Goal: Task Accomplishment & Management: Use online tool/utility

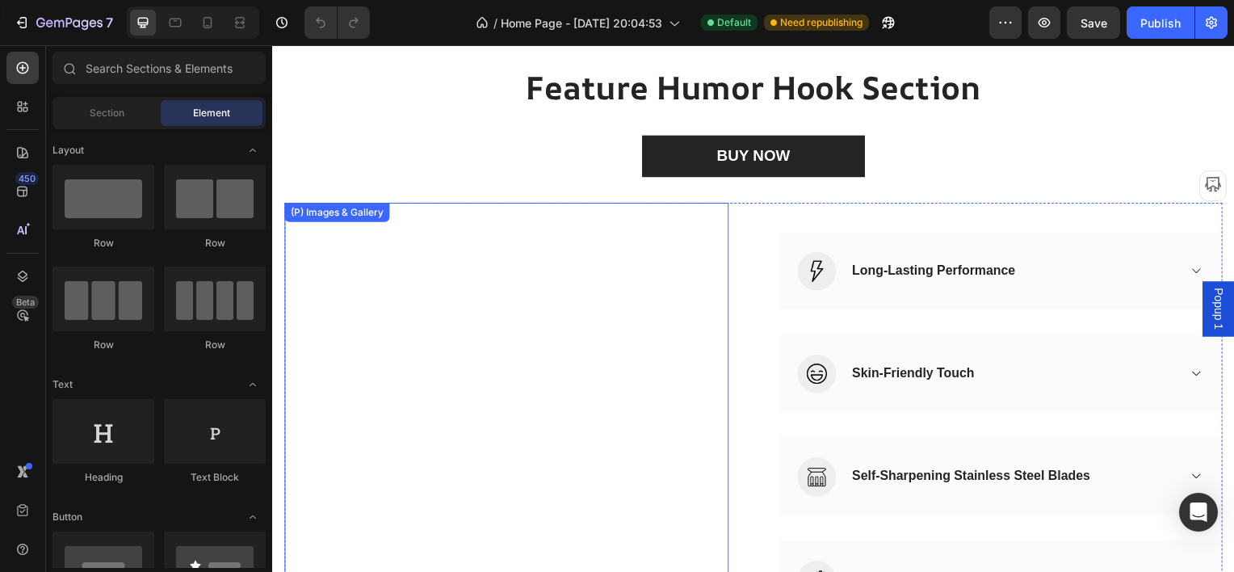
scroll to position [4457, 0]
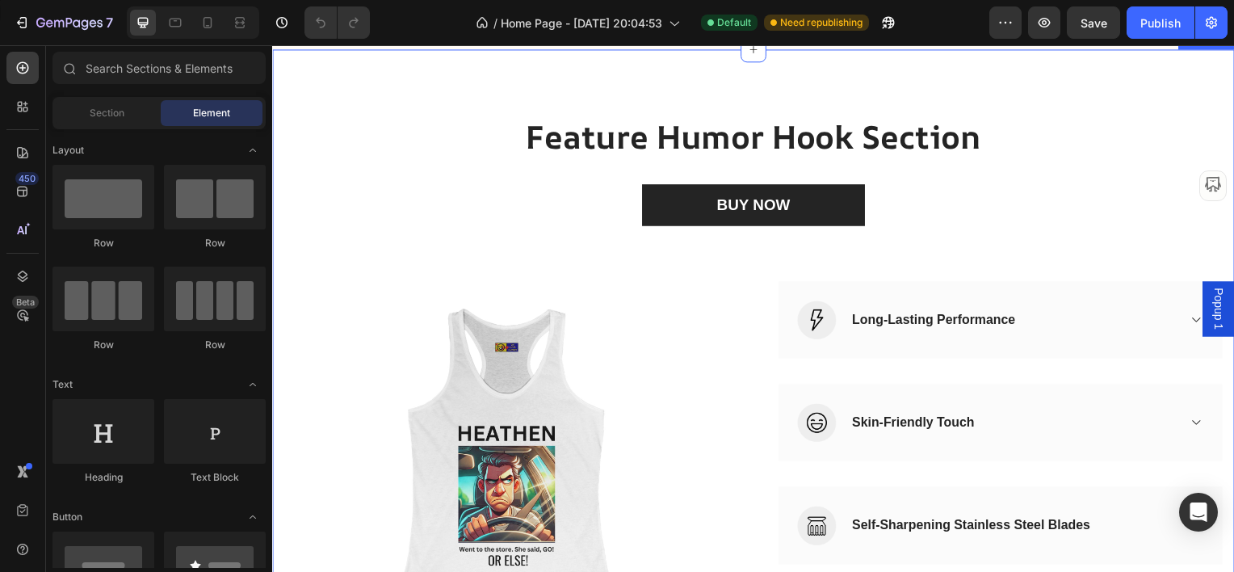
click at [942, 337] on div "Feature Humor Hook Section Heading BUY NOW (P) Cart Button Row (P) Images & Gal…" at bounding box center [756, 407] width 969 height 716
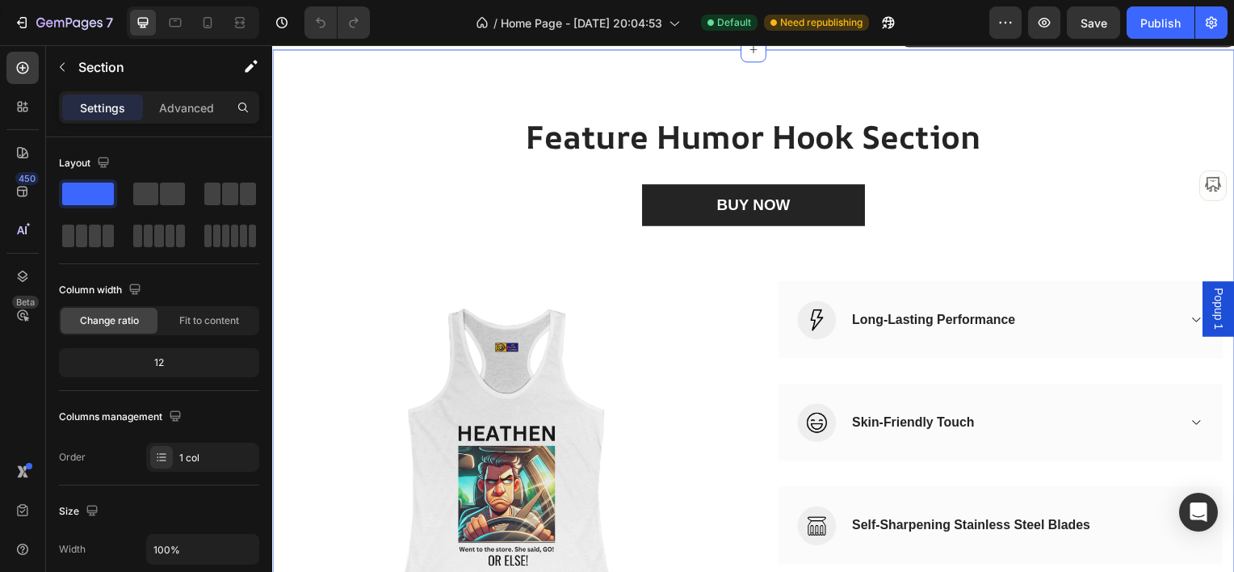
click at [1222, 39] on icon at bounding box center [1227, 32] width 10 height 11
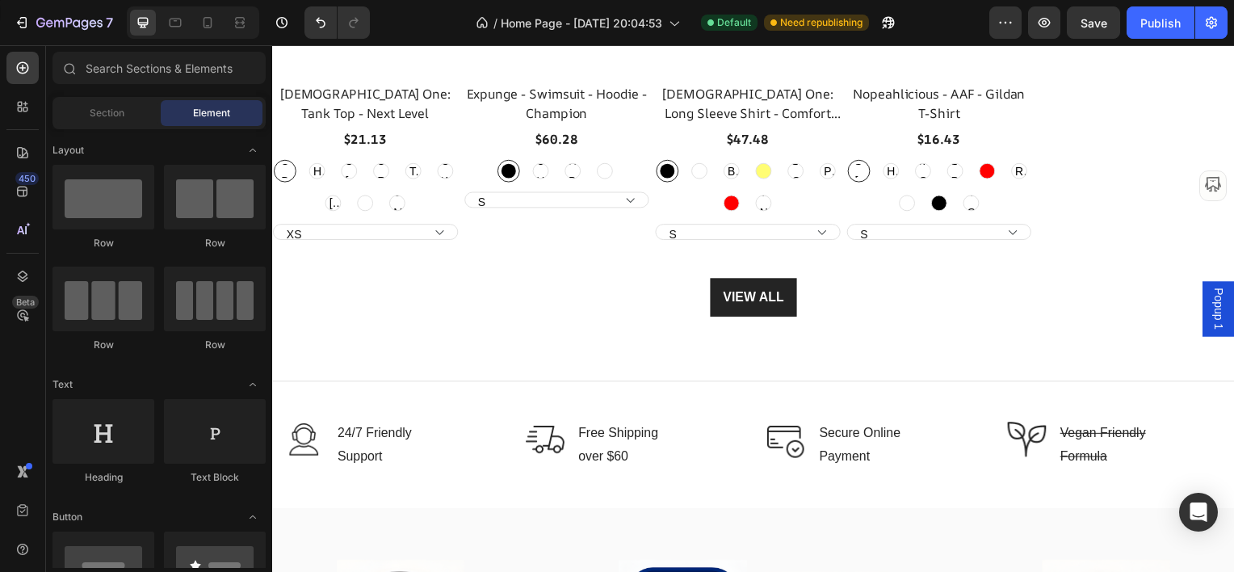
scroll to position [5022, 0]
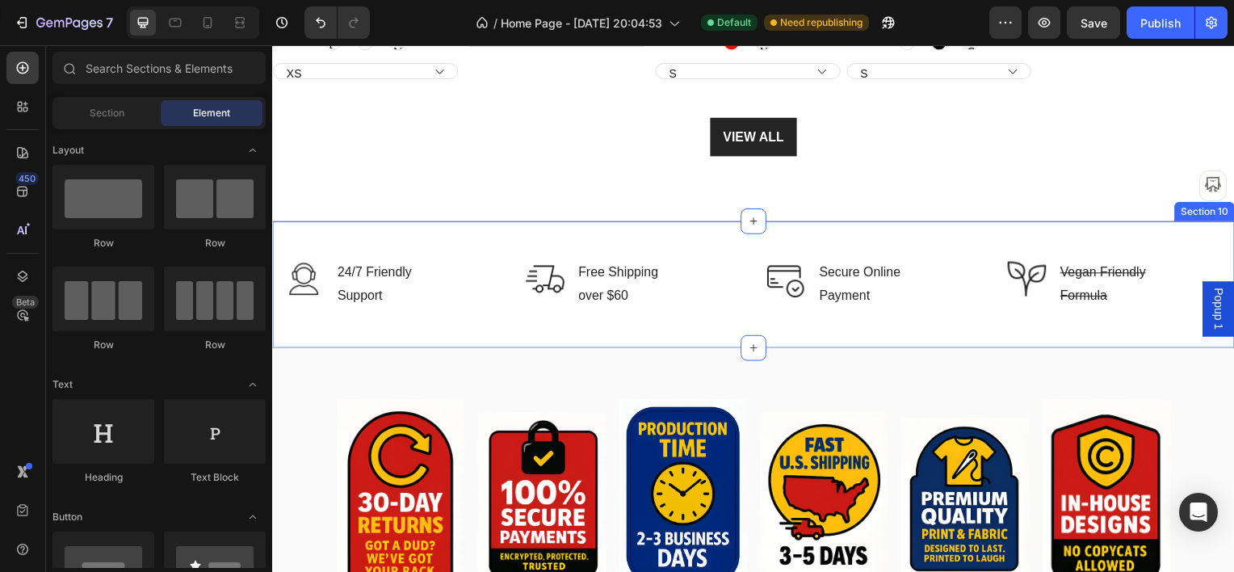
click at [871, 233] on div "Image 24/7 Friendly Support Text block Row Image Free Shipping over $60 Text bl…" at bounding box center [756, 285] width 969 height 128
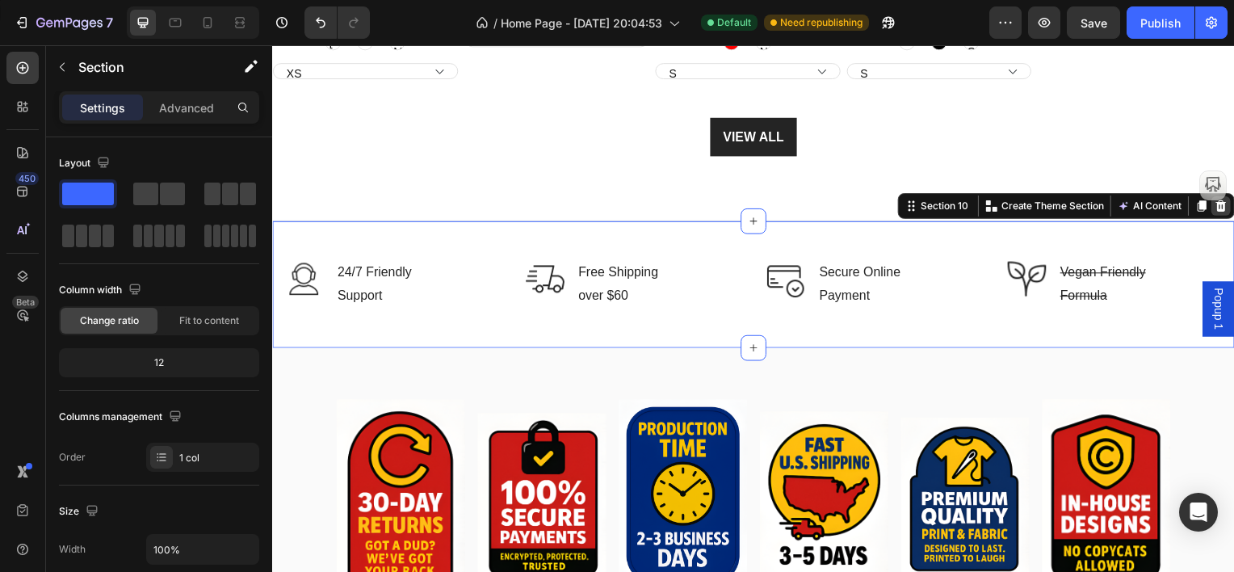
click at [1222, 209] on icon at bounding box center [1227, 206] width 10 height 11
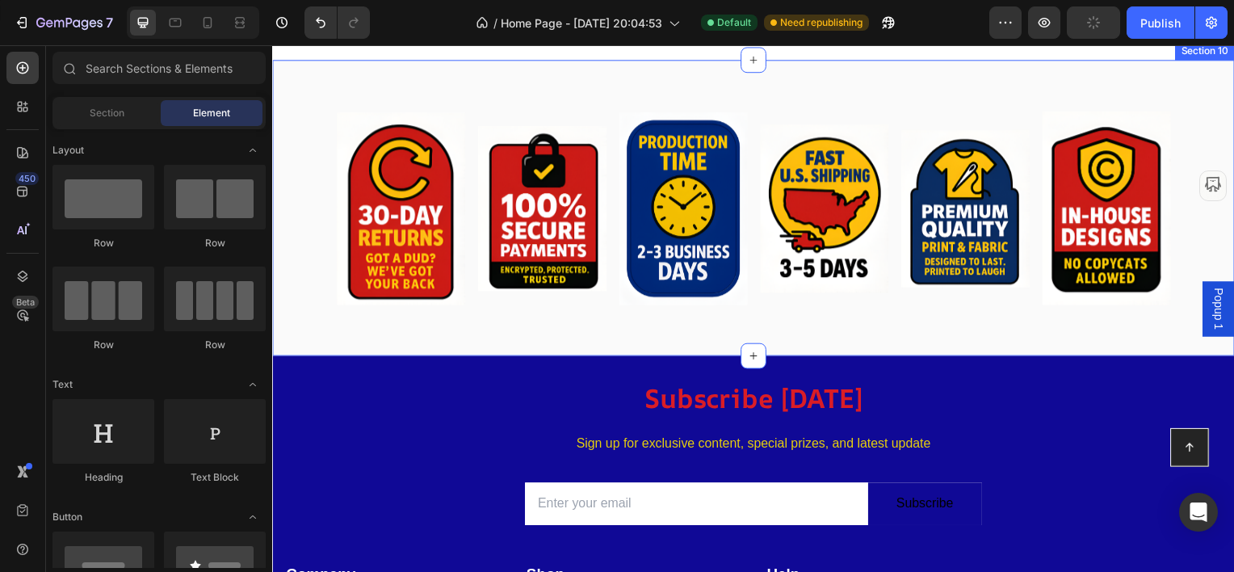
scroll to position [5265, 0]
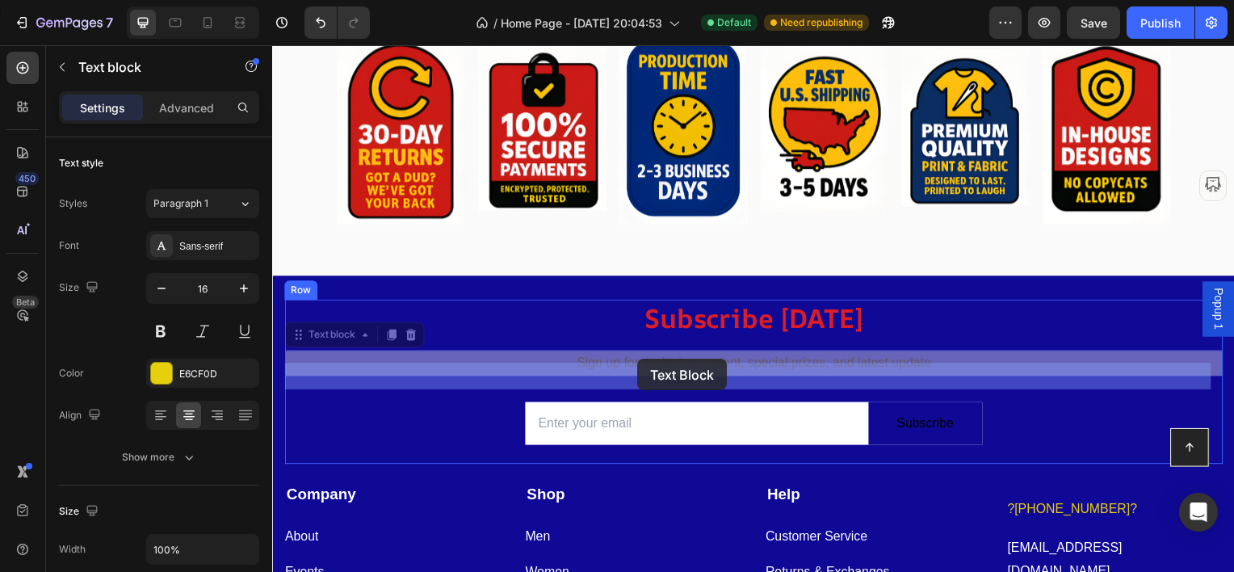
drag, startPoint x: 566, startPoint y: 363, endPoint x: 589, endPoint y: 363, distance: 23.4
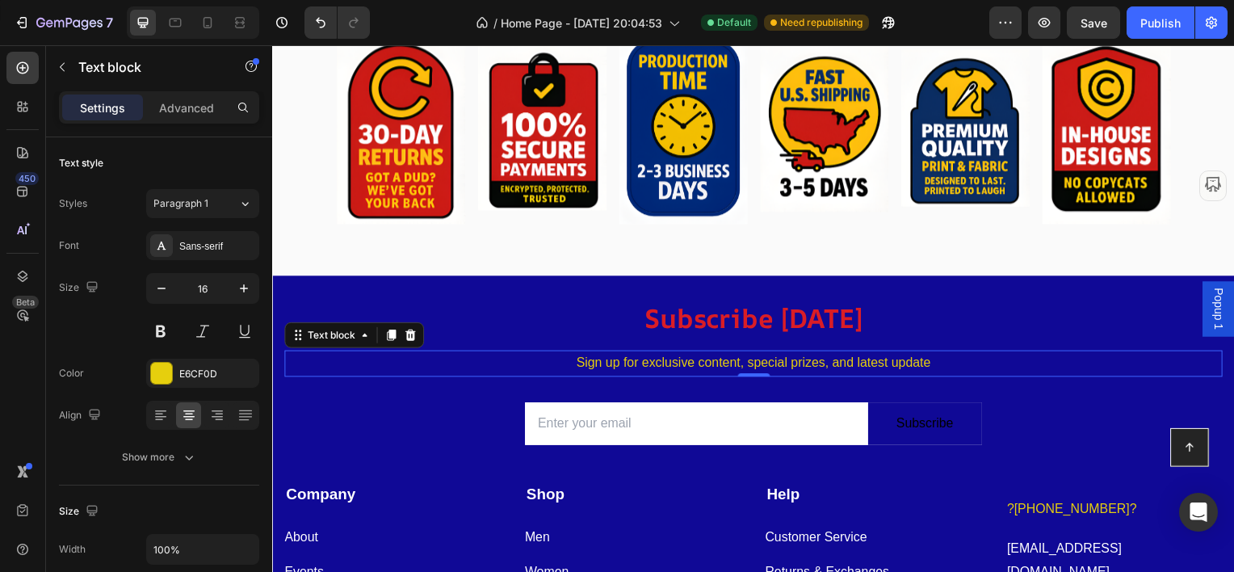
click at [575, 361] on p "Sign up for exclusive content, special prizes, and latest update" at bounding box center [756, 365] width 941 height 23
click at [627, 365] on p "Sign up for exclusive content, special prizes, and latest update" at bounding box center [756, 365] width 941 height 23
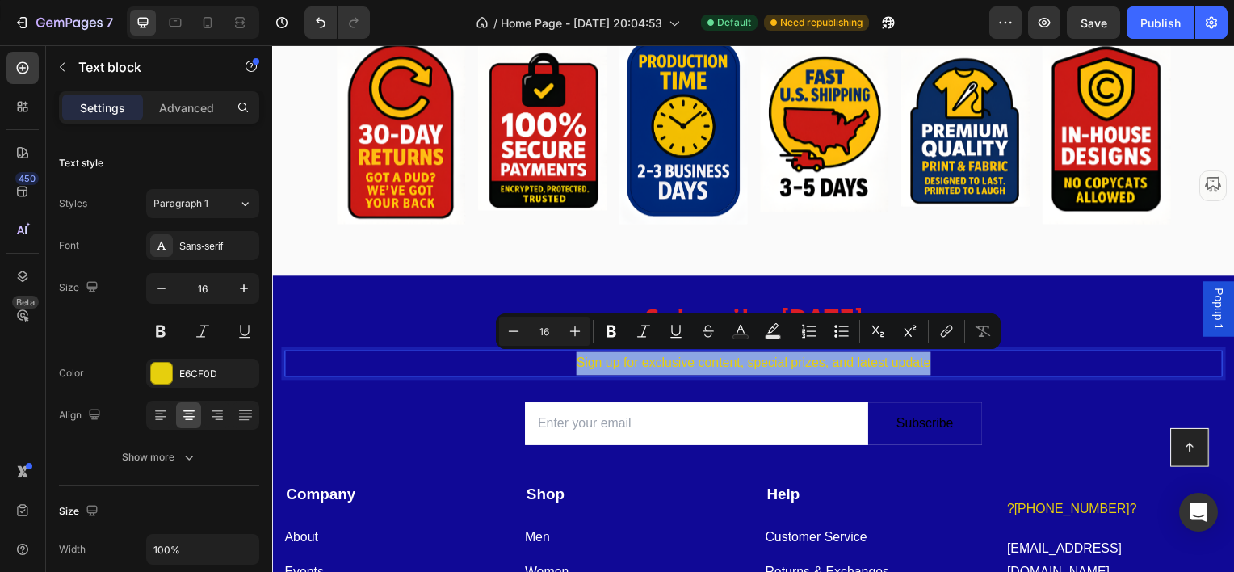
click at [597, 368] on p "Sign up for exclusive content, special prizes, and latest update" at bounding box center [756, 365] width 941 height 23
click at [598, 366] on p "Sign up for exclusive content, special prizes, and latest update" at bounding box center [756, 365] width 941 height 23
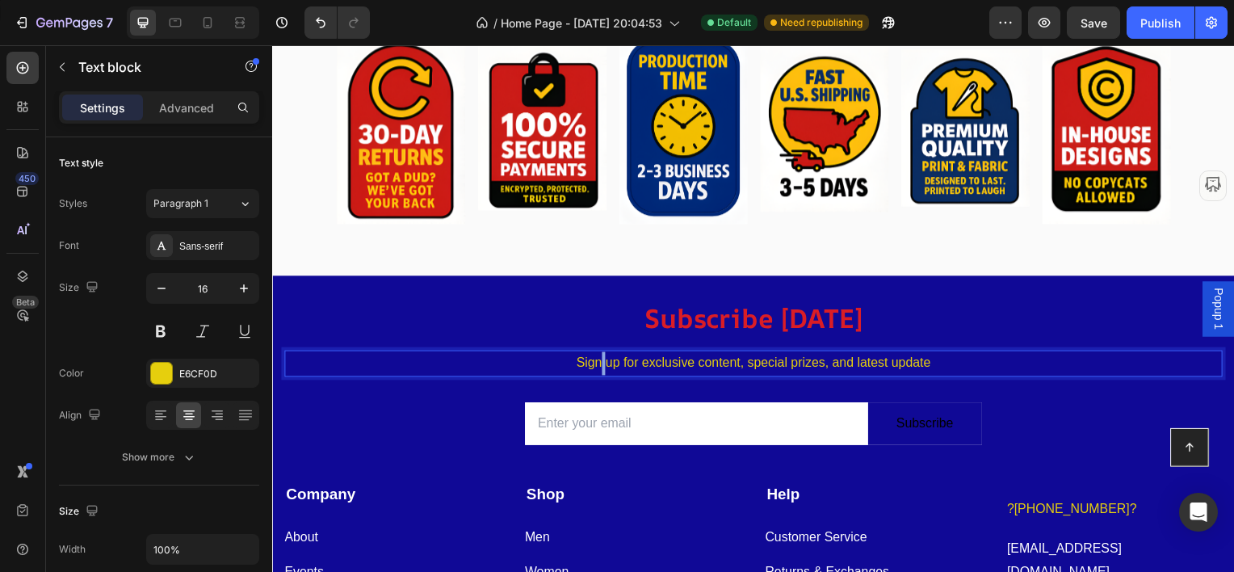
click at [598, 366] on p "Sign up for exclusive content, special prizes, and latest update" at bounding box center [756, 365] width 941 height 23
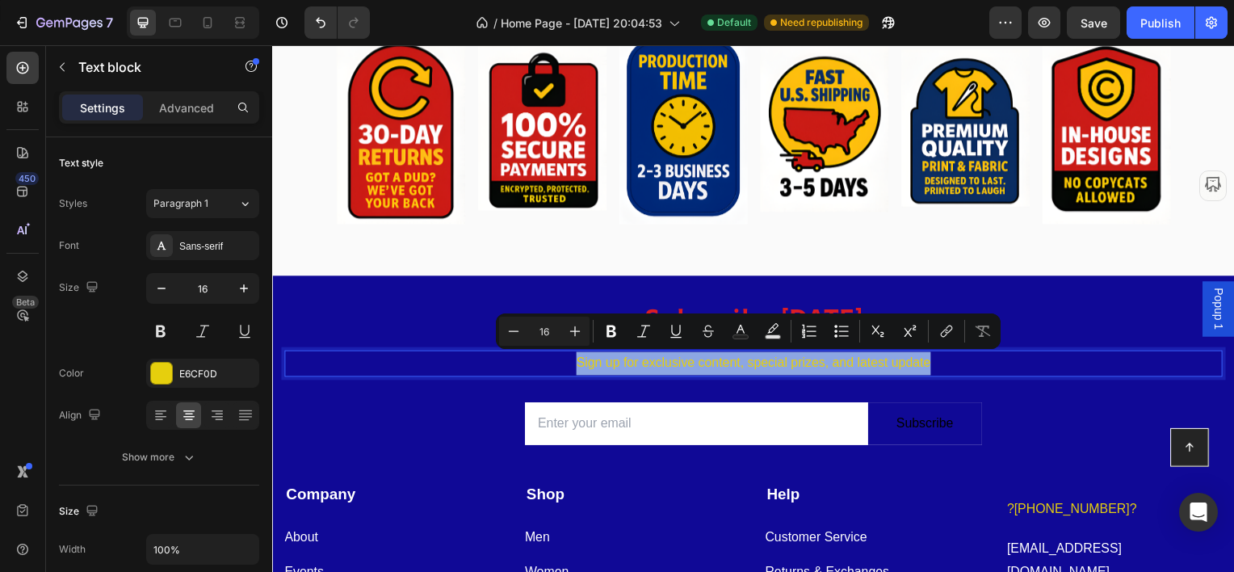
copy p "Sign up for exclusive content, special prizes, and latest update"
click at [623, 371] on p "Sign up for exclusive content, special prizes, and latest update" at bounding box center [756, 365] width 941 height 23
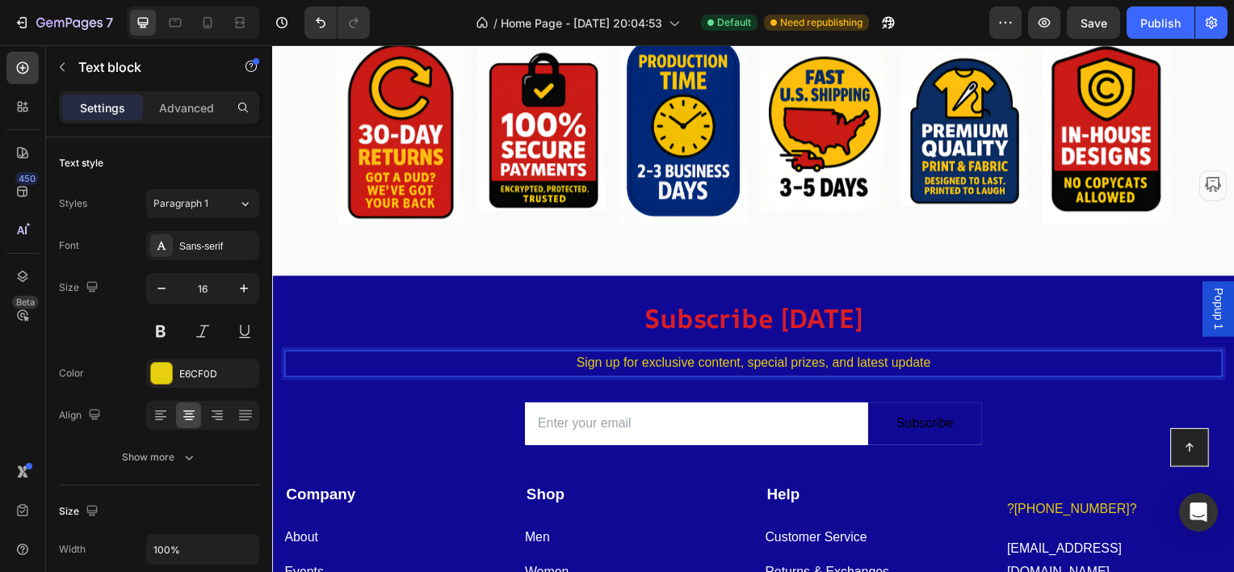
click at [582, 363] on p "Sign up for exclusive content, special prizes, and latest update" at bounding box center [756, 365] width 941 height 23
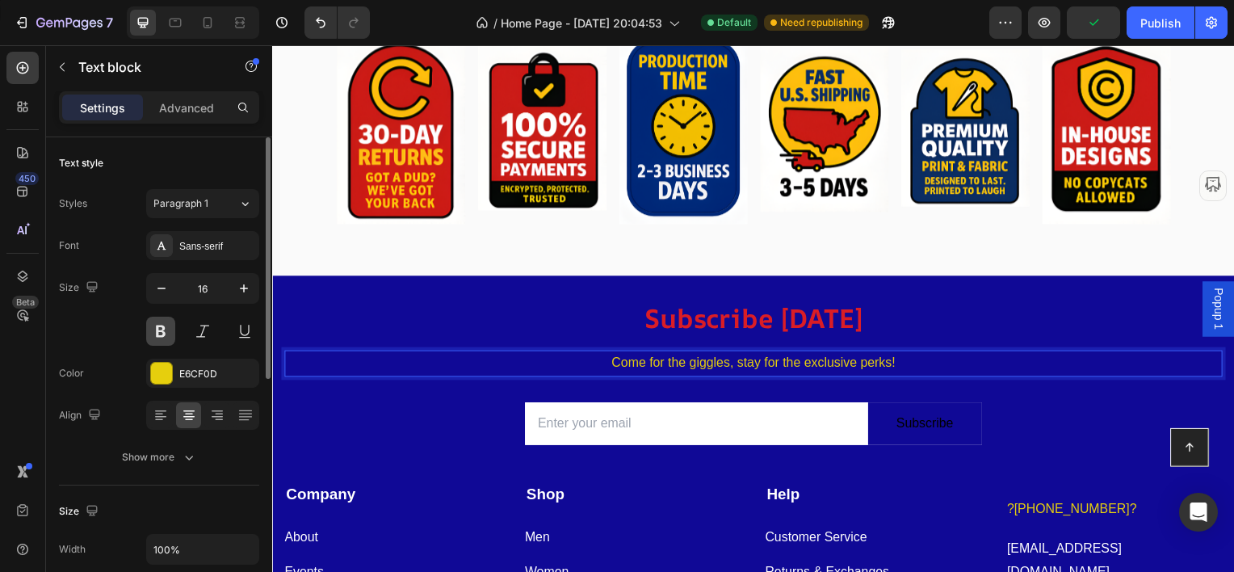
click at [152, 324] on button at bounding box center [160, 331] width 29 height 29
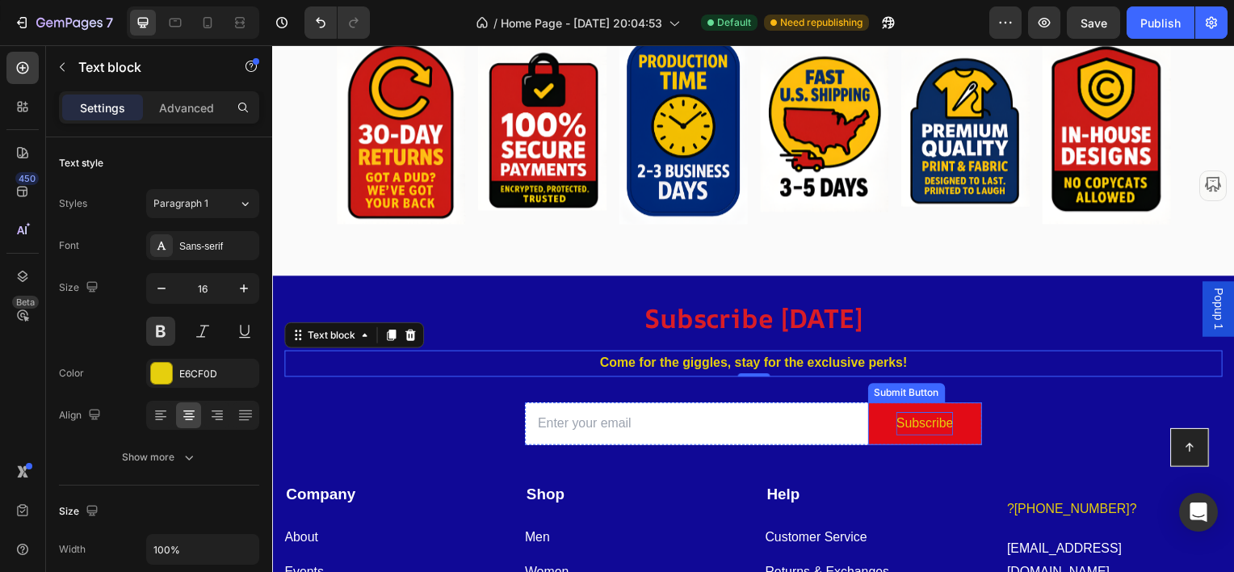
click at [928, 430] on div "Subscribe" at bounding box center [928, 425] width 57 height 23
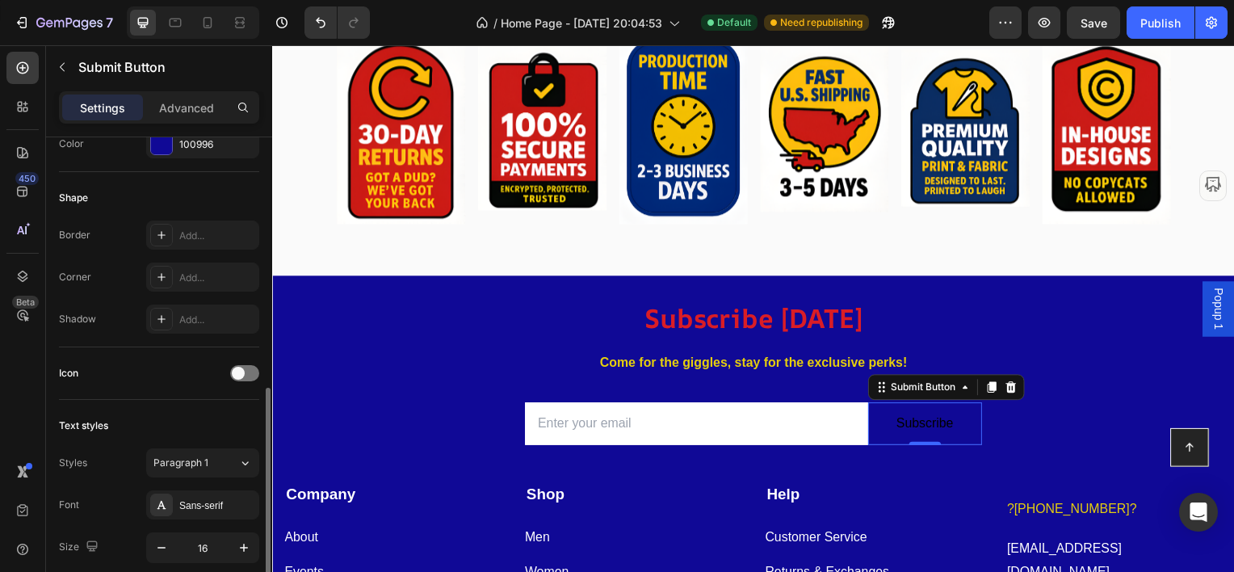
scroll to position [404, 0]
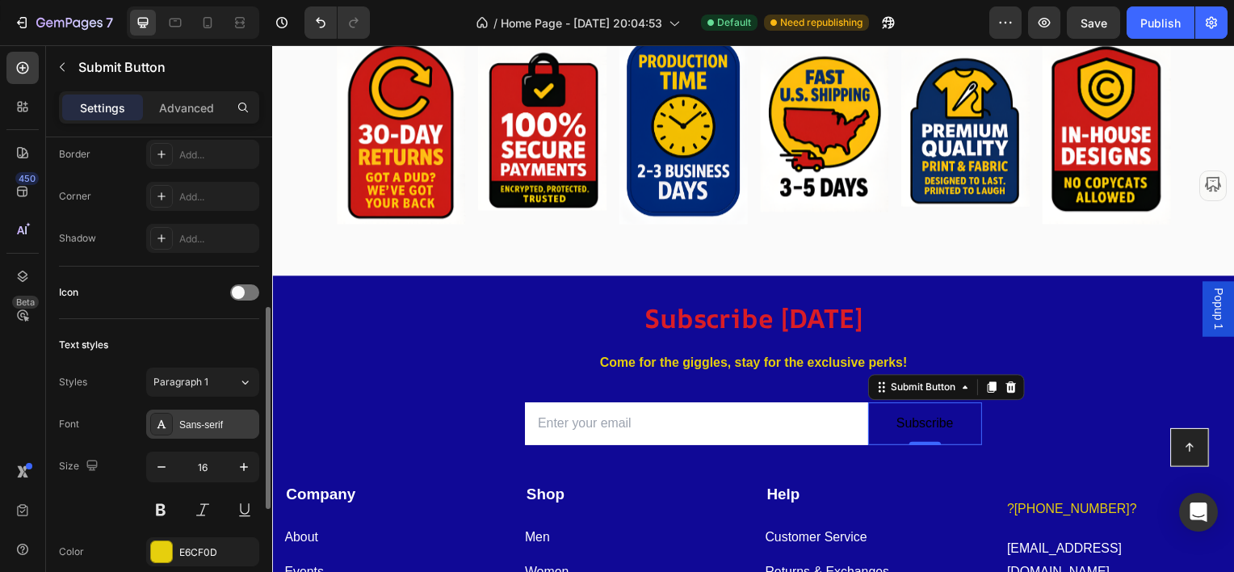
click at [194, 418] on div "Sans-serif" at bounding box center [217, 424] width 76 height 15
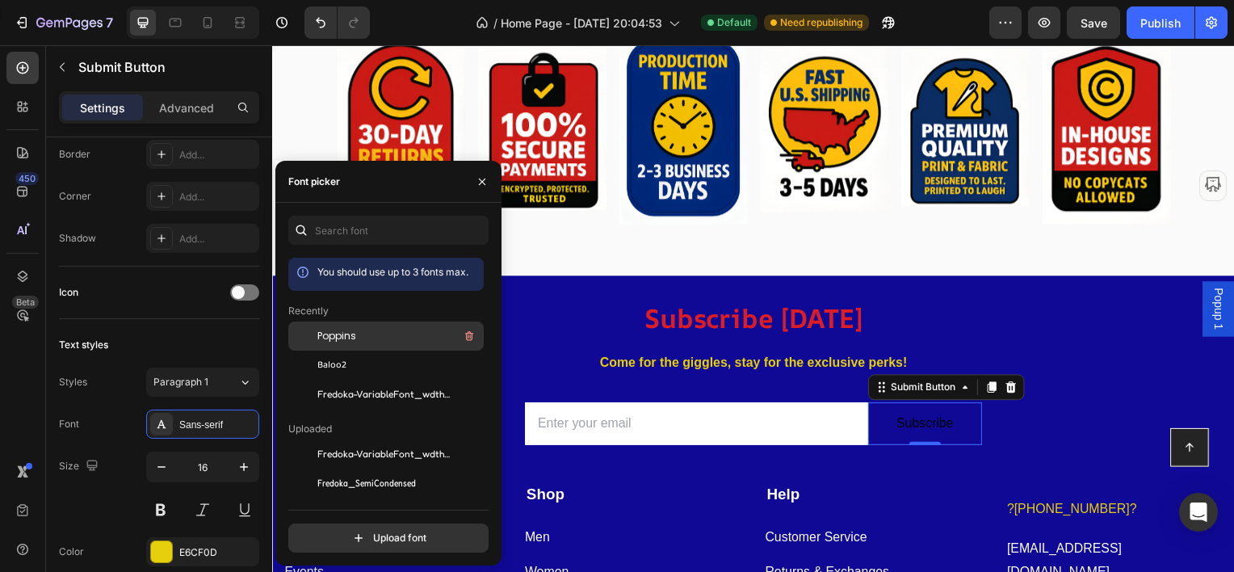
click at [353, 337] on span "Poppins" at bounding box center [336, 336] width 39 height 15
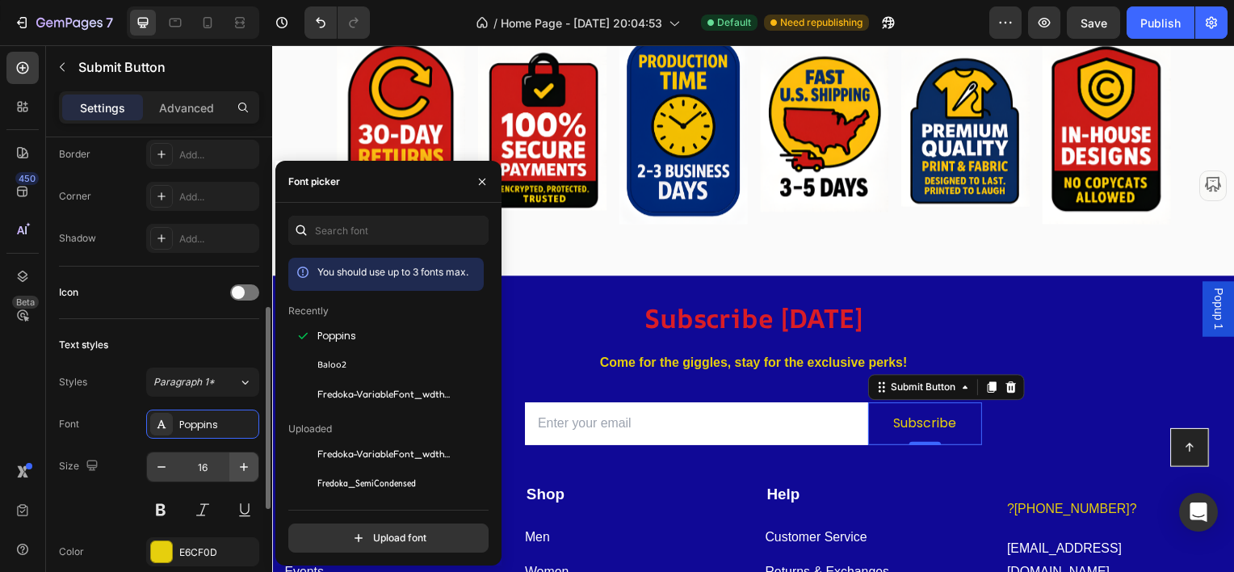
scroll to position [484, 0]
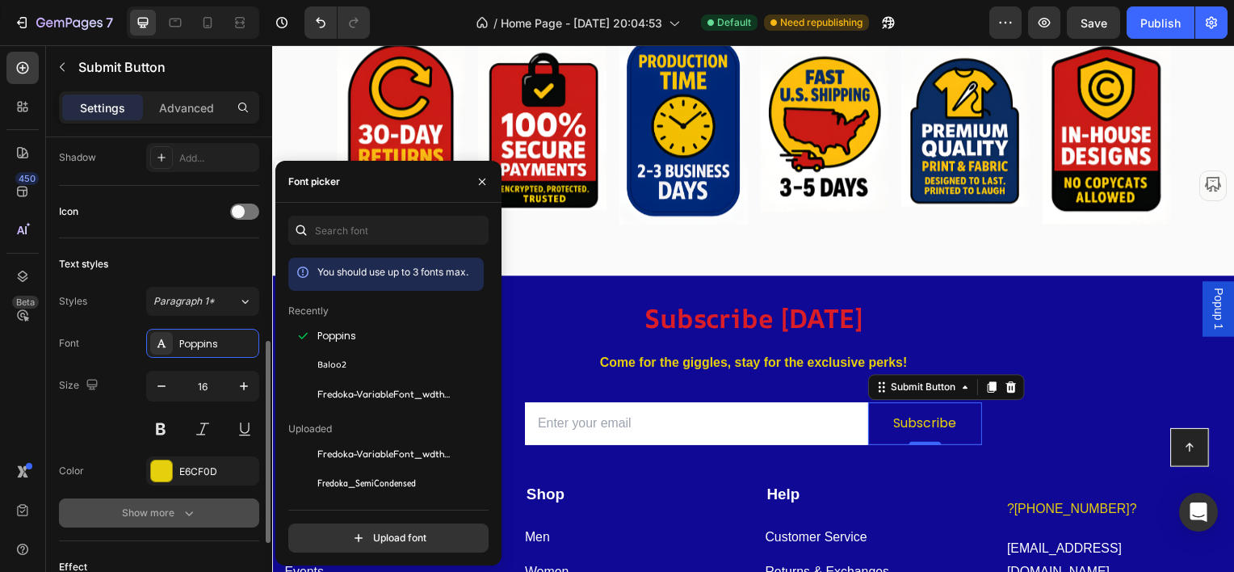
click at [134, 511] on div "Show more" at bounding box center [159, 513] width 75 height 16
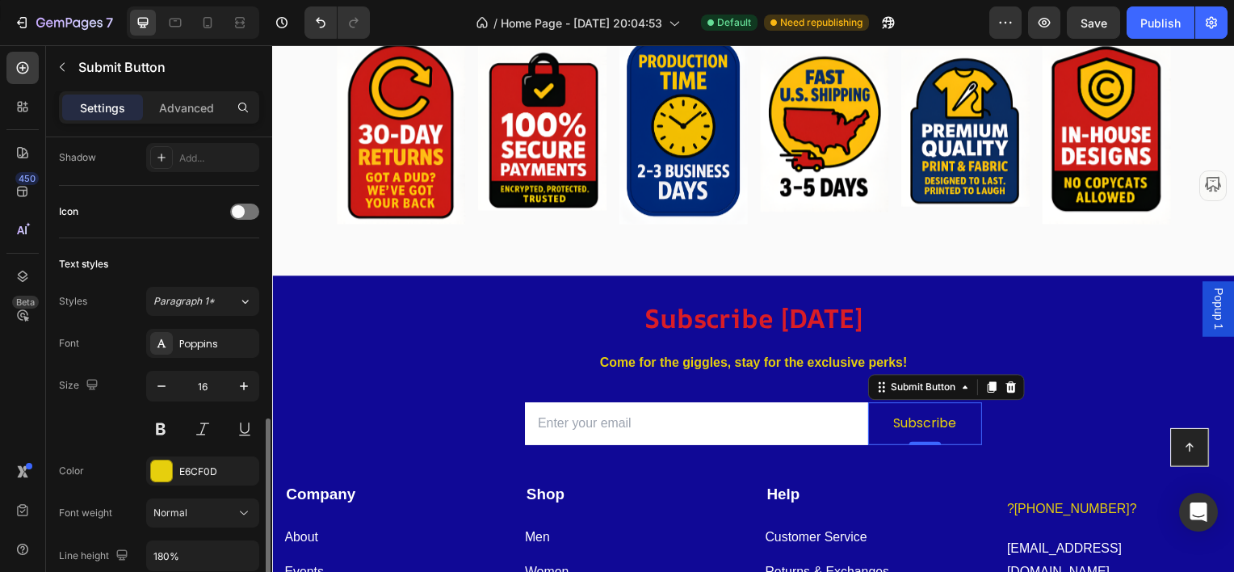
scroll to position [565, 0]
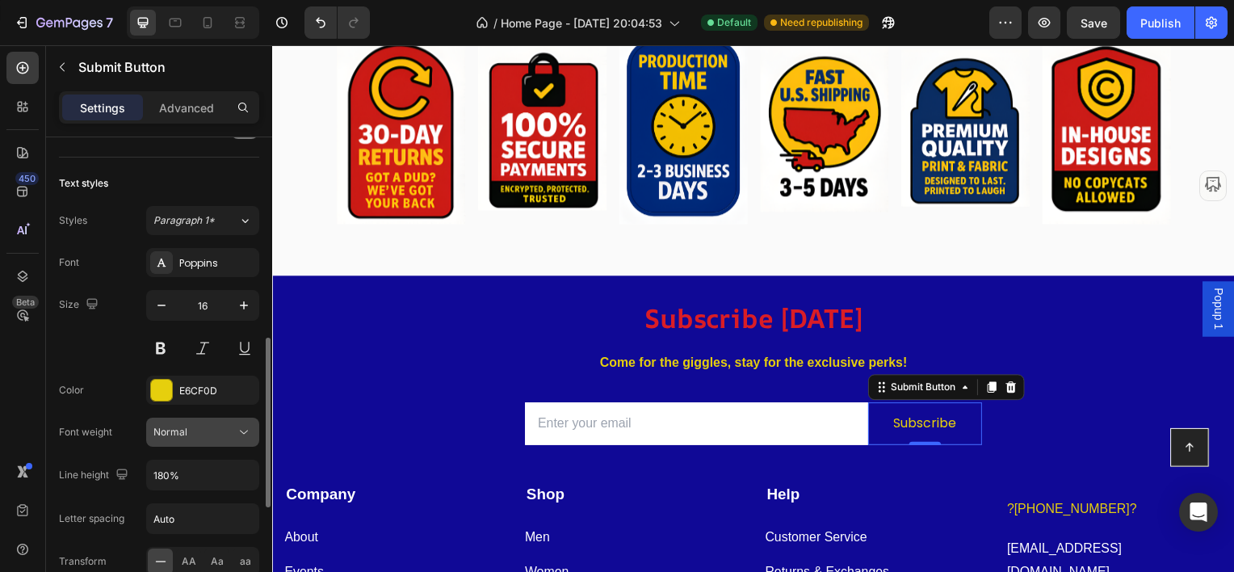
click at [193, 430] on div "Normal" at bounding box center [194, 432] width 82 height 15
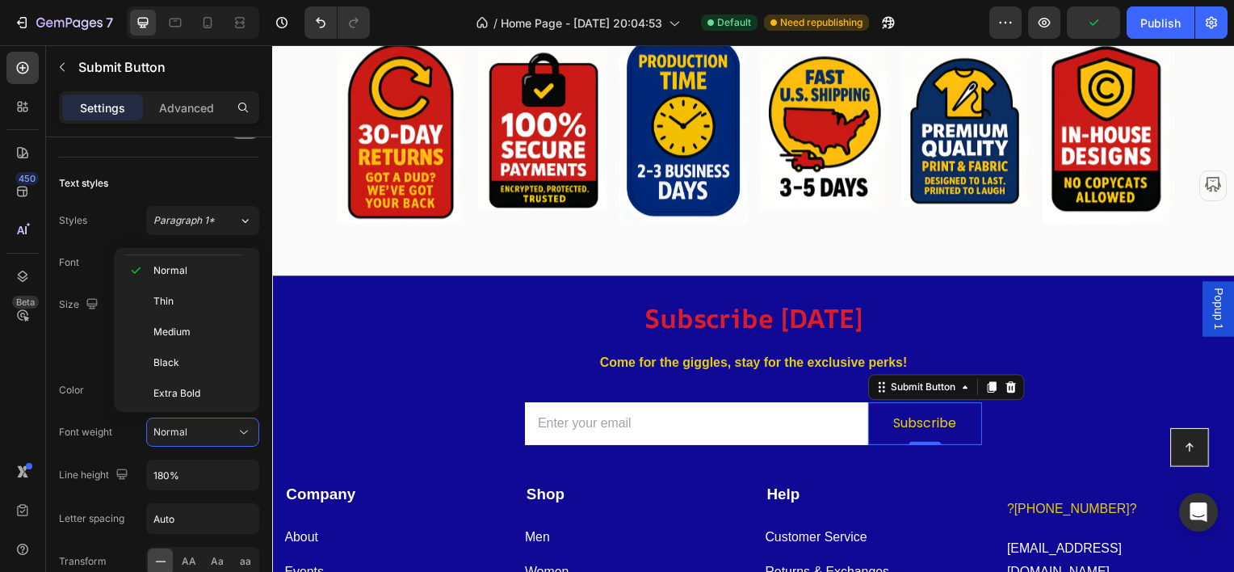
scroll to position [0, 0]
click at [184, 269] on span "Semi Bold" at bounding box center [176, 269] width 46 height 15
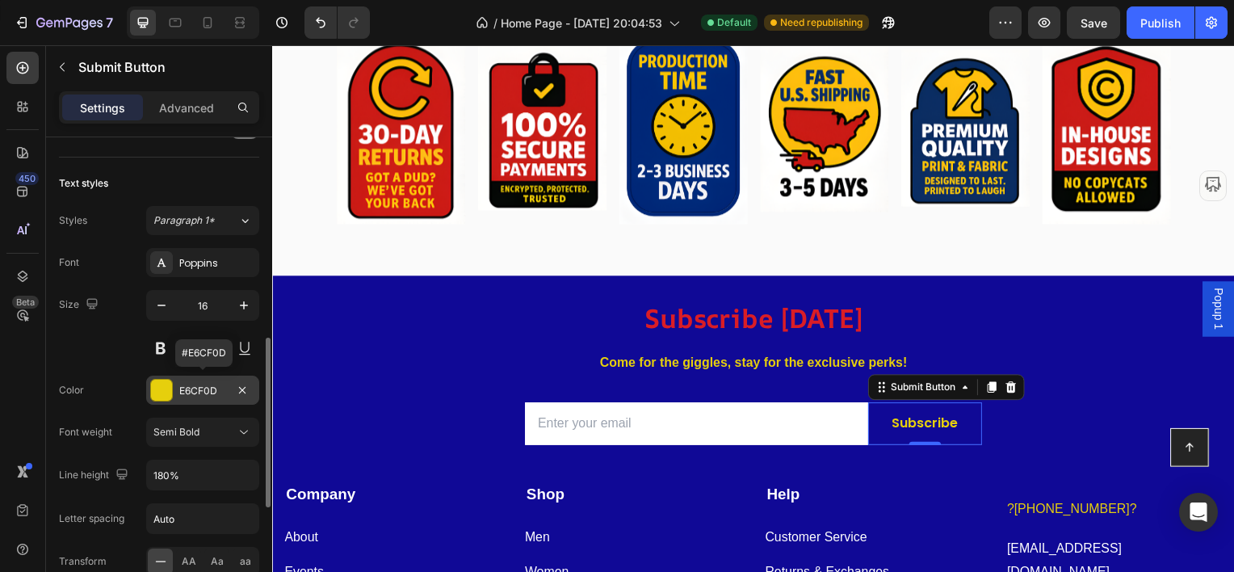
click at [156, 388] on div at bounding box center [161, 390] width 21 height 21
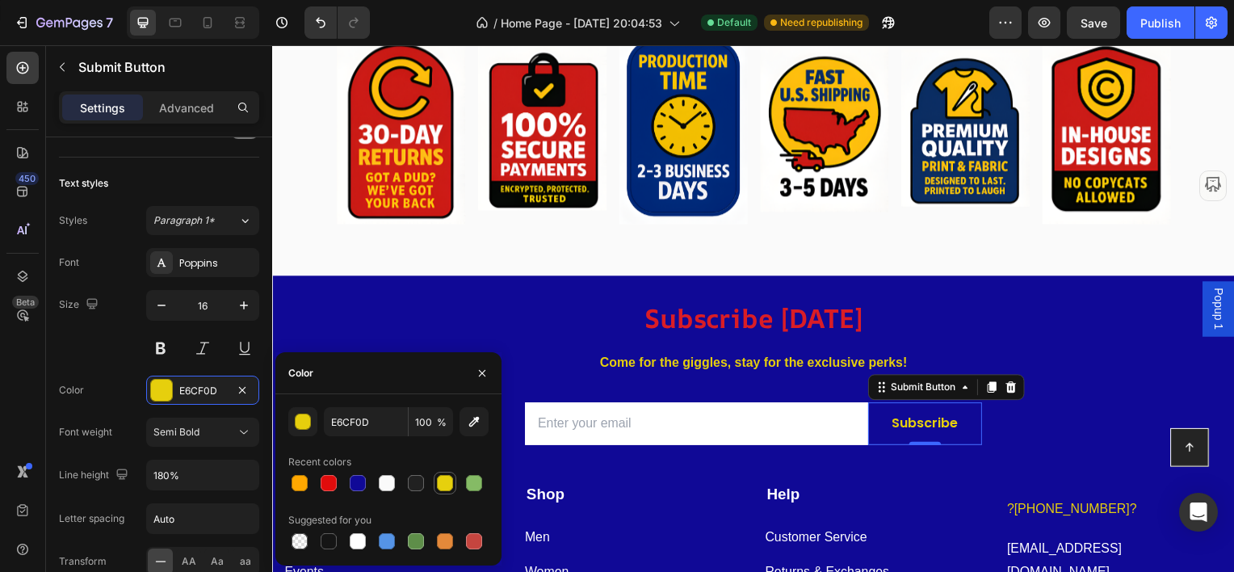
click at [446, 483] on div at bounding box center [445, 483] width 16 height 16
type input "E6D00D"
click at [629, 360] on p "Come for the giggles, stay for the exclusive perks!" at bounding box center [756, 365] width 941 height 23
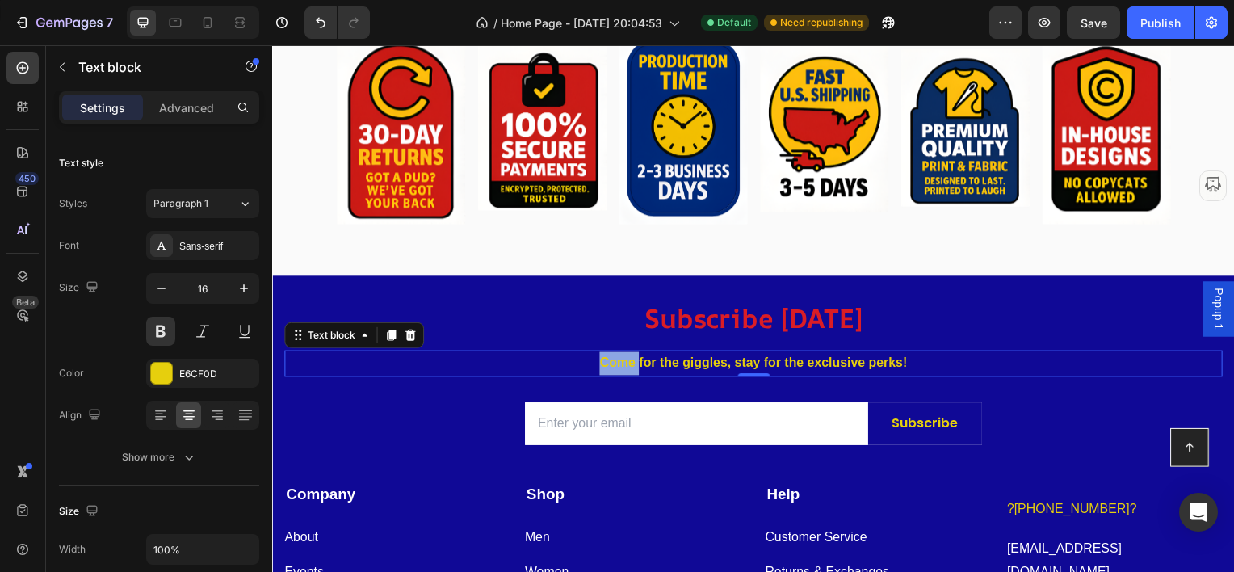
click at [627, 363] on p "Come for the giggles, stay for the exclusive perks!" at bounding box center [756, 365] width 941 height 23
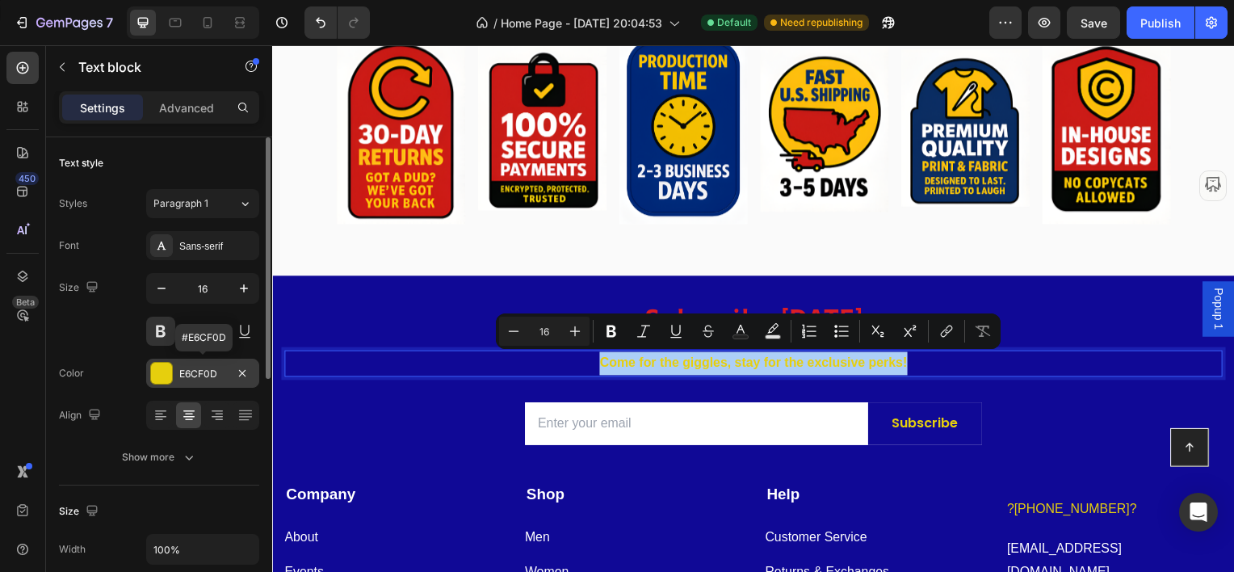
click at [181, 377] on div "E6CF0D" at bounding box center [202, 374] width 47 height 15
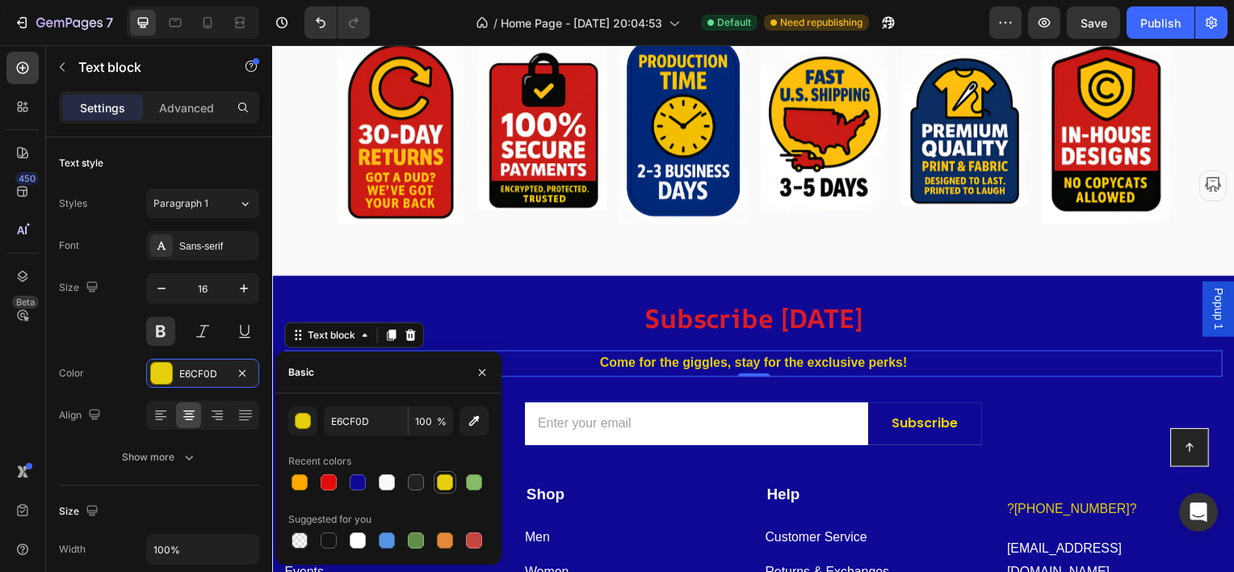
click at [445, 481] on div at bounding box center [445, 482] width 16 height 16
type input "E6D00D"
click at [485, 368] on icon "button" at bounding box center [482, 372] width 13 height 13
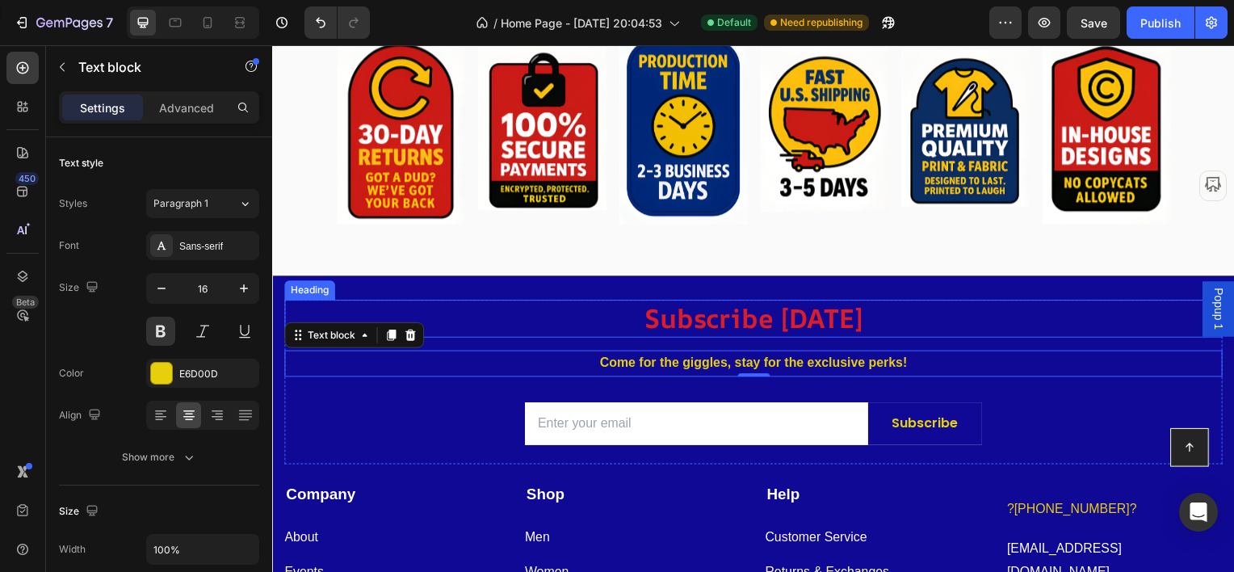
click at [533, 312] on p "Subscribe [DATE]" at bounding box center [756, 320] width 941 height 35
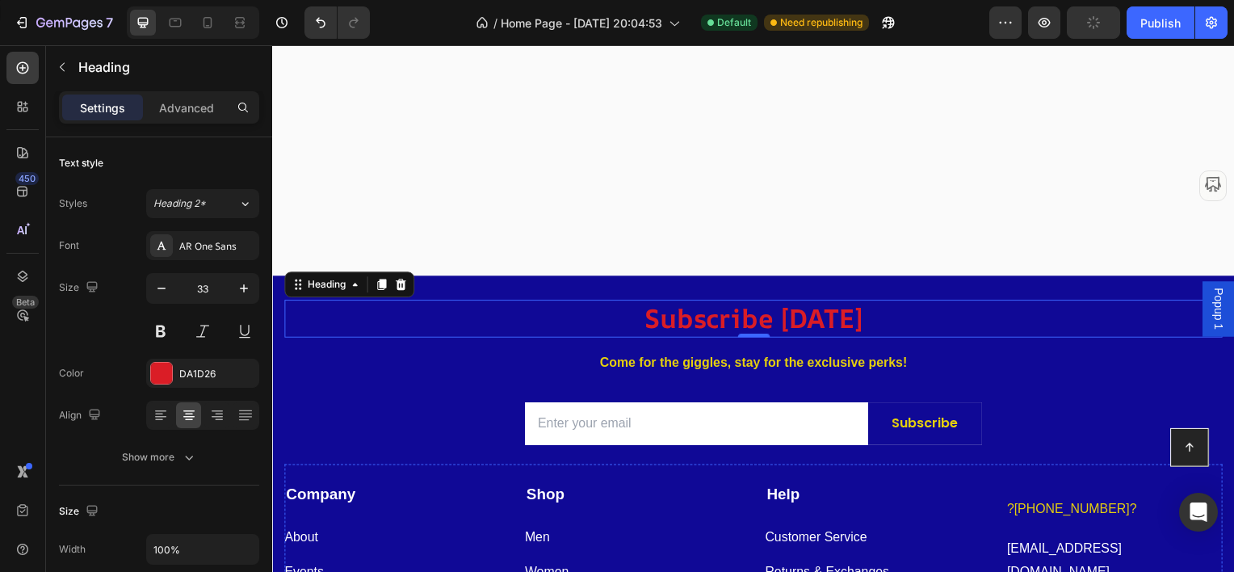
scroll to position [5588, 0]
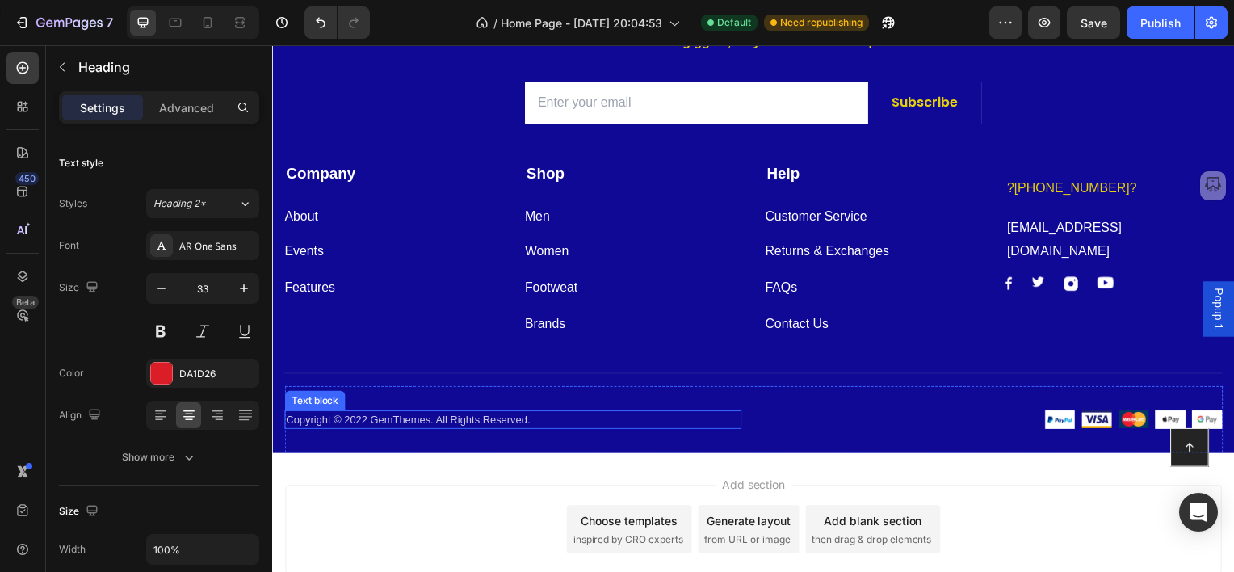
click at [408, 420] on p "Copyright © 2022 GemThemes. All Rights Reserved." at bounding box center [514, 422] width 457 height 16
click at [360, 419] on p "Copyright © 2022 GemThemes. All Rights Reserved." at bounding box center [514, 422] width 457 height 16
click at [371, 415] on p "Copyright © 20252 GemThemes. All Rights Reserved." at bounding box center [514, 422] width 457 height 16
click at [379, 415] on p "Copyright © 2025 GemThemes. All Rights Reserved." at bounding box center [514, 422] width 457 height 16
click at [559, 420] on p "Copyright © 2025 We Love Funny. All Rights Reserved." at bounding box center [514, 422] width 457 height 16
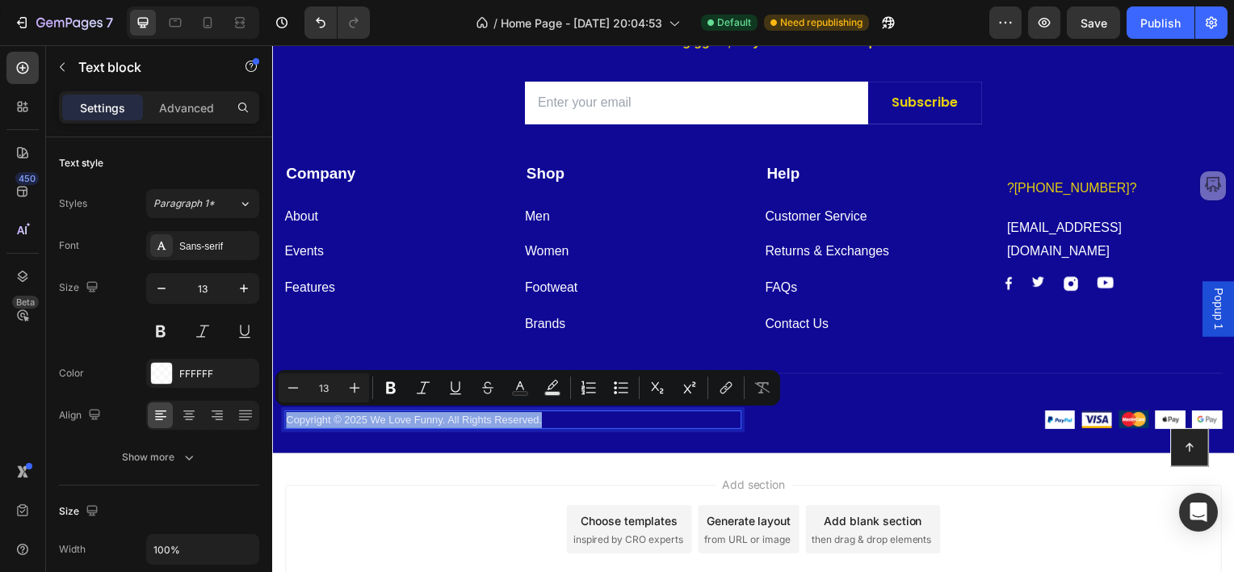
copy p "Copyright © 2025 We Love Funny. All Rights Reserved."
click at [573, 421] on p "Copyright © 2025 We Love Funny. All Rights Reserved." at bounding box center [514, 422] width 457 height 16
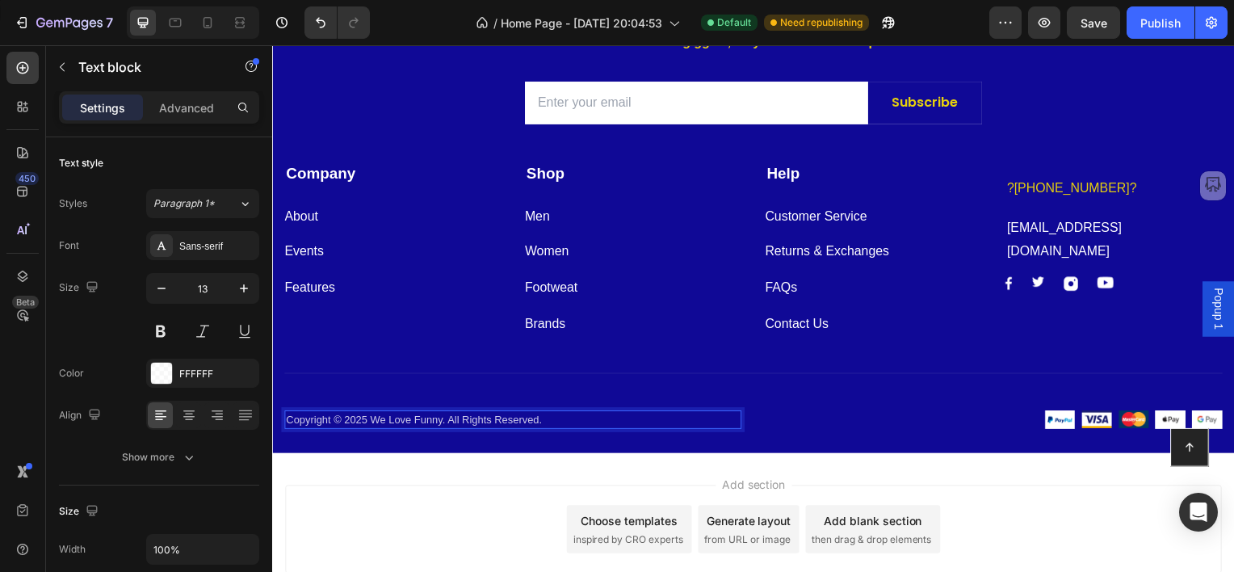
click at [561, 417] on p "Copyright © 2025 We Love Funny. All Rights Reserved." at bounding box center [514, 422] width 457 height 16
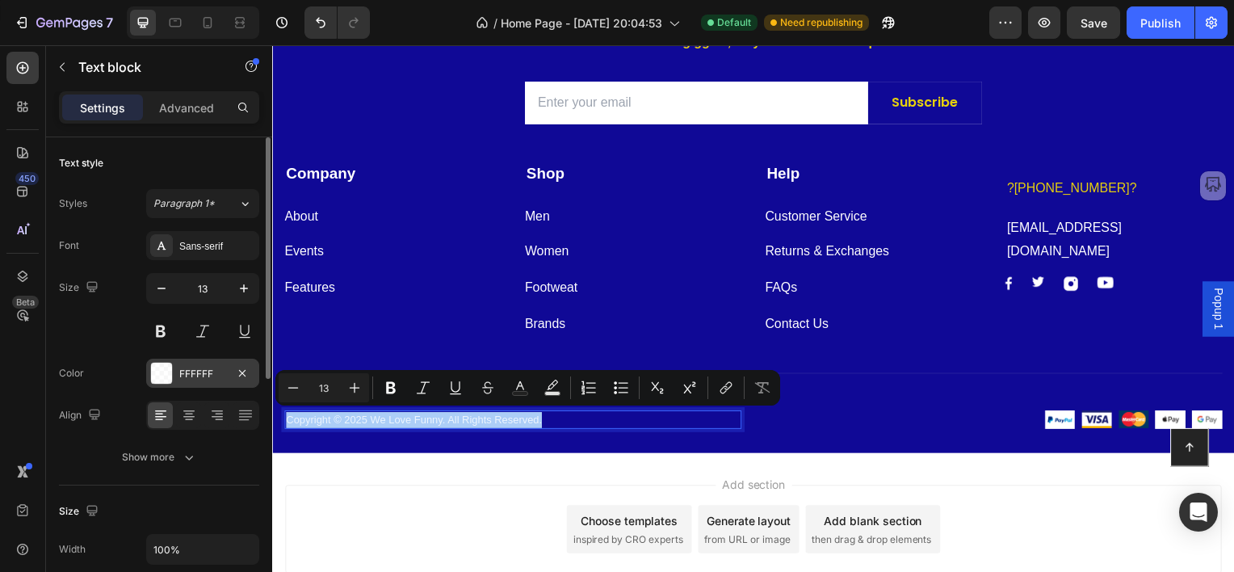
click at [161, 369] on div at bounding box center [161, 373] width 21 height 21
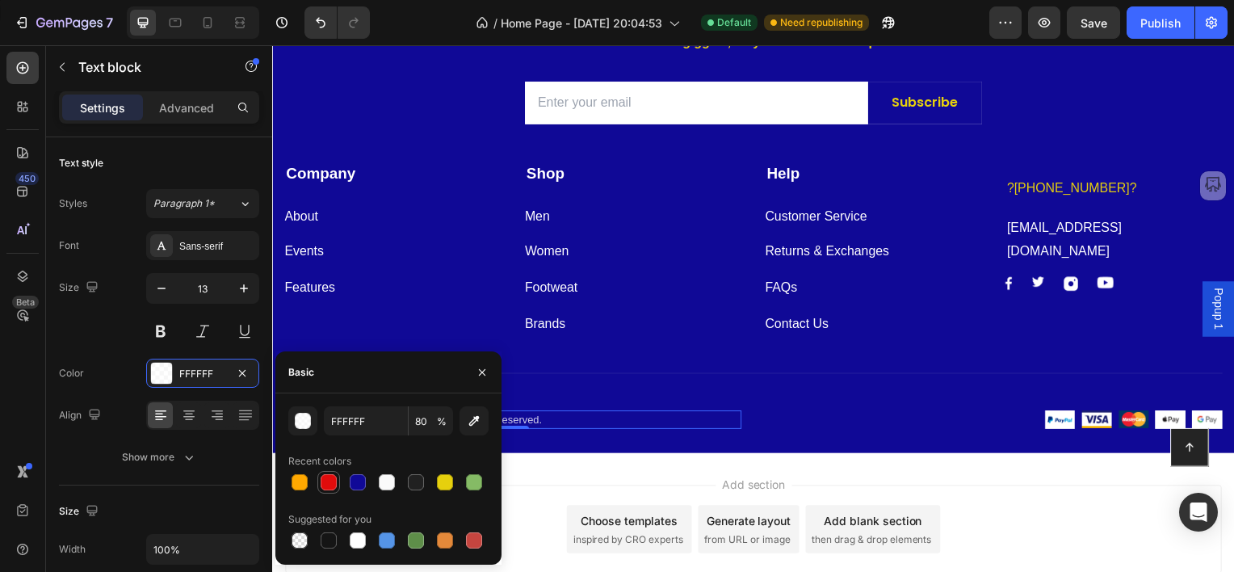
click at [326, 482] on div at bounding box center [329, 482] width 16 height 16
type input "E10C0C"
type input "100"
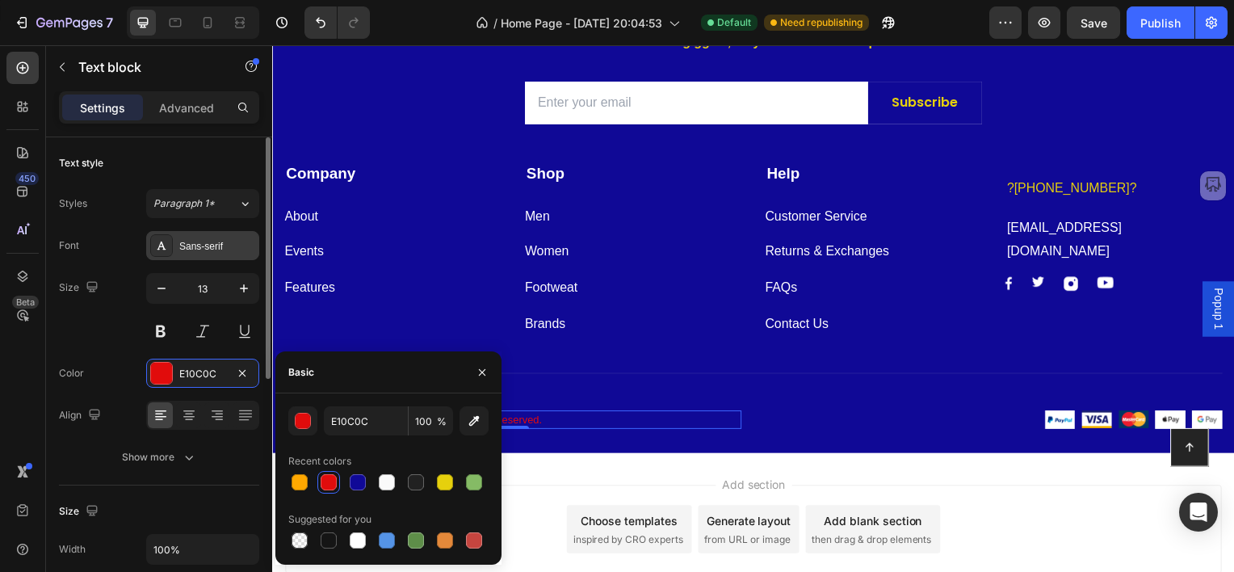
click at [206, 240] on div "Sans-serif" at bounding box center [217, 246] width 76 height 15
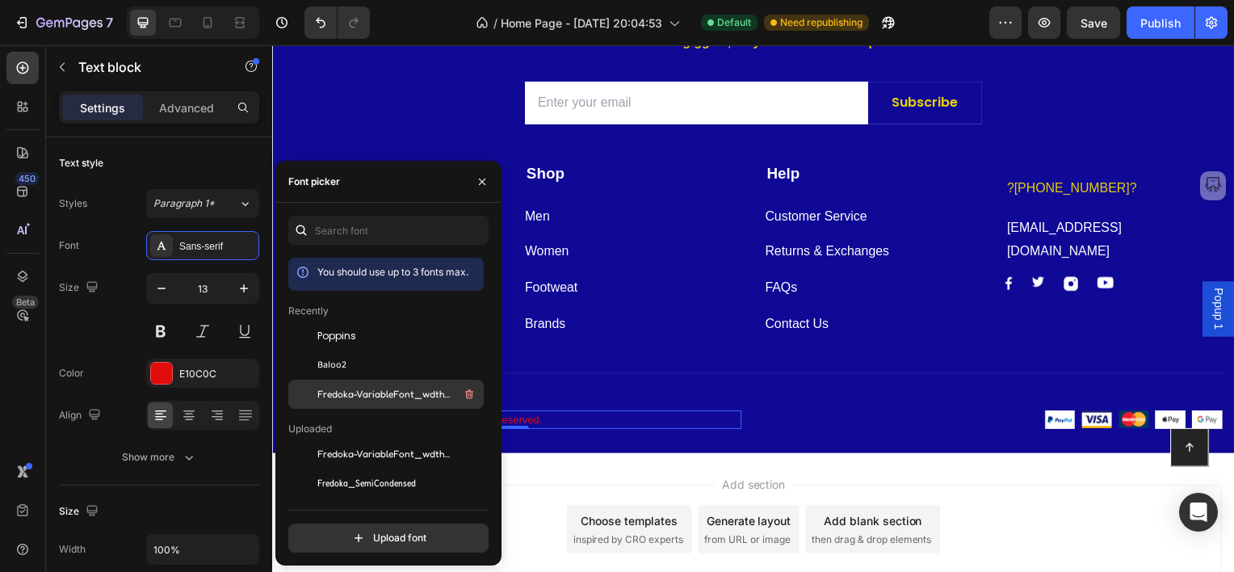
click at [333, 392] on span "Fredoka-VariableFont_wdthwght" at bounding box center [384, 394] width 134 height 15
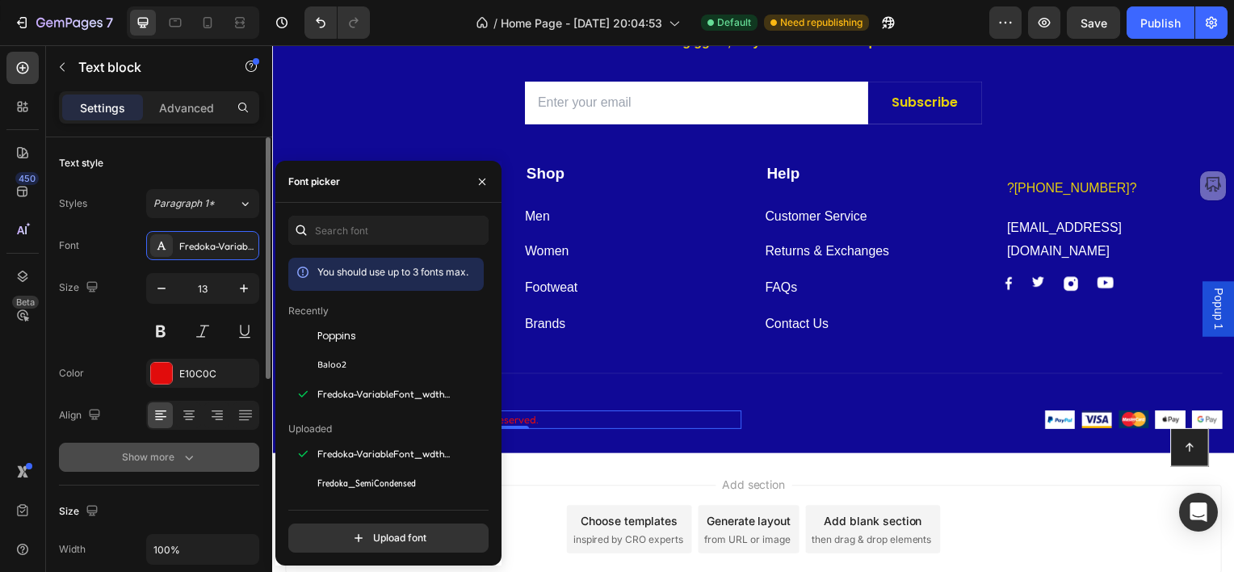
click at [164, 459] on div "Show more" at bounding box center [159, 457] width 75 height 16
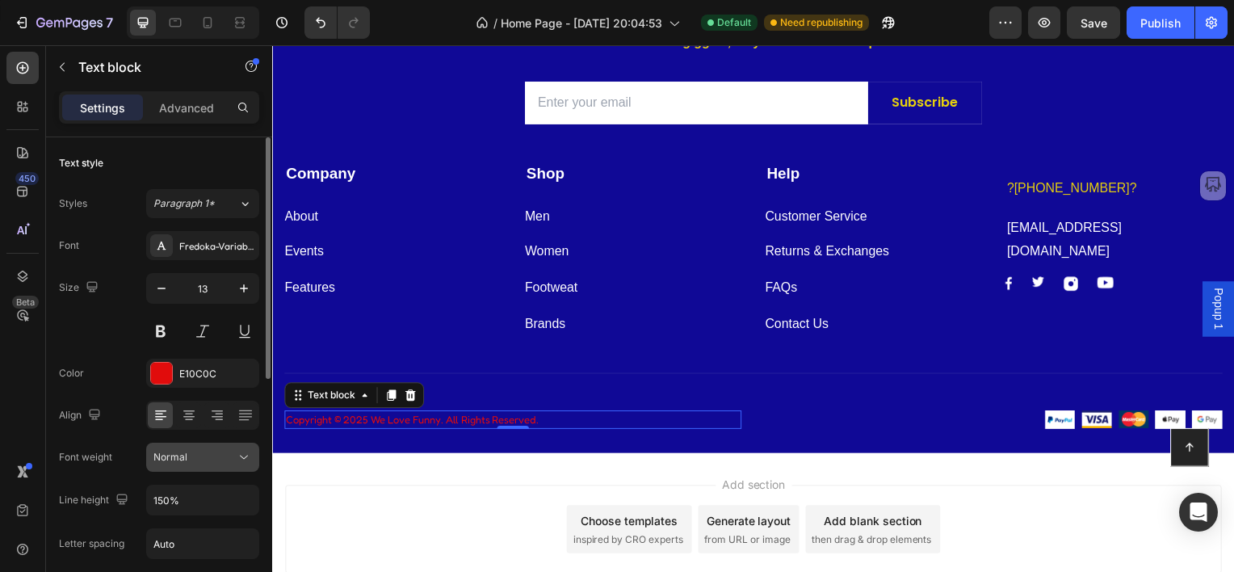
click at [166, 456] on span "Normal" at bounding box center [170, 457] width 34 height 12
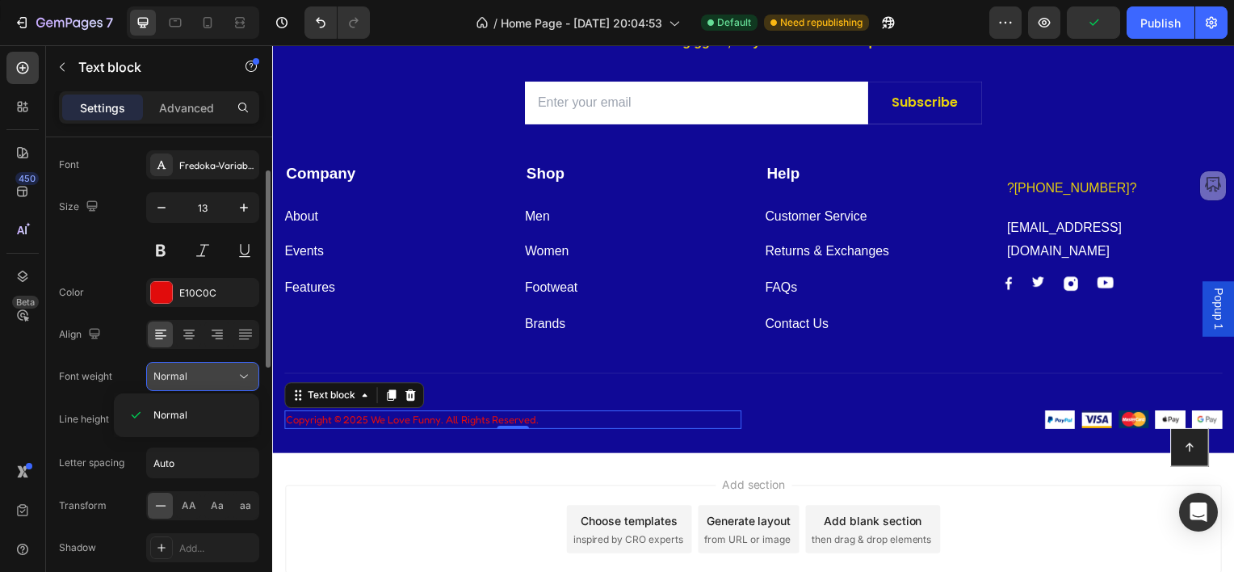
click at [208, 381] on div "Normal" at bounding box center [194, 376] width 82 height 15
click at [165, 255] on button at bounding box center [160, 250] width 29 height 29
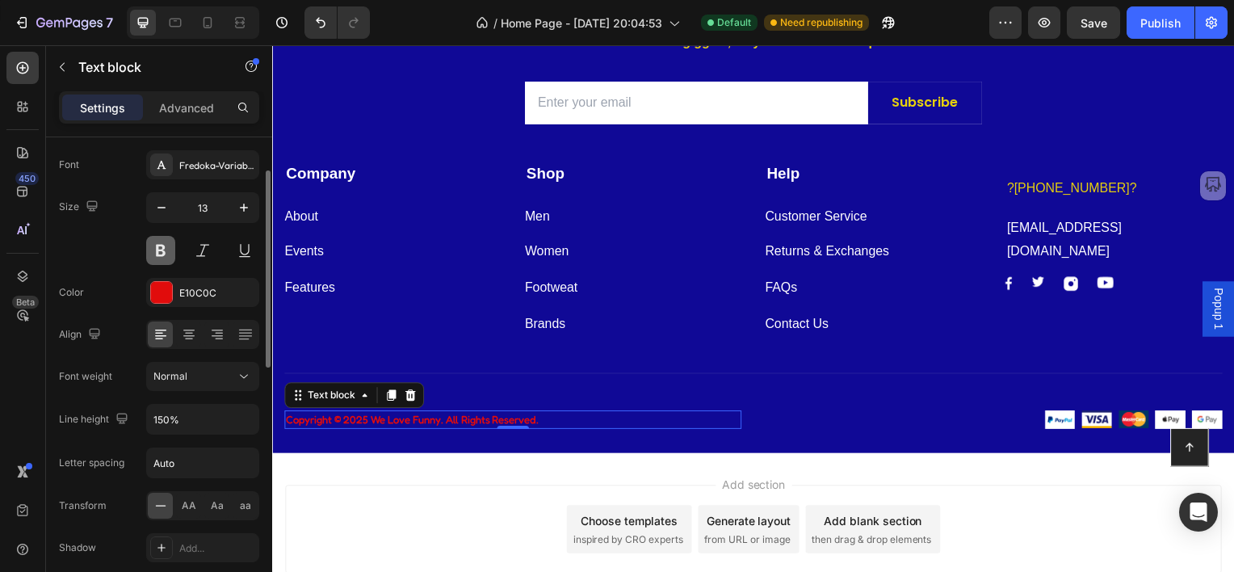
click at [165, 255] on button at bounding box center [160, 250] width 29 height 29
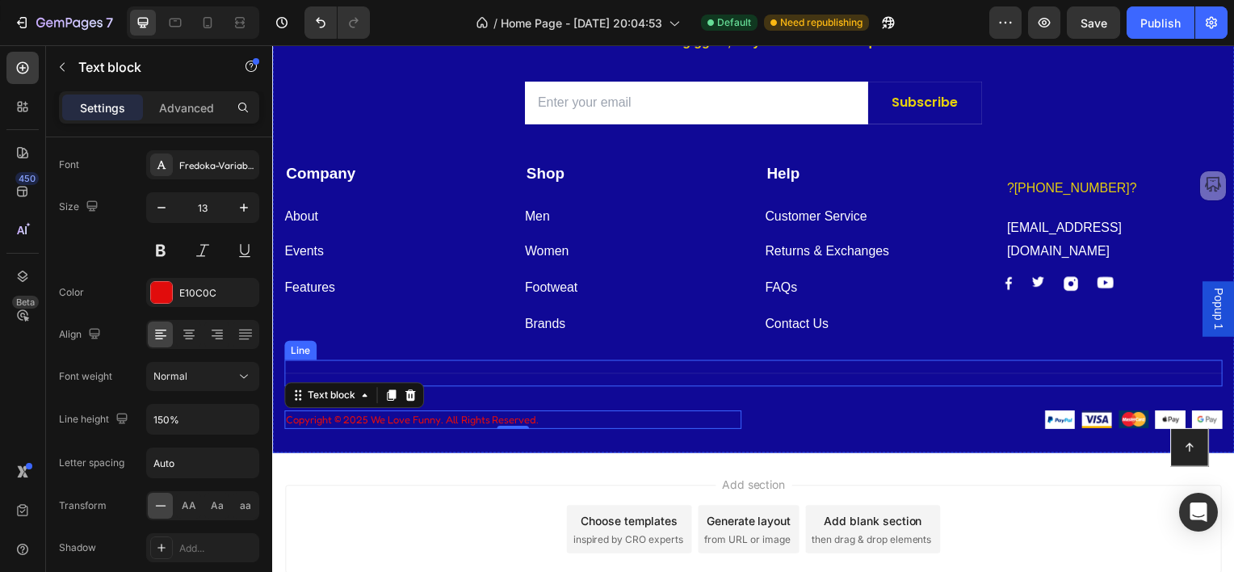
click at [652, 367] on div "Title Line" at bounding box center [756, 375] width 945 height 27
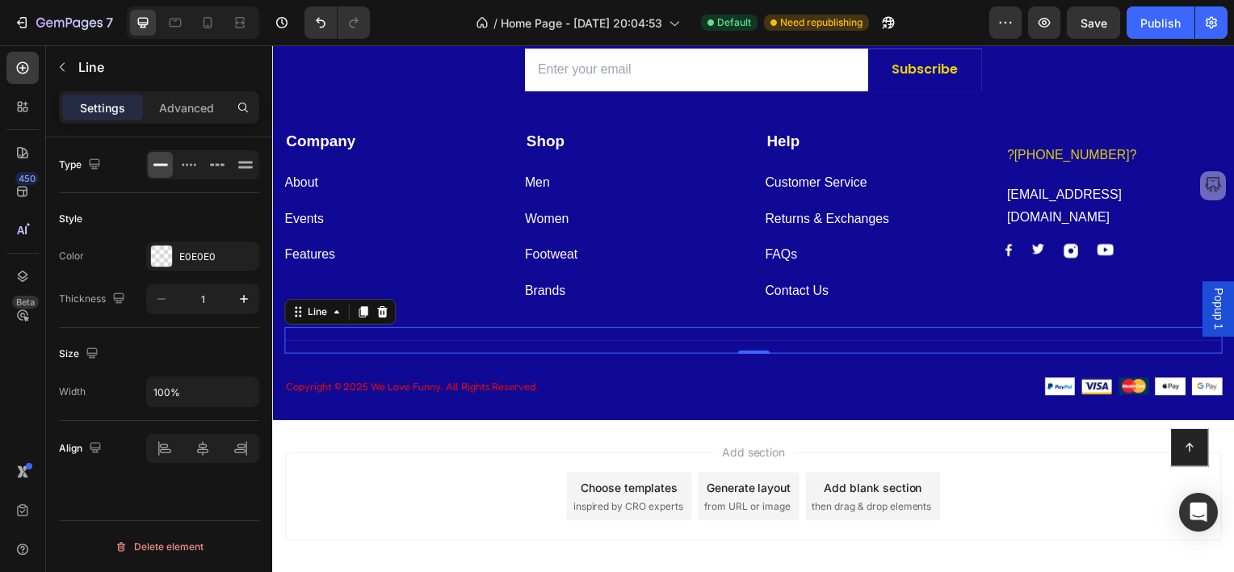
scroll to position [5504, 0]
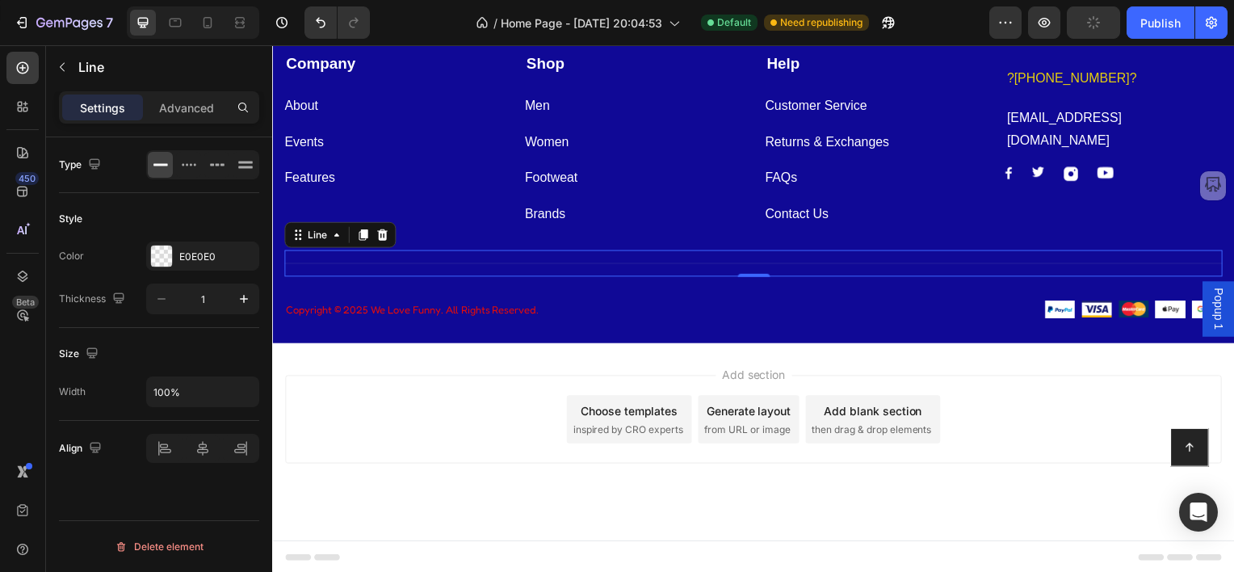
click at [540, 259] on div "Title Line 0" at bounding box center [756, 264] width 945 height 27
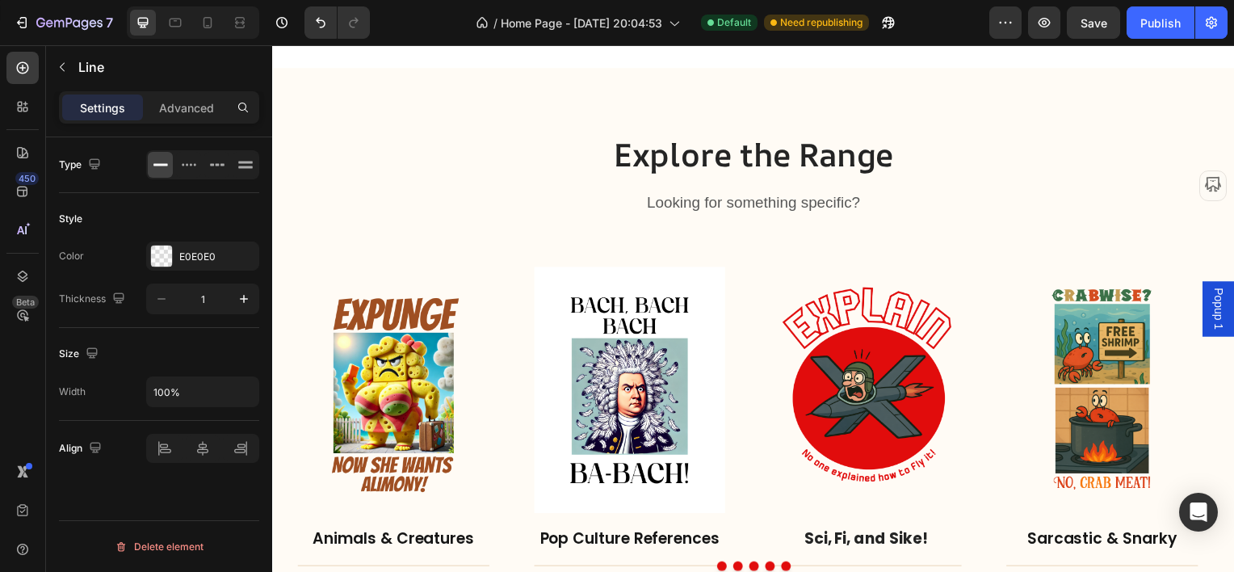
scroll to position [4037, 0]
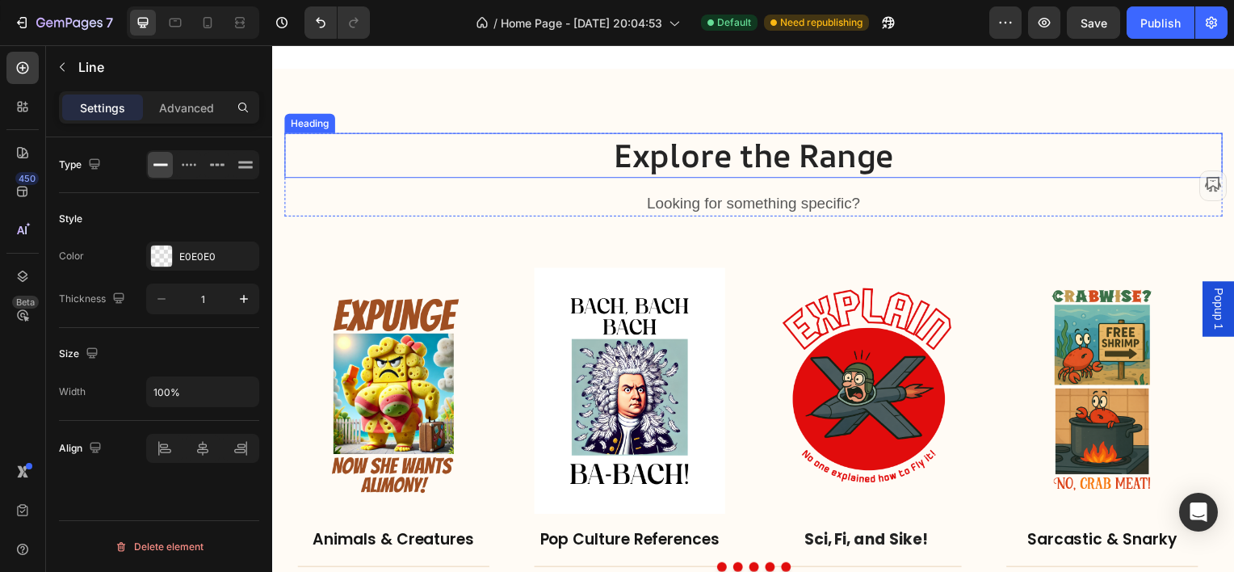
click at [705, 164] on p "Explore the Range" at bounding box center [756, 156] width 941 height 42
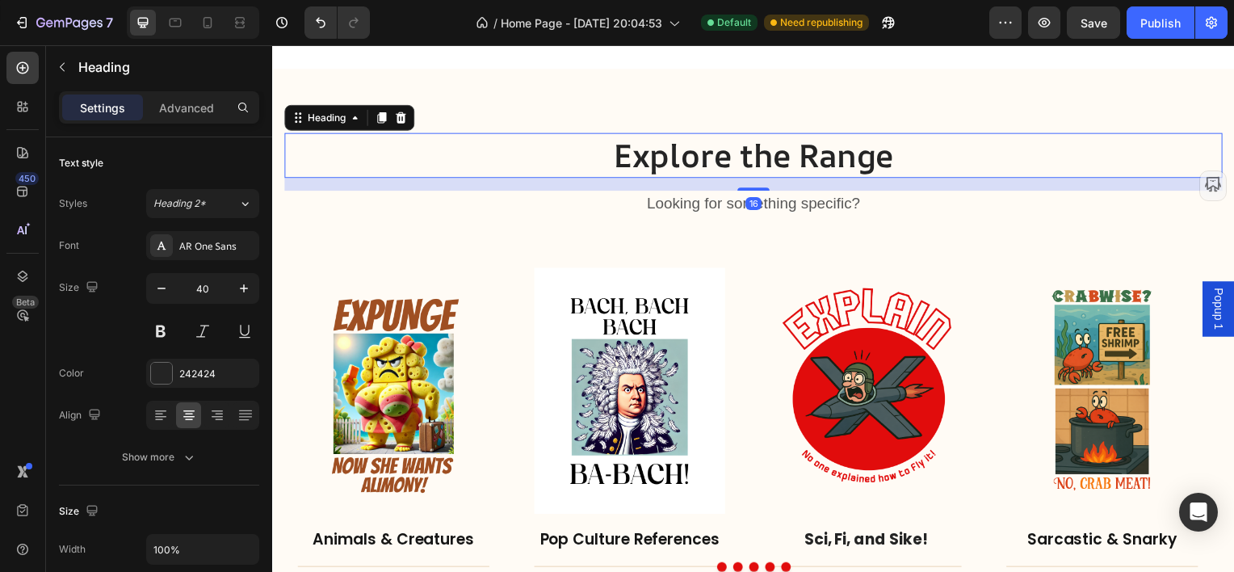
click at [635, 155] on p "Explore the Range" at bounding box center [756, 156] width 941 height 42
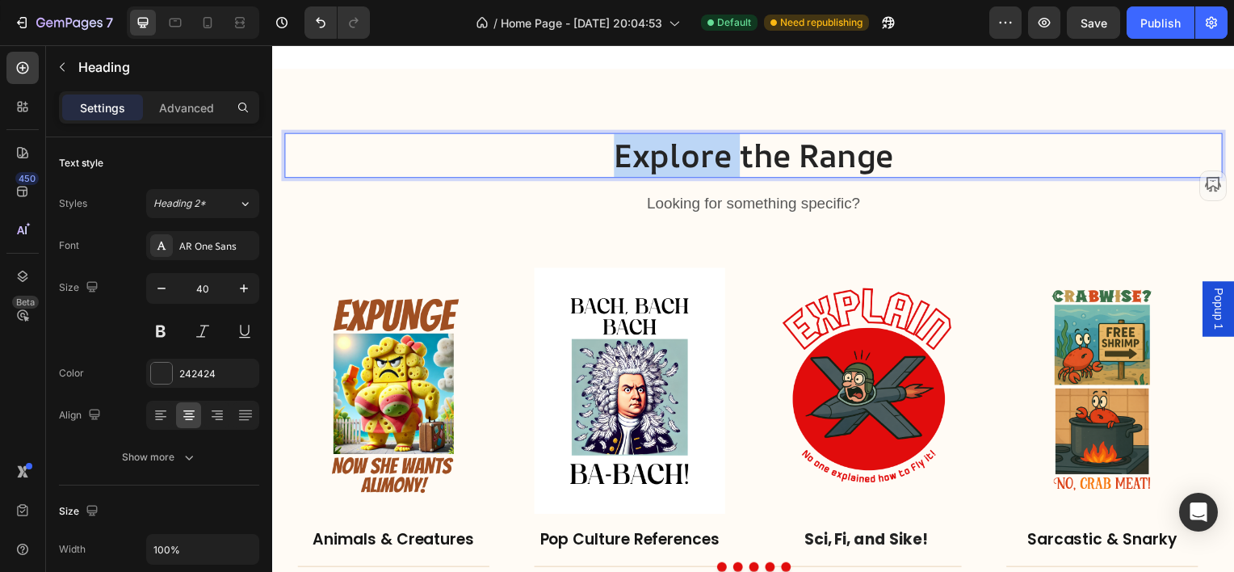
click at [635, 155] on p "Explore the Range" at bounding box center [756, 156] width 941 height 42
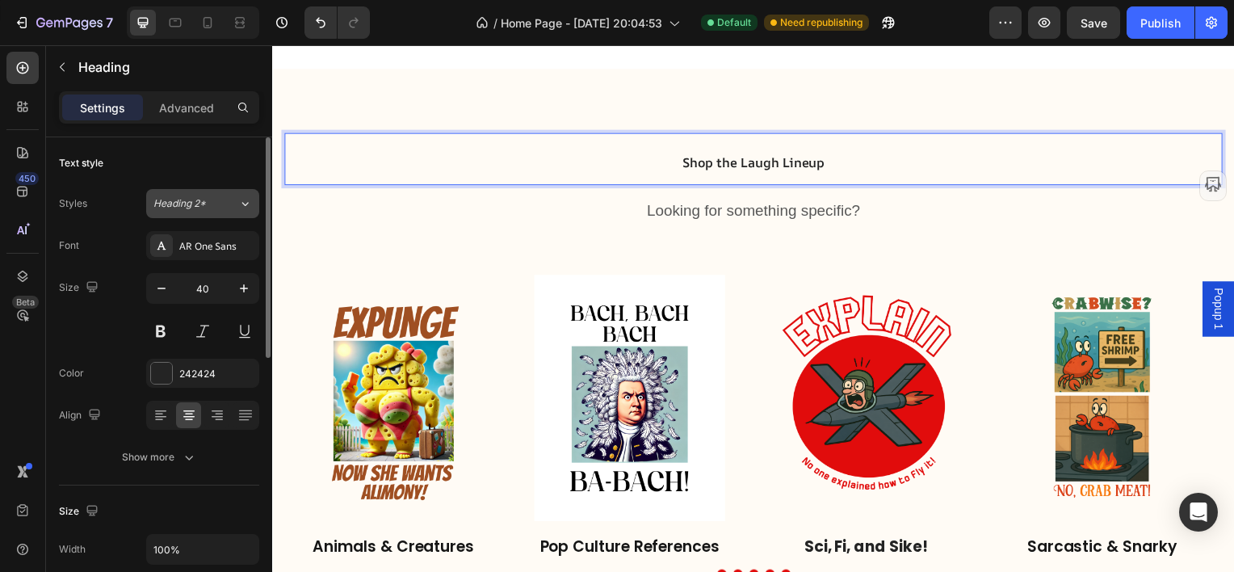
click at [182, 200] on span "Heading 2*" at bounding box center [179, 203] width 52 height 15
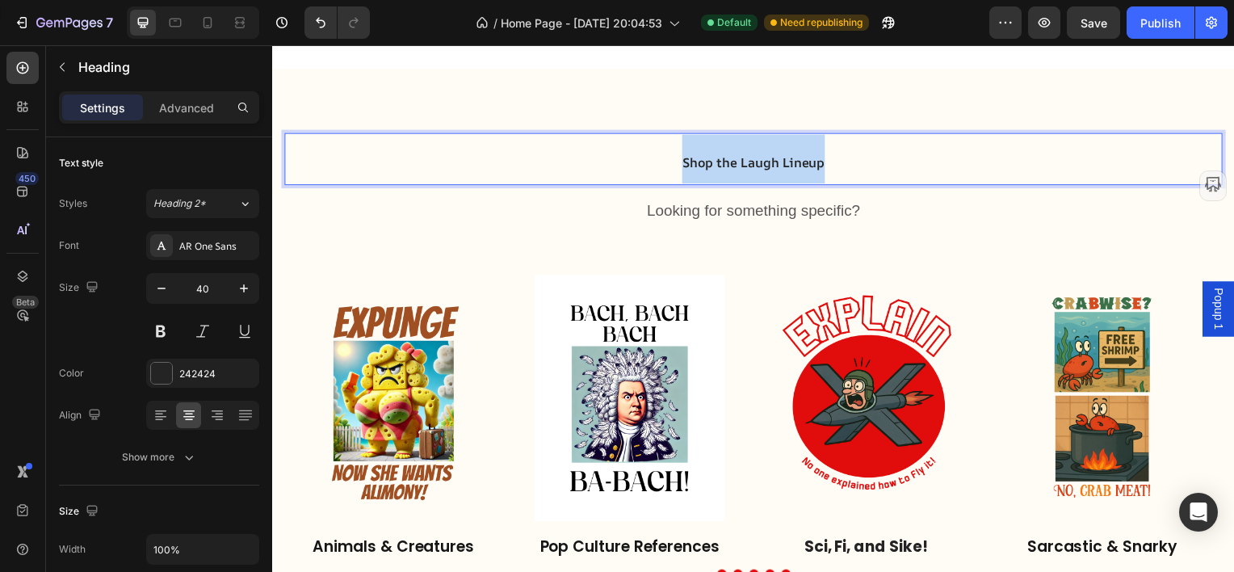
drag, startPoint x: 636, startPoint y: 159, endPoint x: 903, endPoint y: 158, distance: 266.5
click at [903, 158] on p "Shop the Laugh Lineup" at bounding box center [756, 159] width 941 height 49
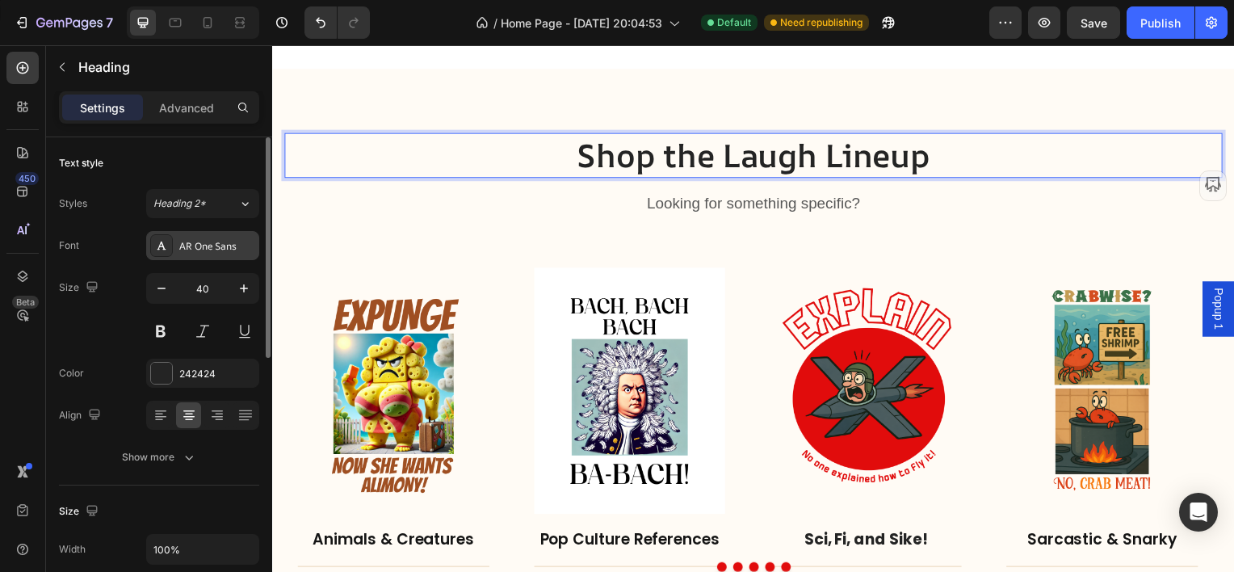
click at [181, 240] on div "AR One Sans" at bounding box center [217, 246] width 76 height 15
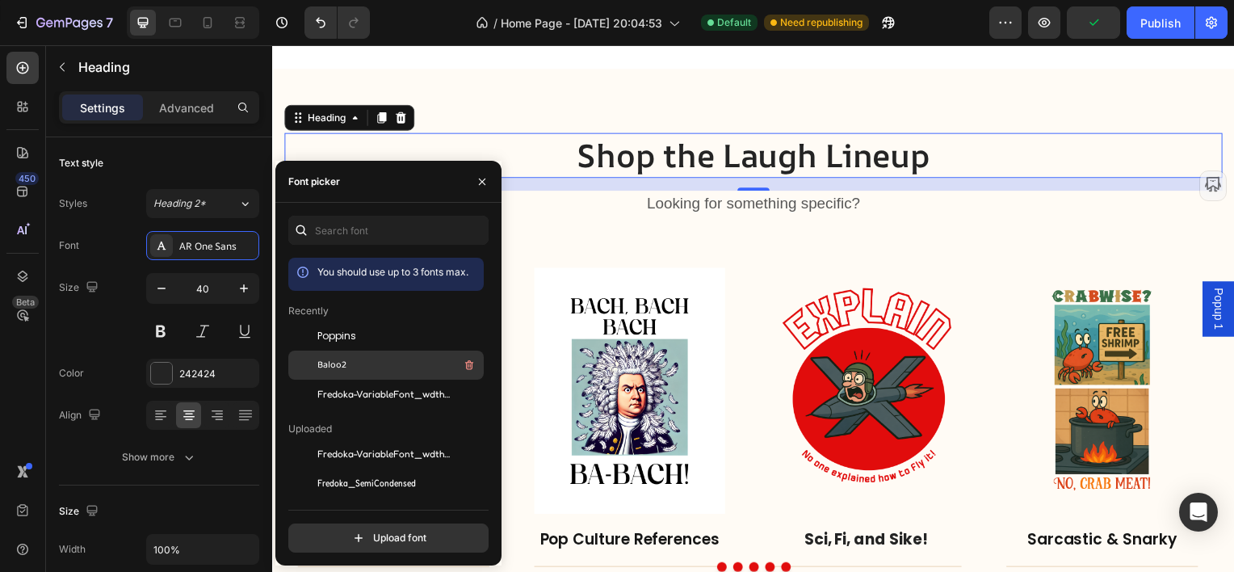
click at [310, 368] on div at bounding box center [302, 364] width 29 height 29
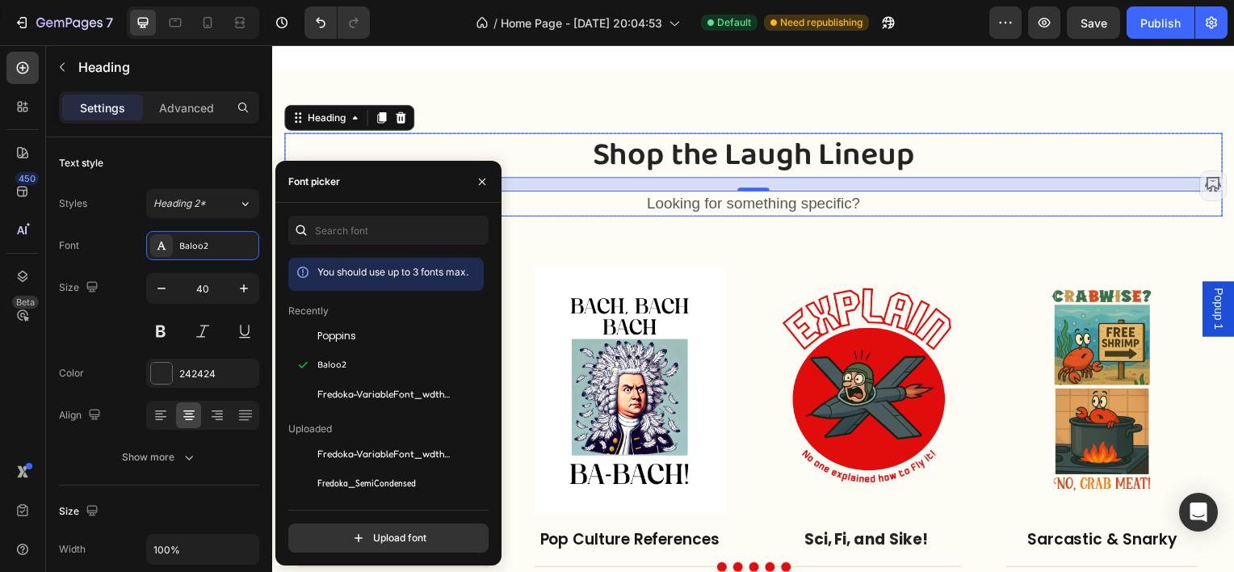
click at [656, 205] on p "Looking for something specific?" at bounding box center [756, 204] width 941 height 23
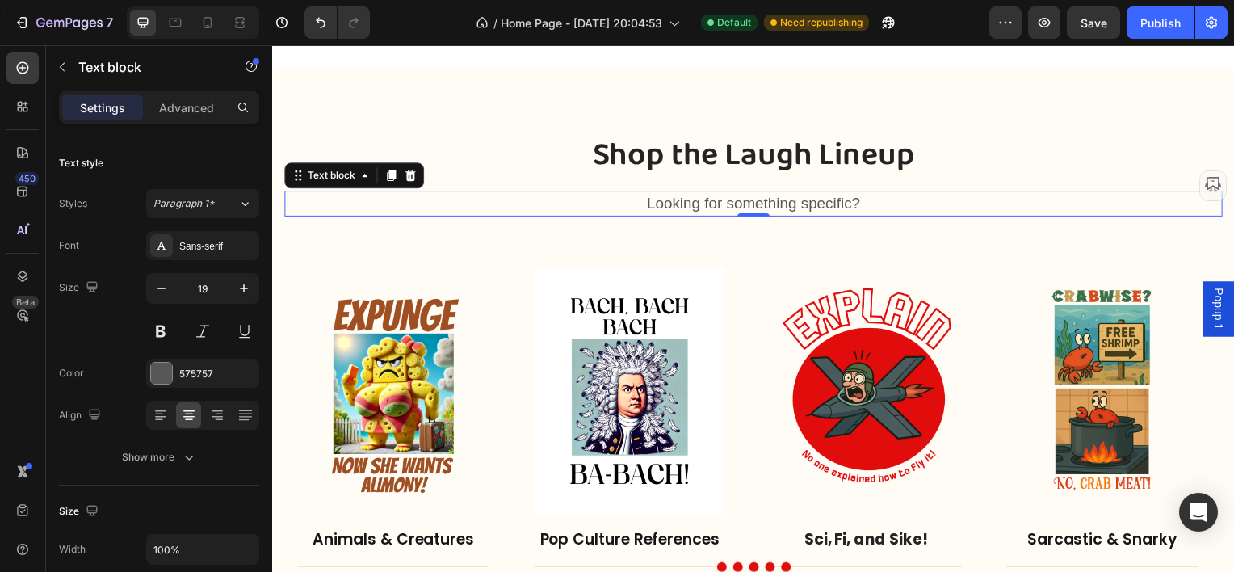
click at [648, 203] on p "Looking for something specific?" at bounding box center [756, 204] width 941 height 23
click at [182, 243] on div "Sans-serif" at bounding box center [217, 246] width 76 height 15
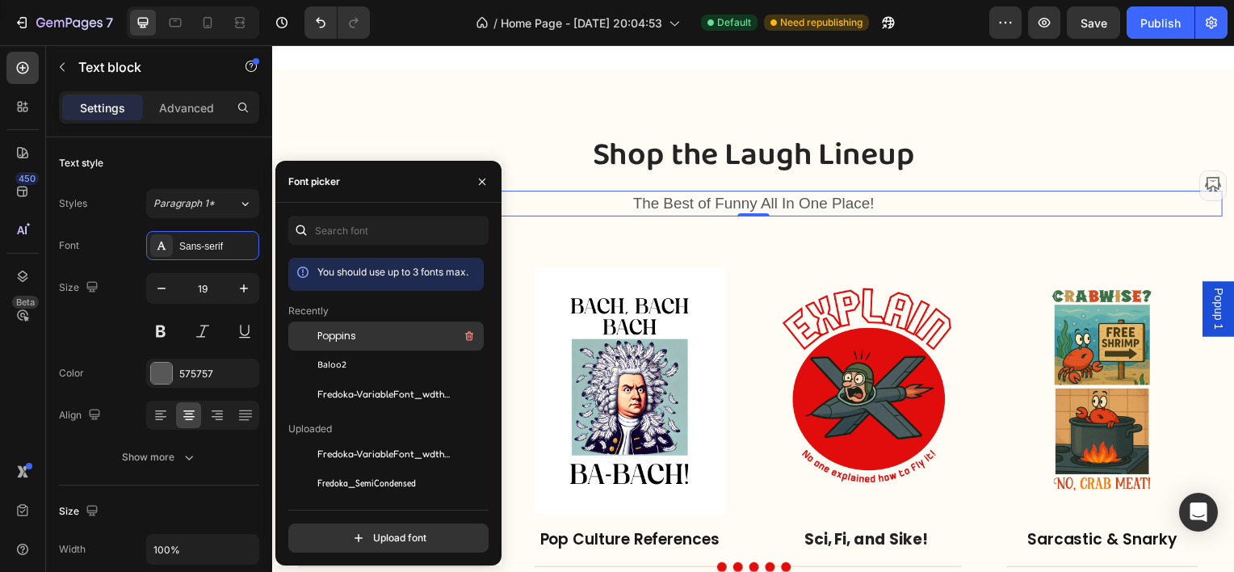
click at [325, 337] on span "Poppins" at bounding box center [336, 336] width 39 height 15
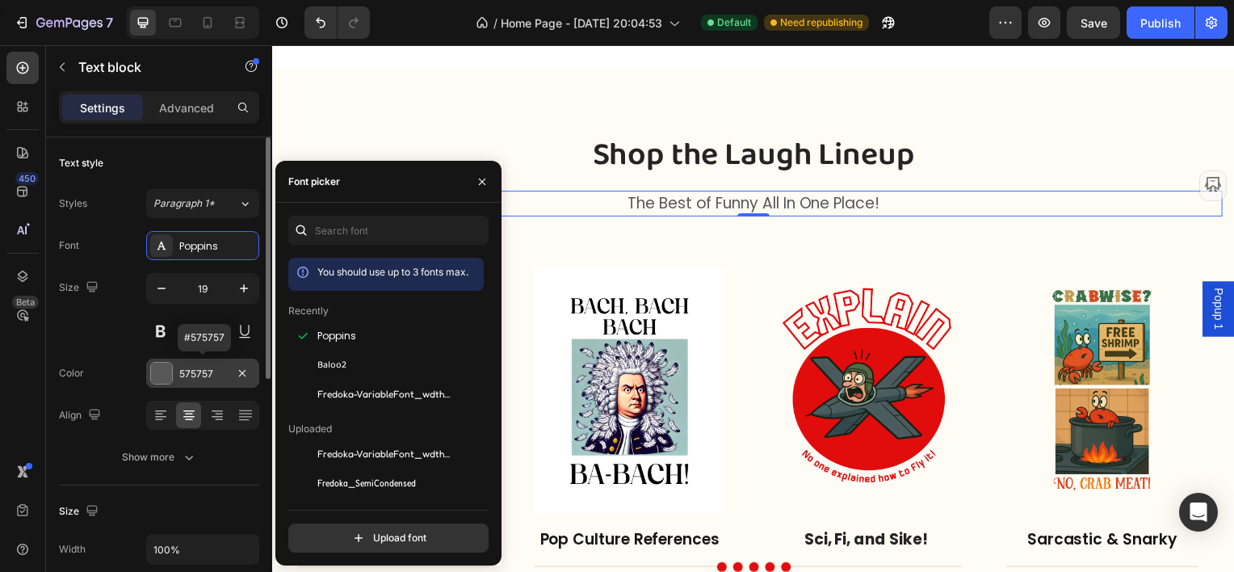
click at [167, 375] on div at bounding box center [161, 373] width 21 height 21
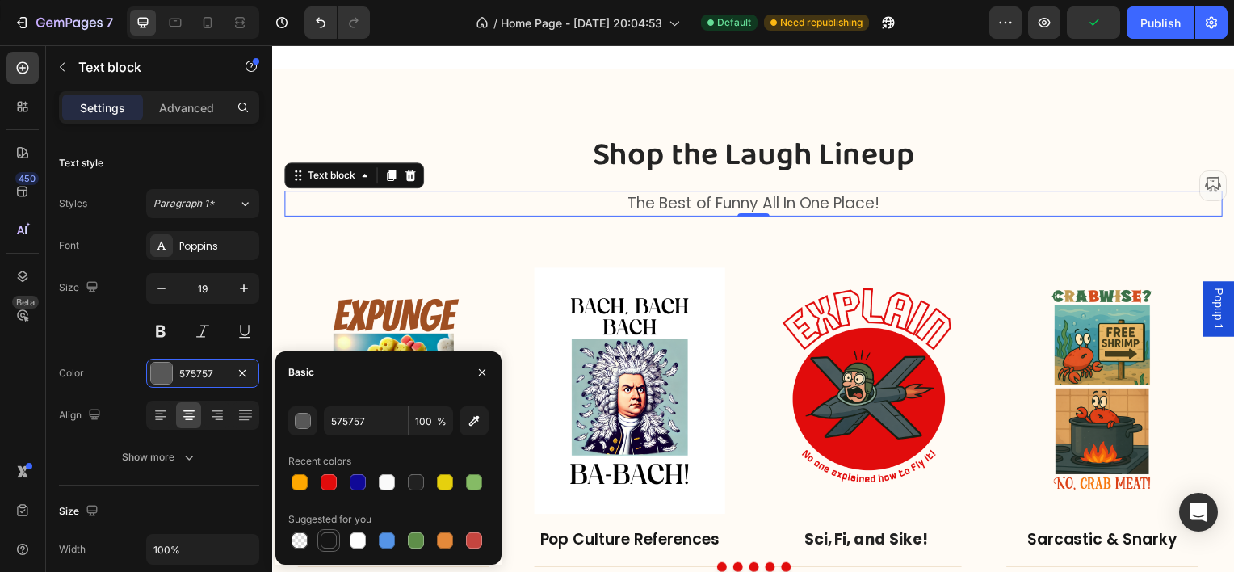
click at [326, 539] on div at bounding box center [329, 540] width 16 height 16
type input "151515"
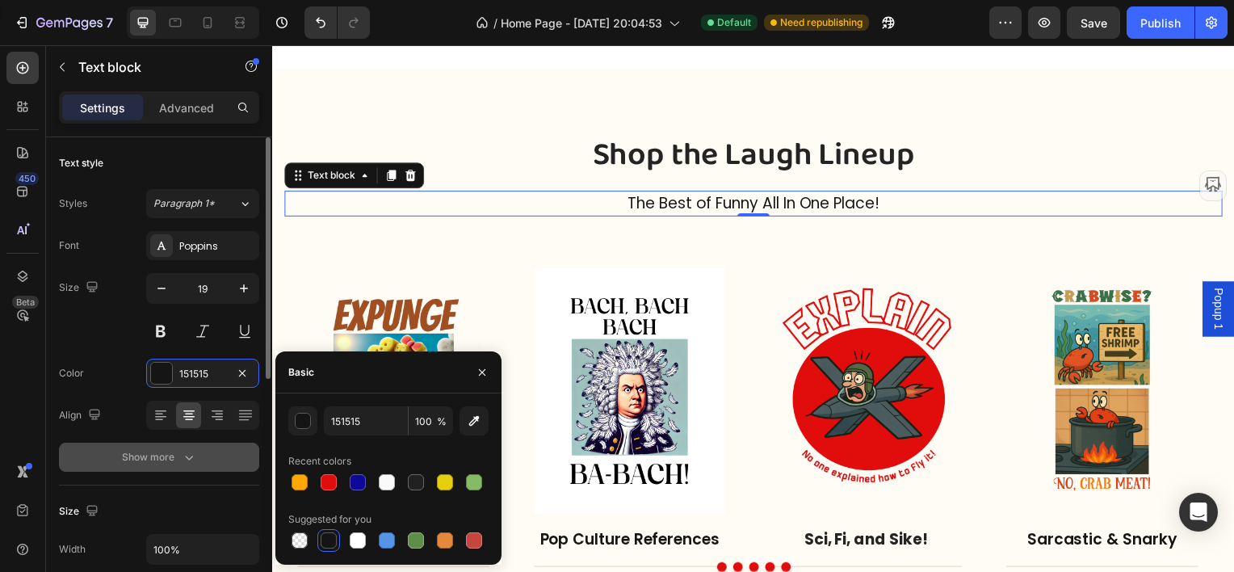
click at [171, 459] on div "Show more" at bounding box center [159, 457] width 75 height 16
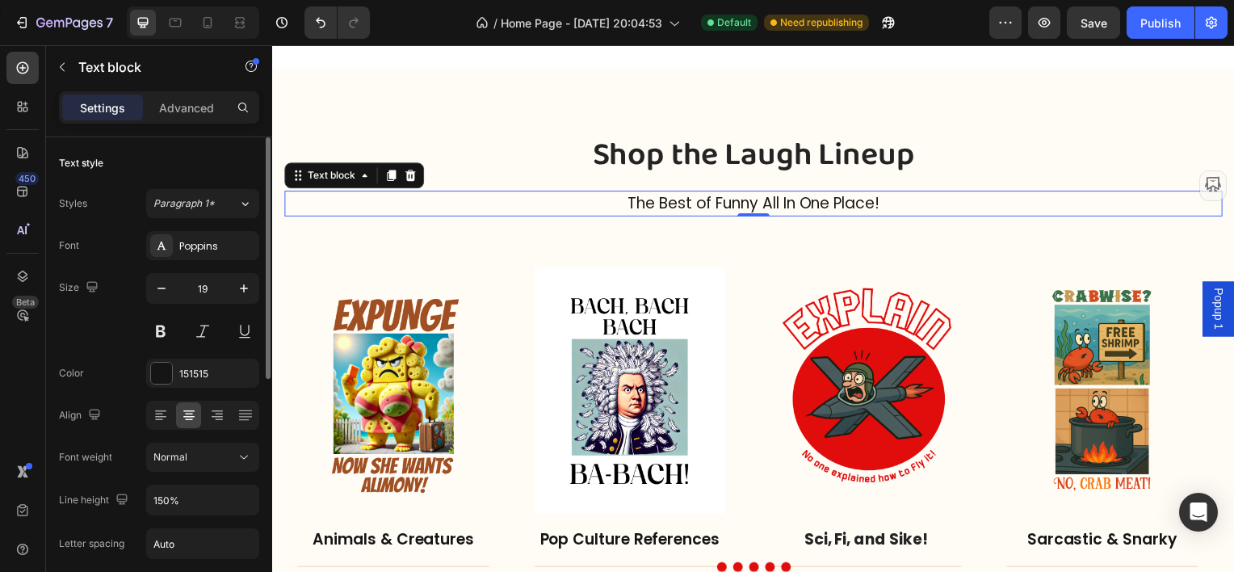
scroll to position [81, 0]
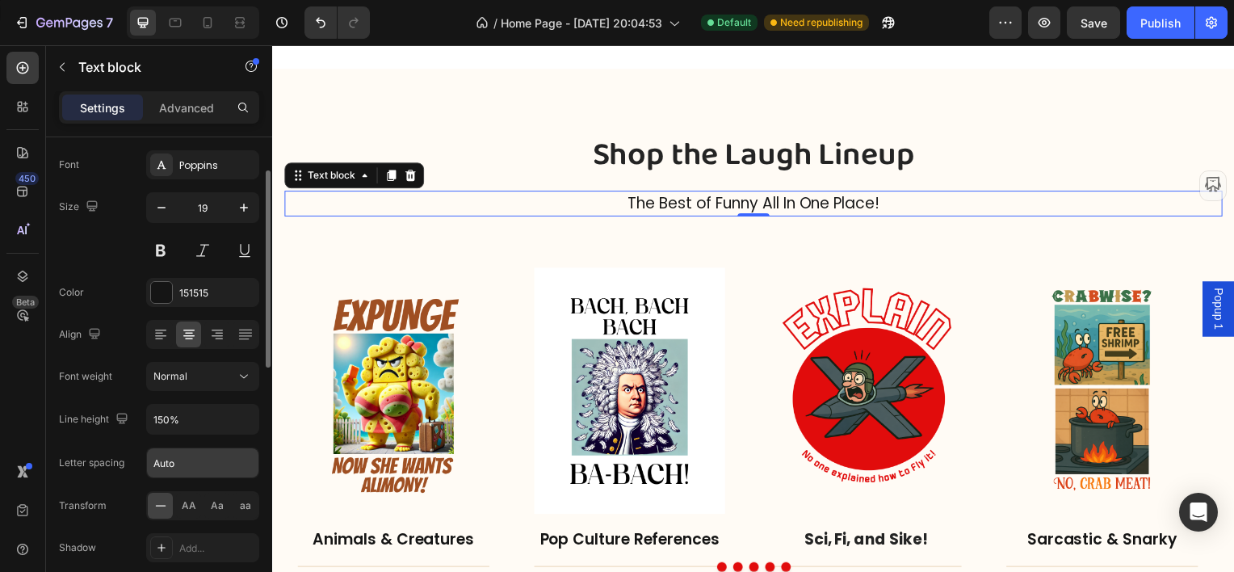
click at [176, 466] on input "Auto" at bounding box center [202, 462] width 111 height 29
type input ".5"
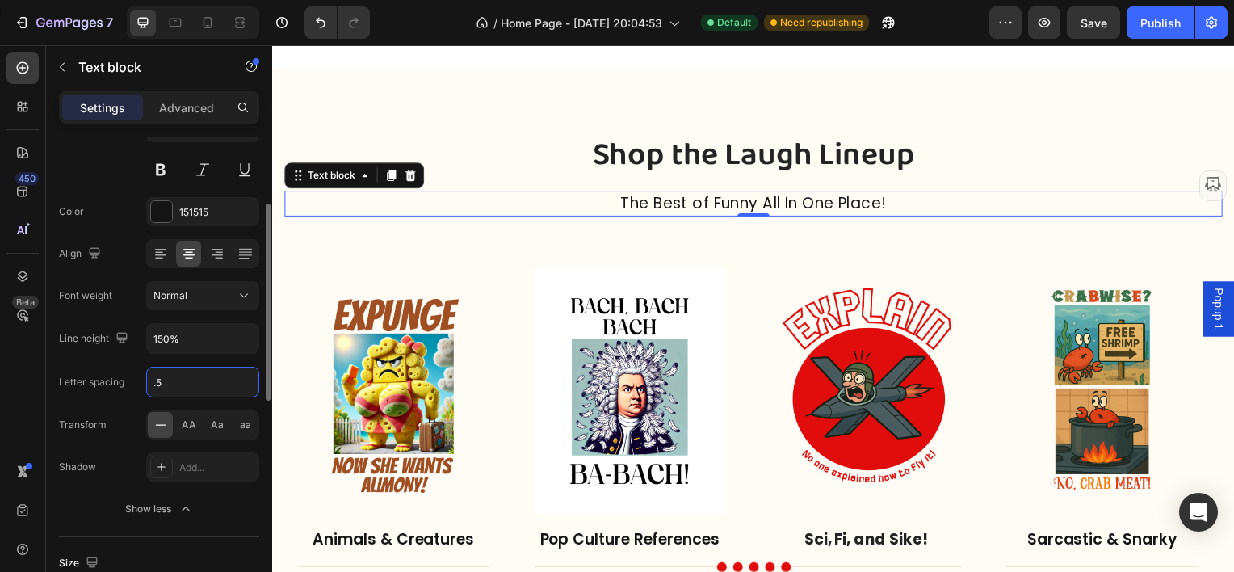
scroll to position [242, 0]
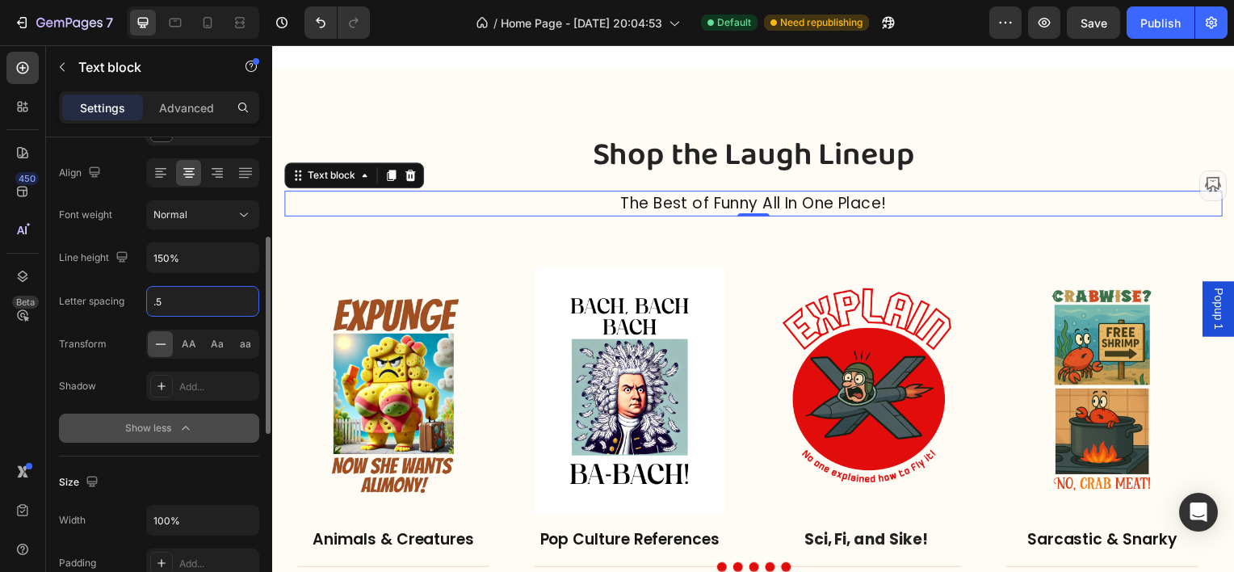
click at [170, 429] on div "Show less" at bounding box center [159, 428] width 69 height 16
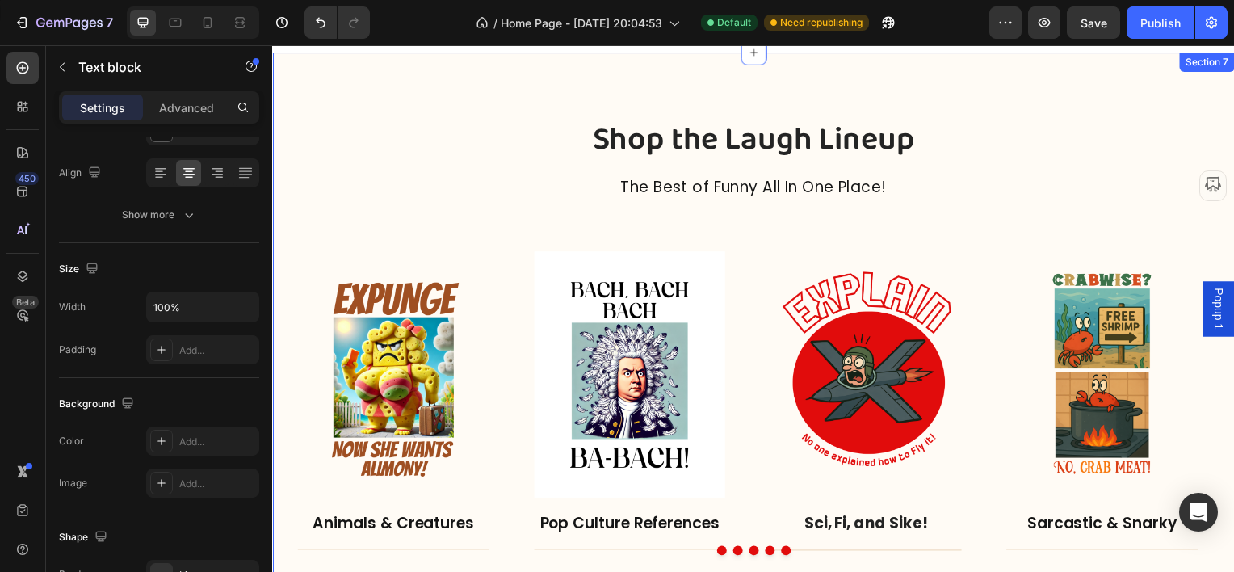
scroll to position [2988, 0]
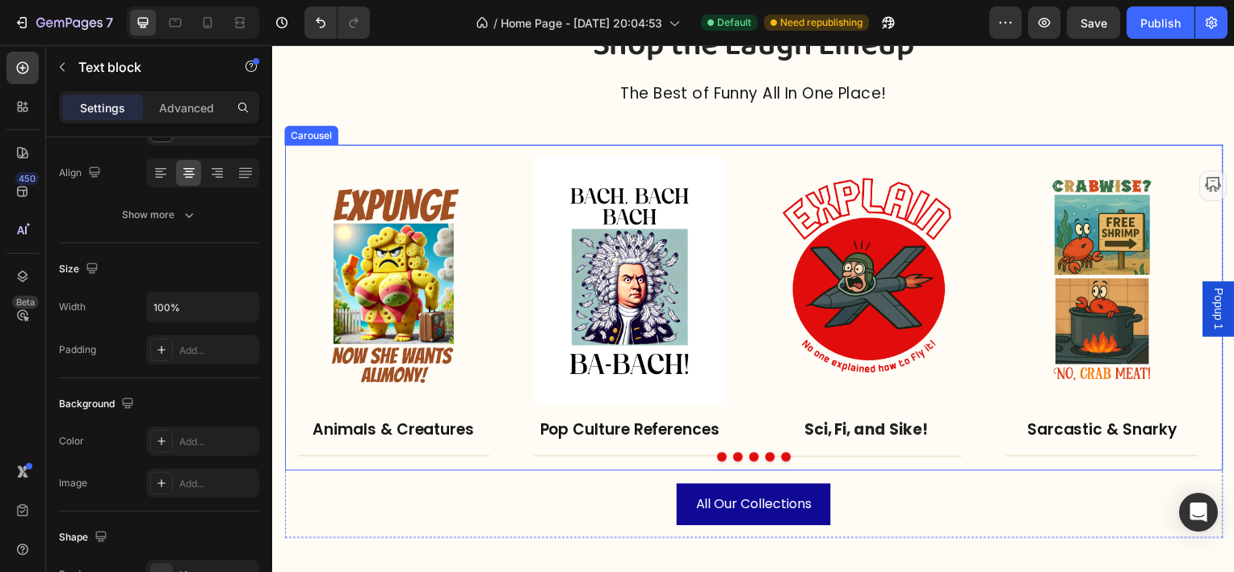
click at [785, 458] on button "Dot" at bounding box center [789, 460] width 10 height 10
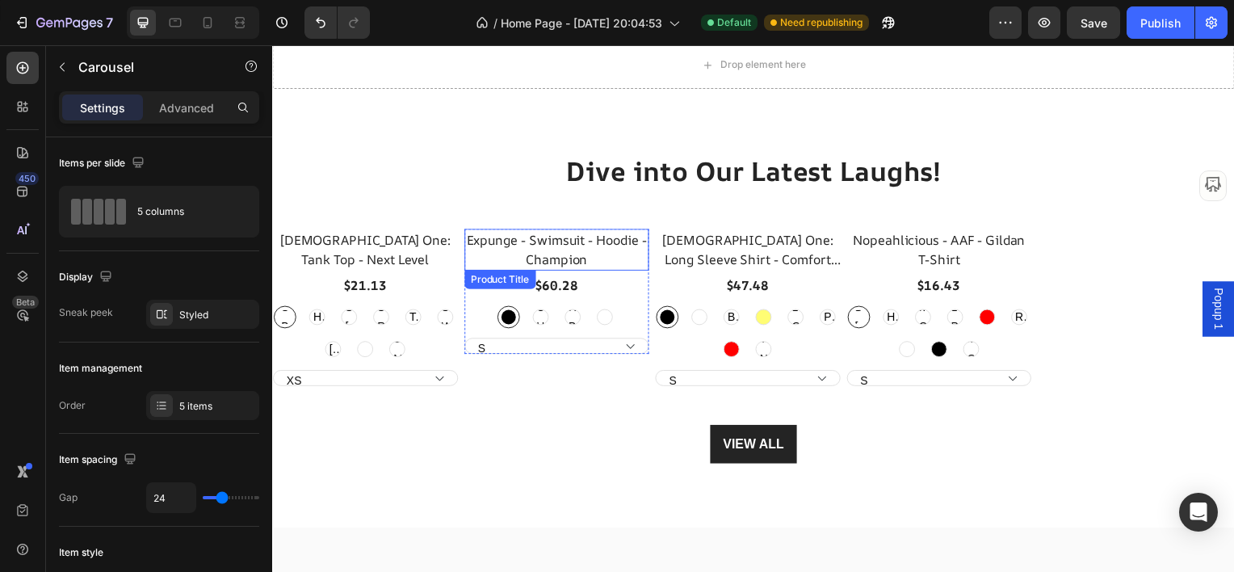
scroll to position [3472, 0]
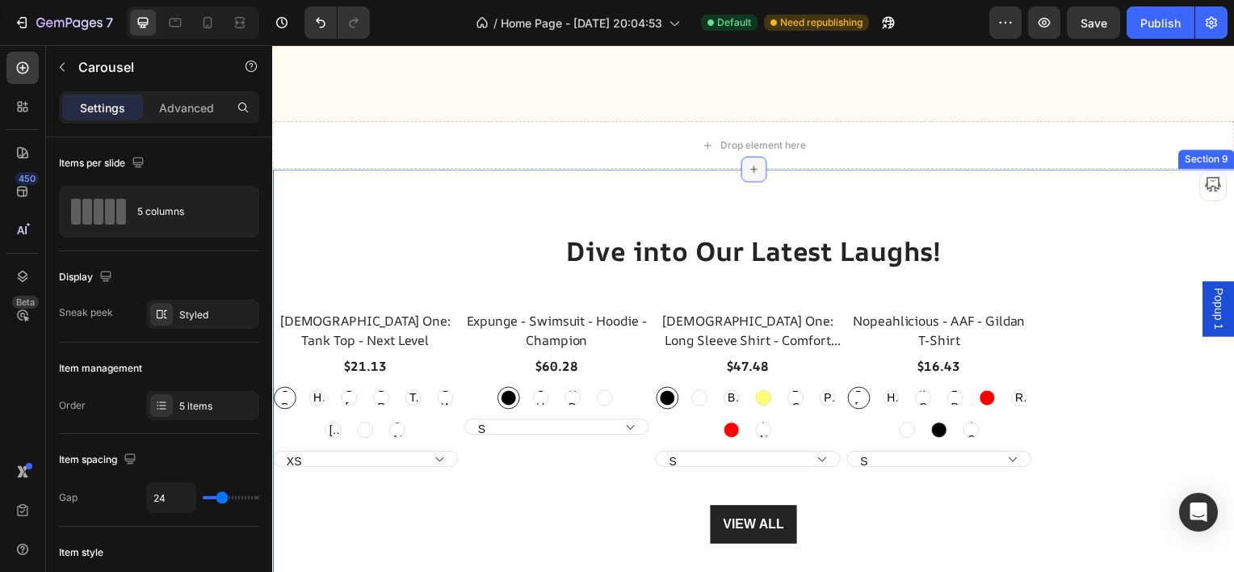
click at [750, 169] on icon at bounding box center [756, 169] width 13 height 13
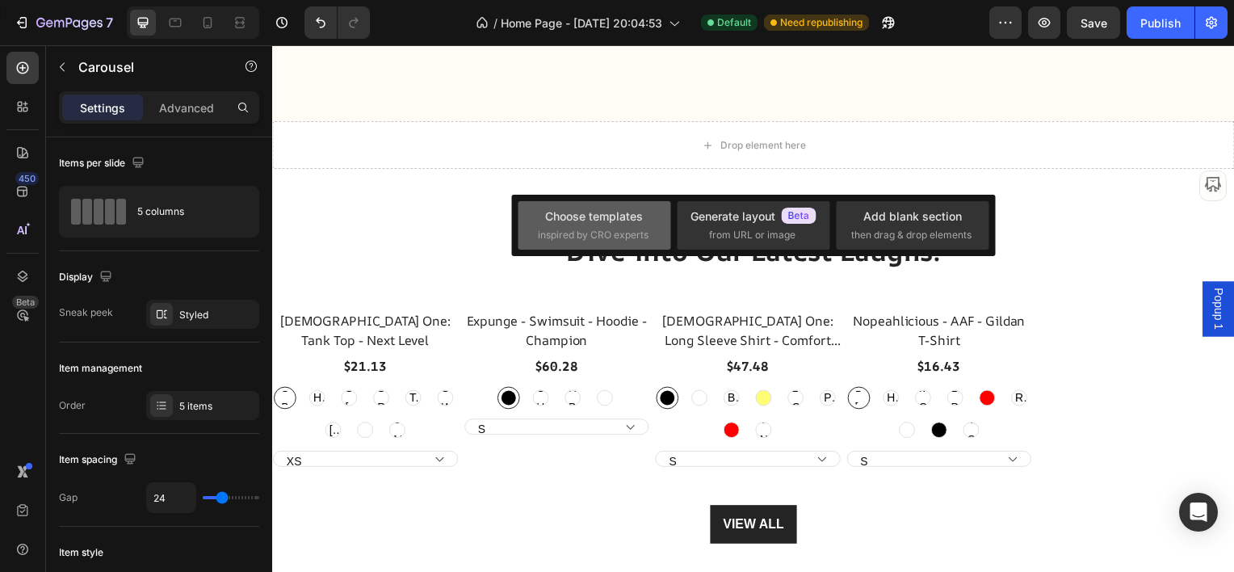
click at [599, 225] on div "Choose templates inspired by CRO experts" at bounding box center [594, 225] width 113 height 35
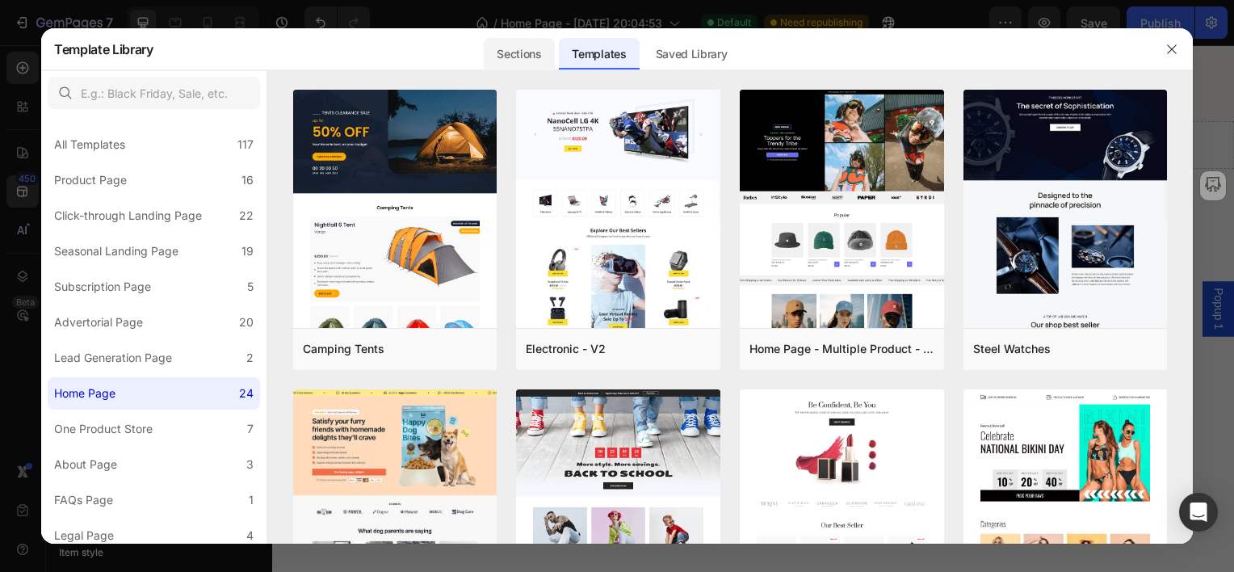
click at [520, 56] on div "Sections" at bounding box center [519, 54] width 70 height 32
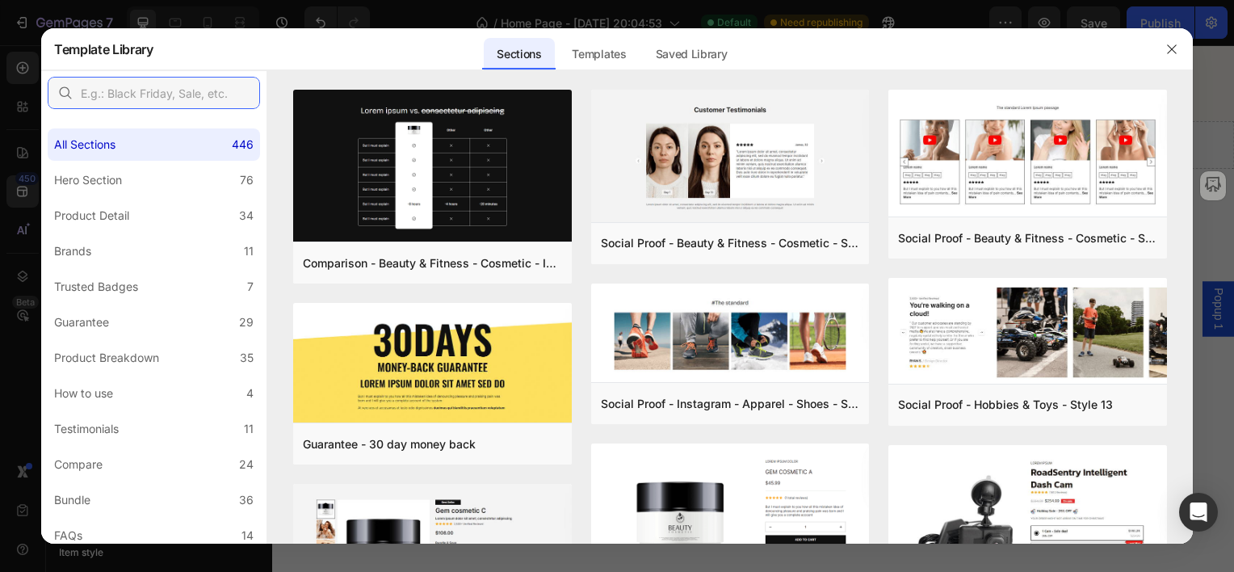
click at [151, 91] on input "text" at bounding box center [154, 93] width 212 height 32
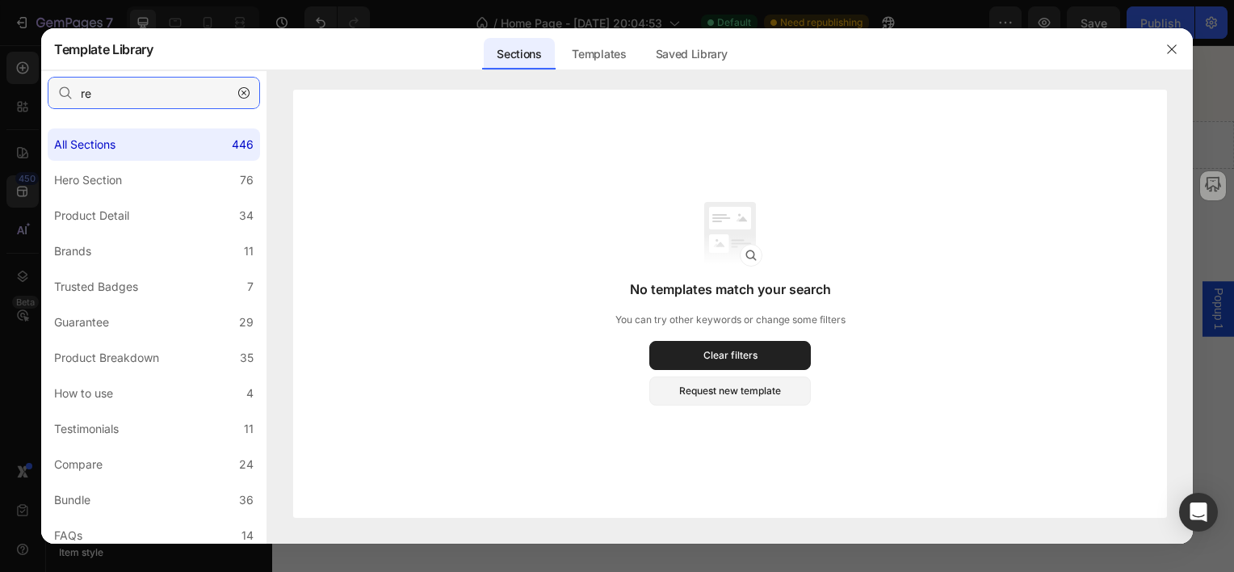
type input "r"
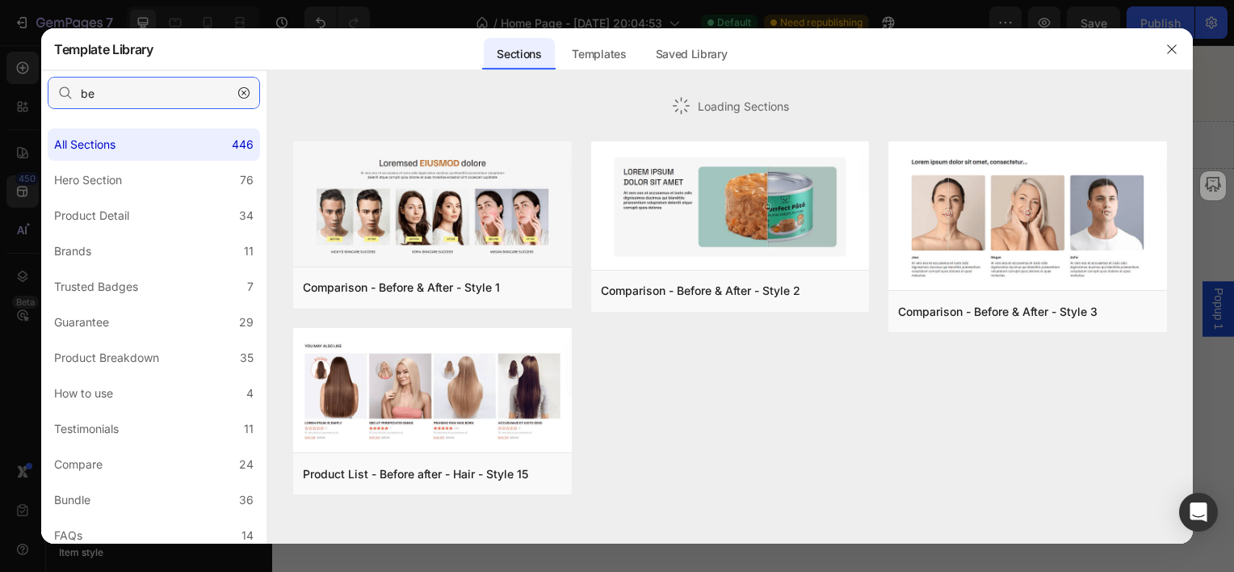
type input "b"
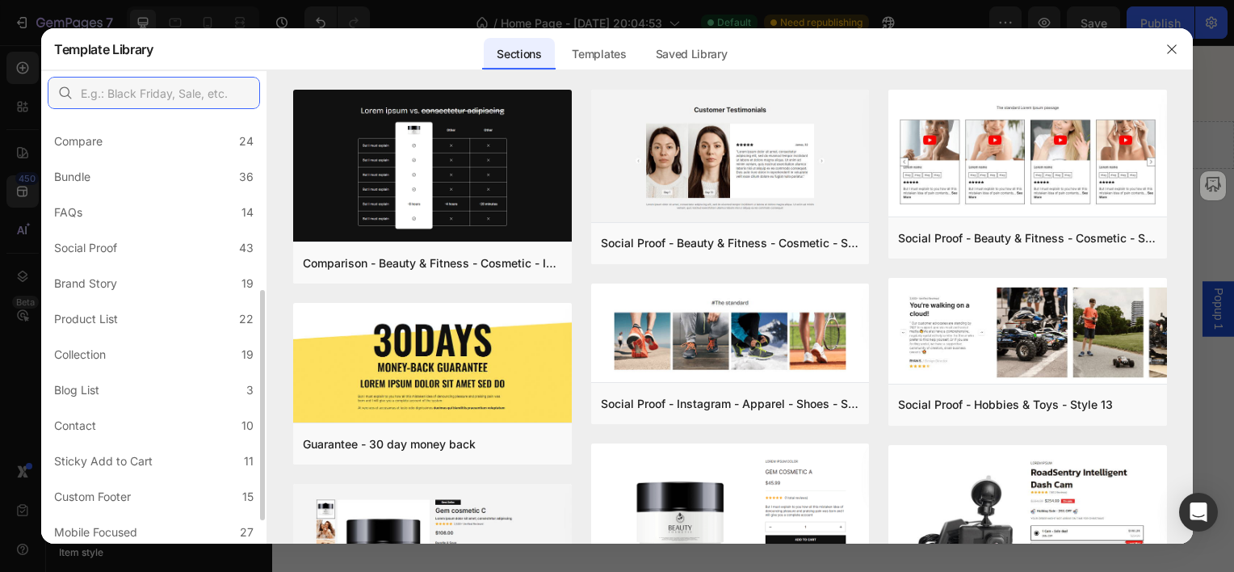
scroll to position [363, 0]
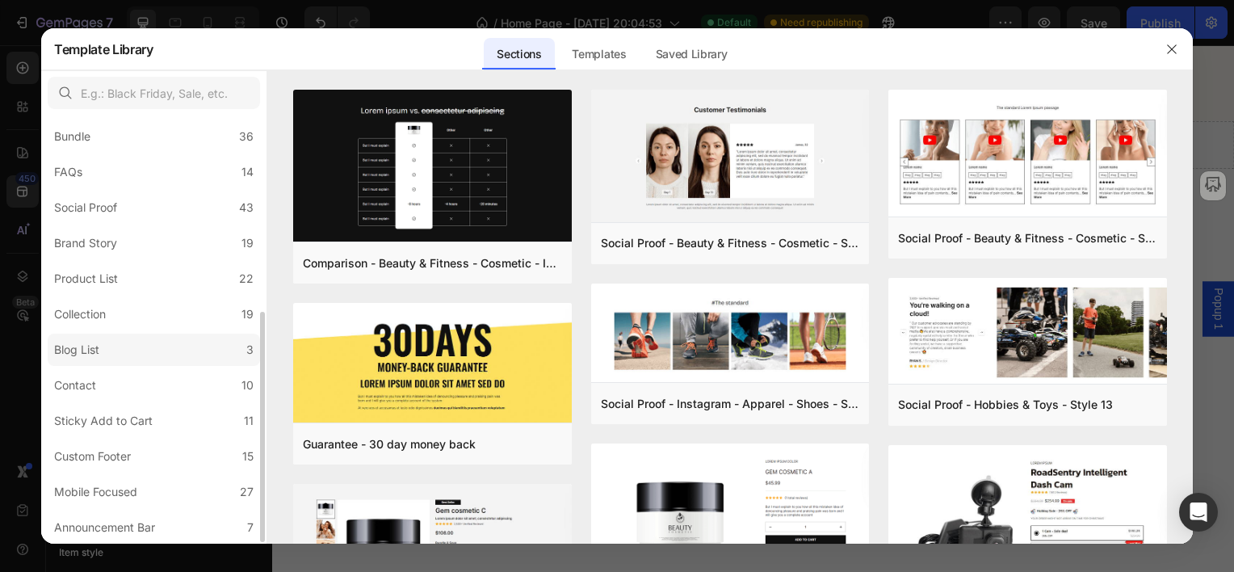
click at [65, 350] on div "Blog List" at bounding box center [76, 349] width 45 height 19
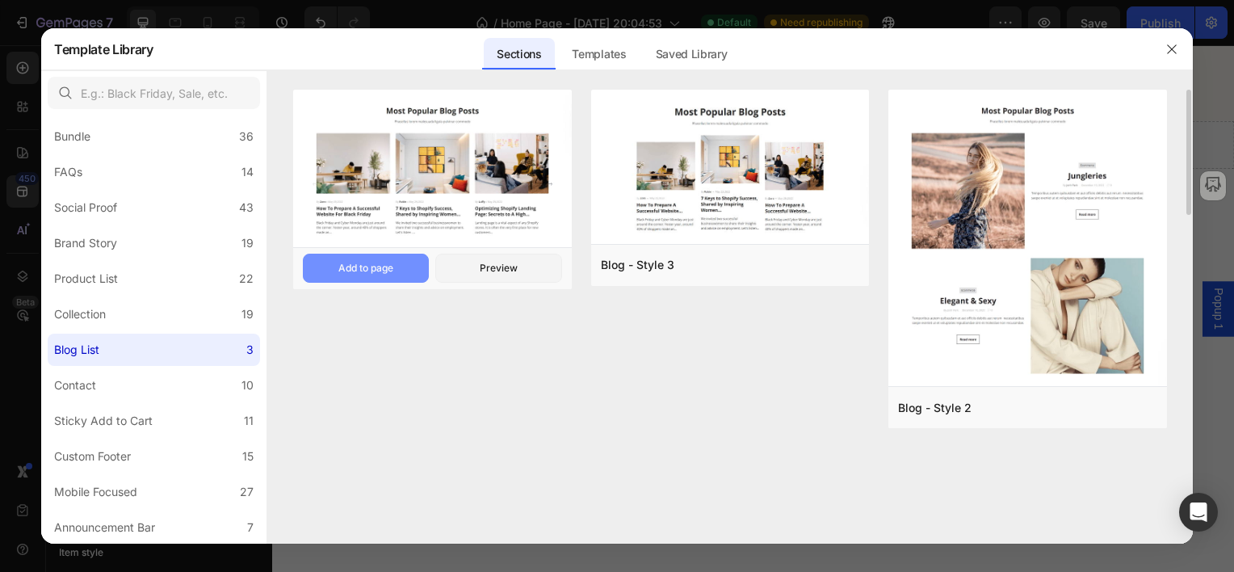
click at [368, 262] on div "Add to page" at bounding box center [365, 268] width 55 height 15
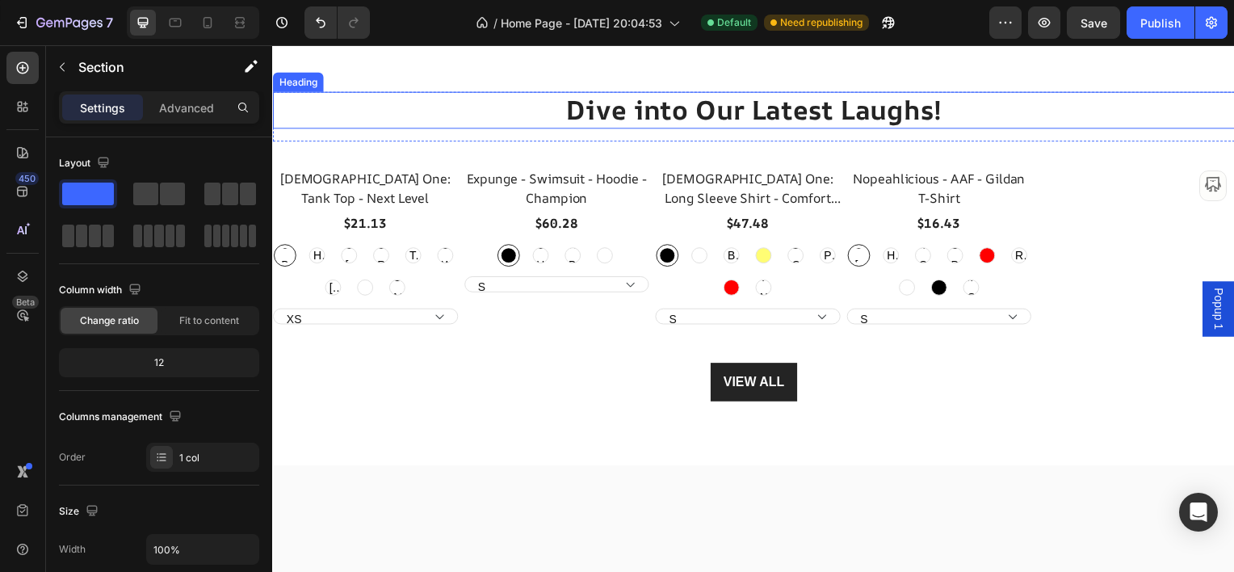
scroll to position [3999, 0]
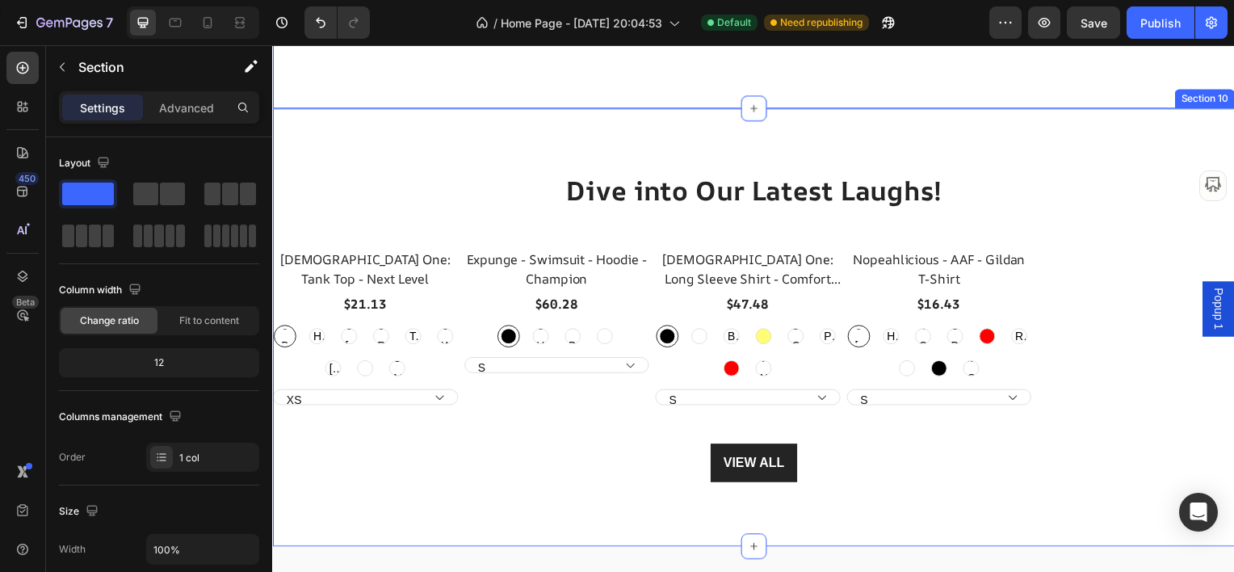
click at [857, 367] on div "Dive into Our Latest Laughs! Heading Row Heathen One: Tank Top - Next Level Pro…" at bounding box center [756, 329] width 969 height 442
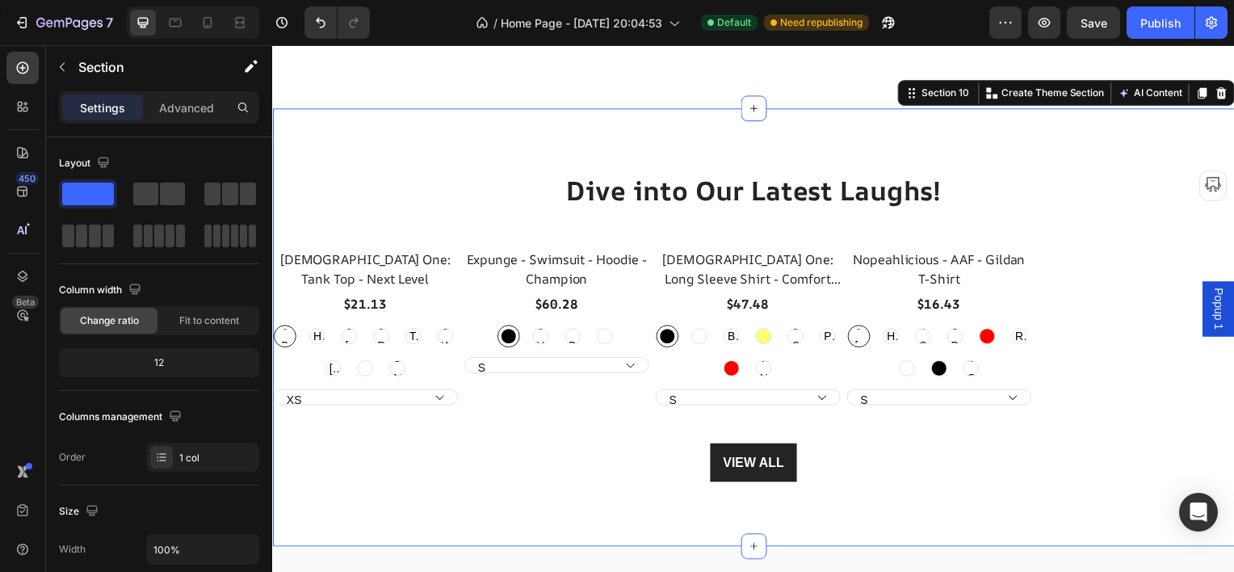
scroll to position [4080, 0]
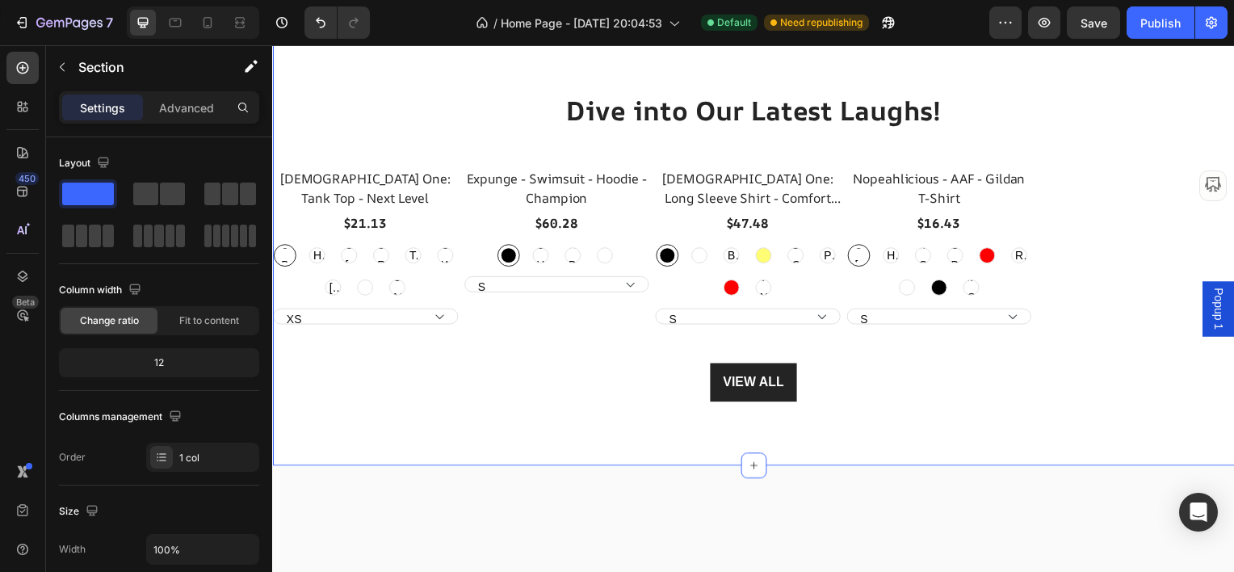
click at [1221, 19] on icon at bounding box center [1227, 12] width 13 height 13
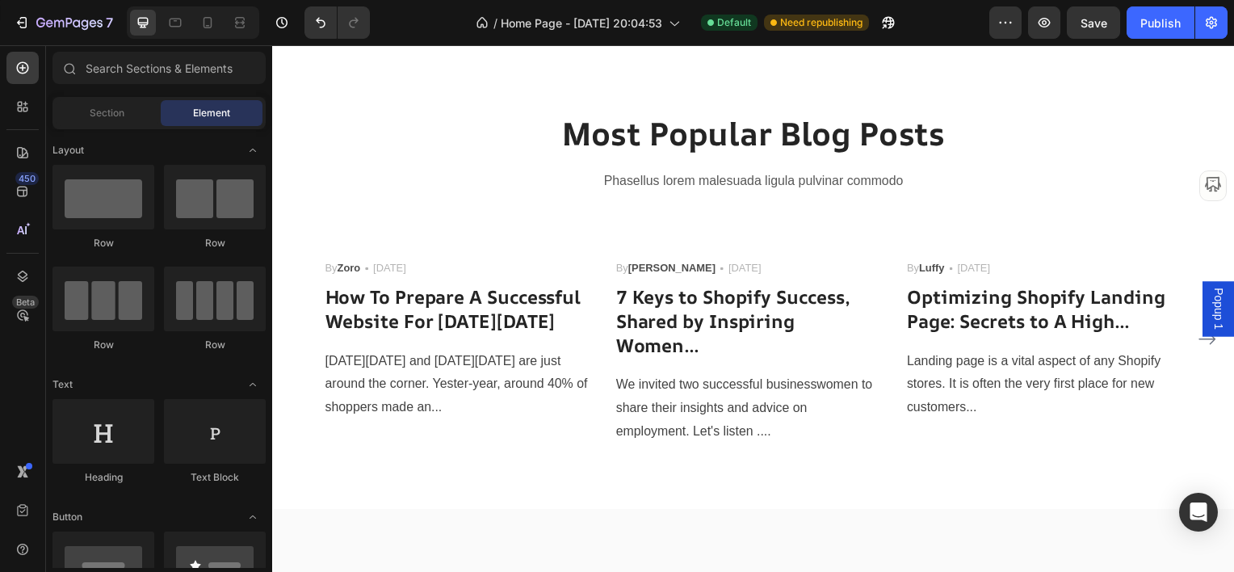
scroll to position [3676, 0]
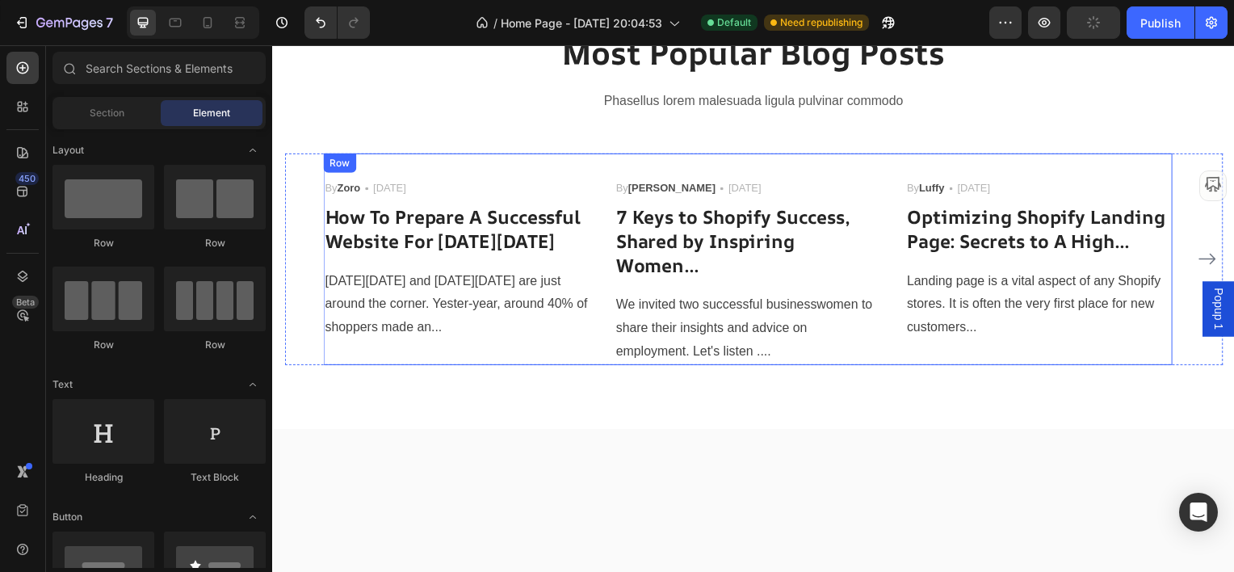
click at [463, 367] on div "Image By Zoro Text block Icon [DATE] Text block Row How To Prepare A Successful…" at bounding box center [457, 259] width 269 height 213
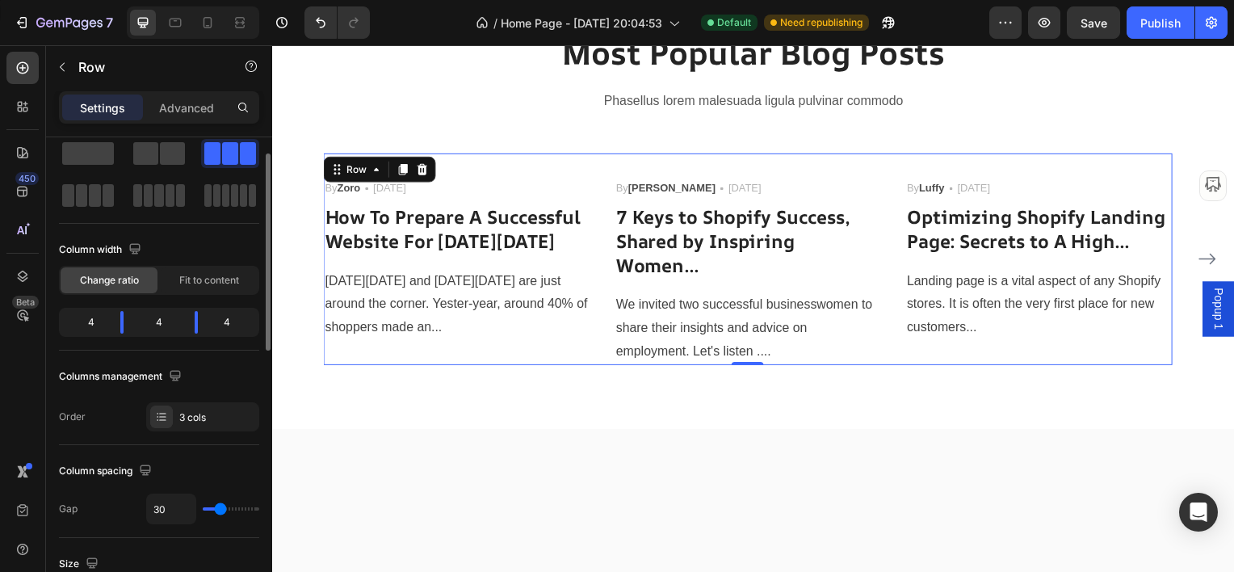
scroll to position [0, 0]
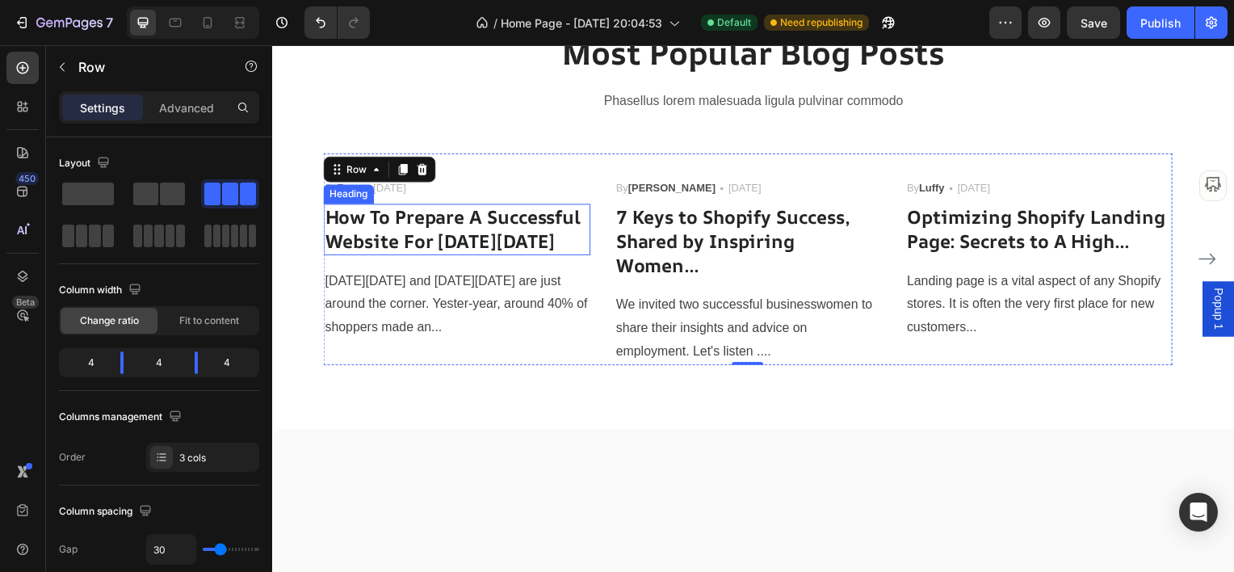
click at [418, 254] on p "How To Prepare A Successful Website For [DATE][DATE]" at bounding box center [458, 230] width 266 height 48
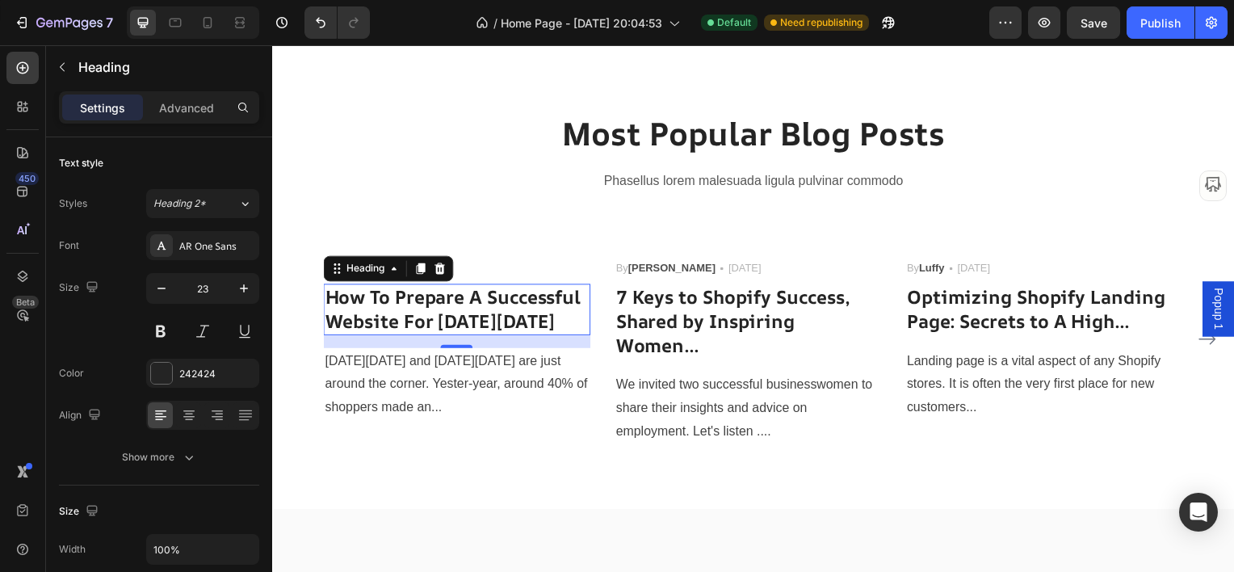
scroll to position [3676, 0]
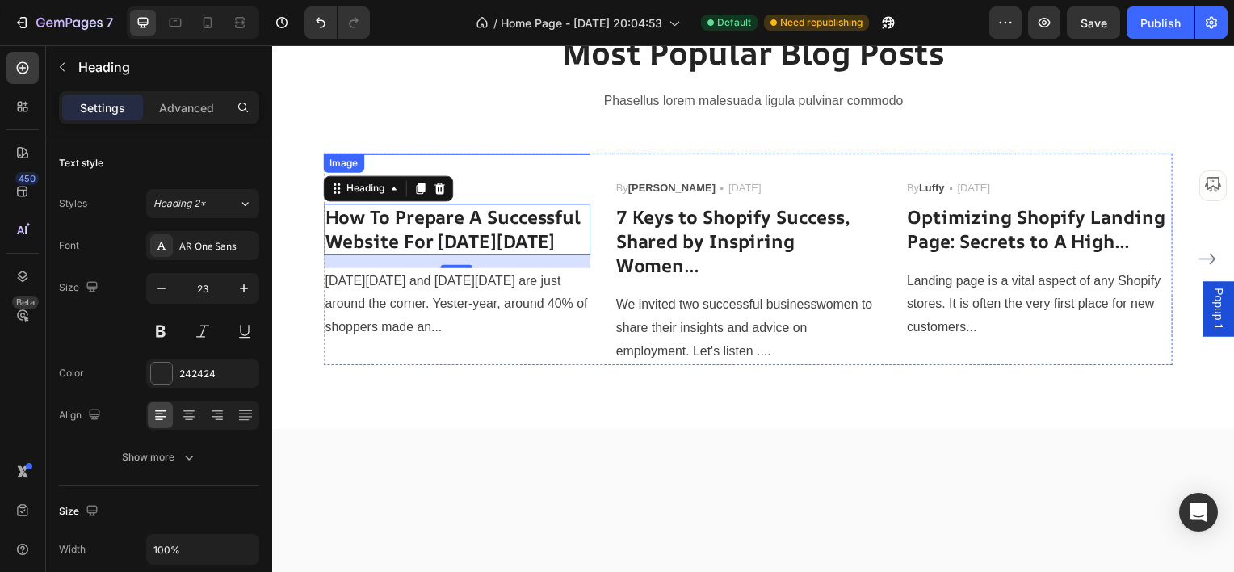
click at [442, 153] on img at bounding box center [457, 153] width 269 height 0
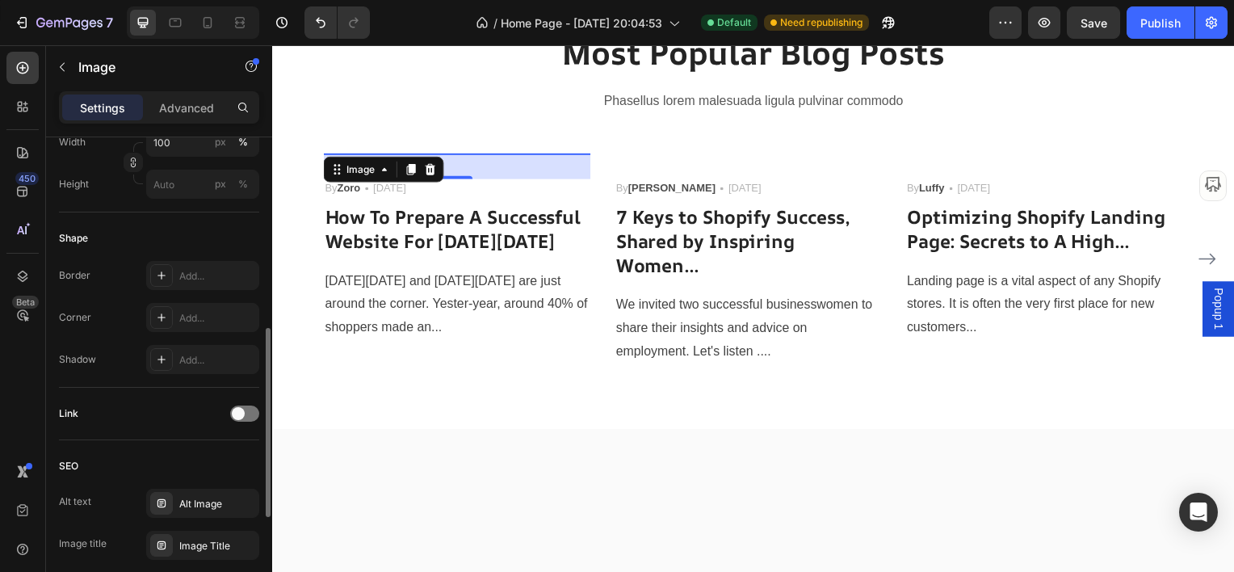
scroll to position [565, 0]
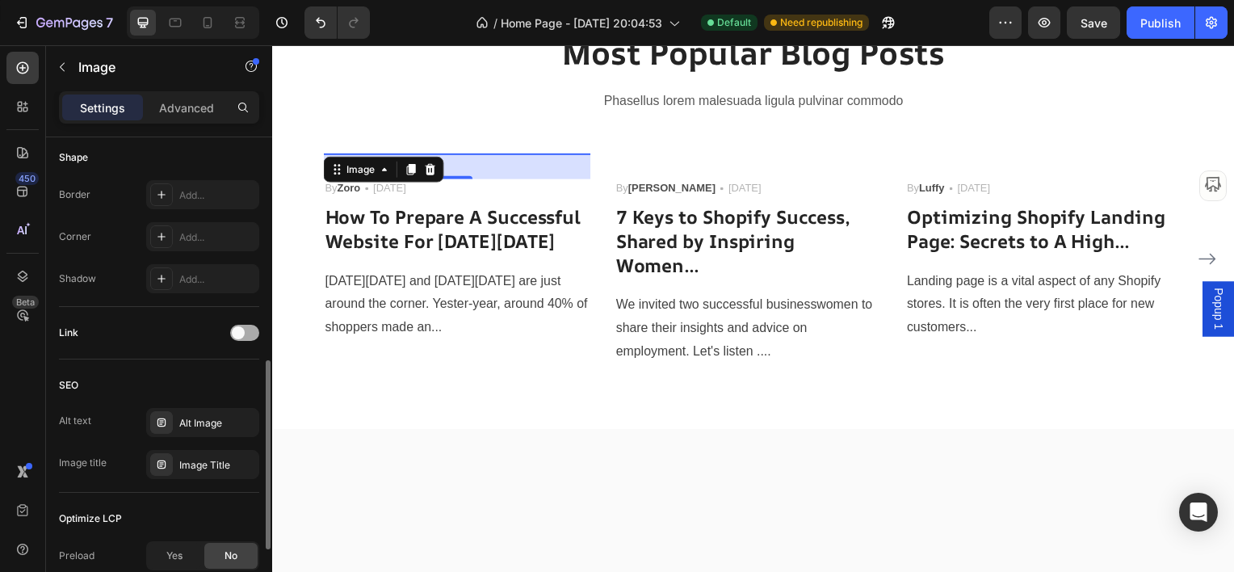
click at [243, 329] on span at bounding box center [238, 332] width 13 height 13
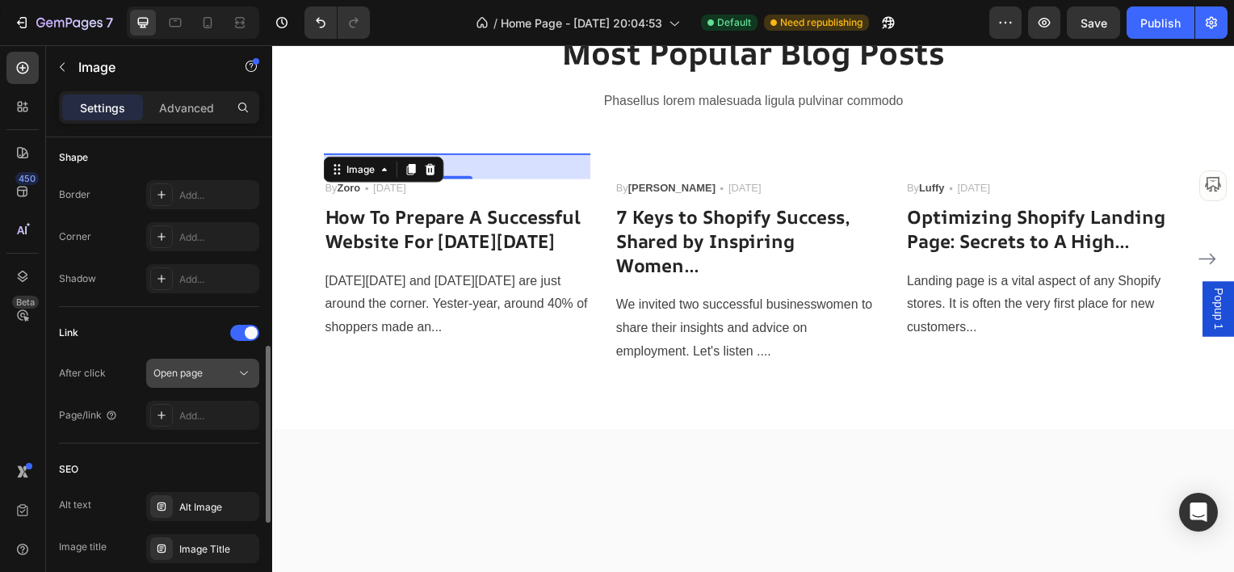
click at [246, 371] on icon at bounding box center [244, 373] width 8 height 4
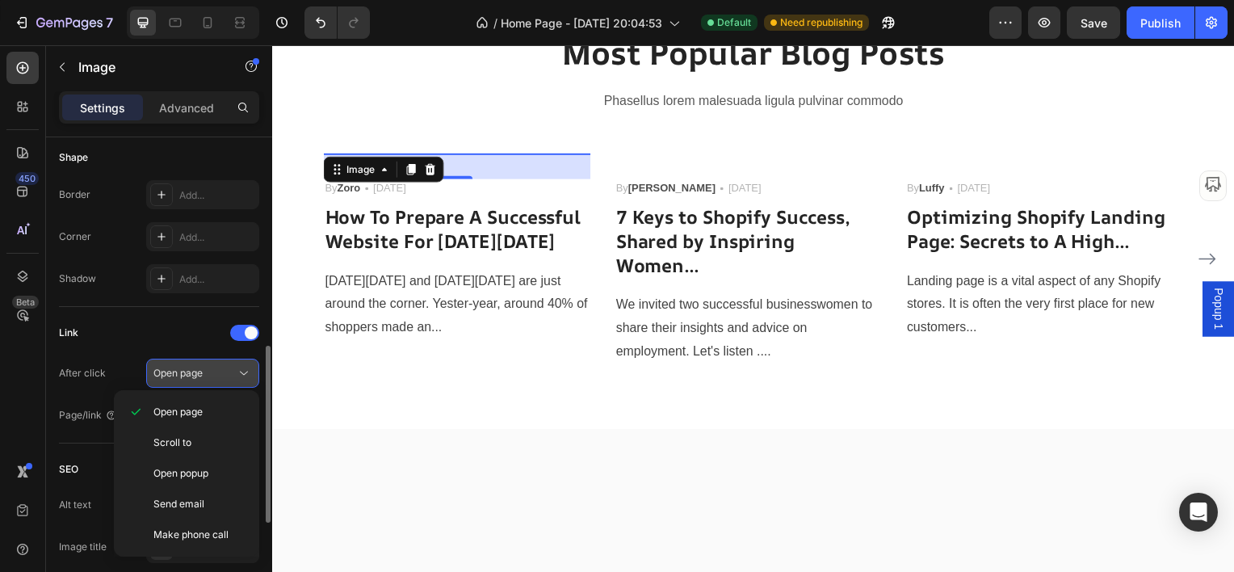
click at [245, 368] on icon at bounding box center [244, 373] width 16 height 16
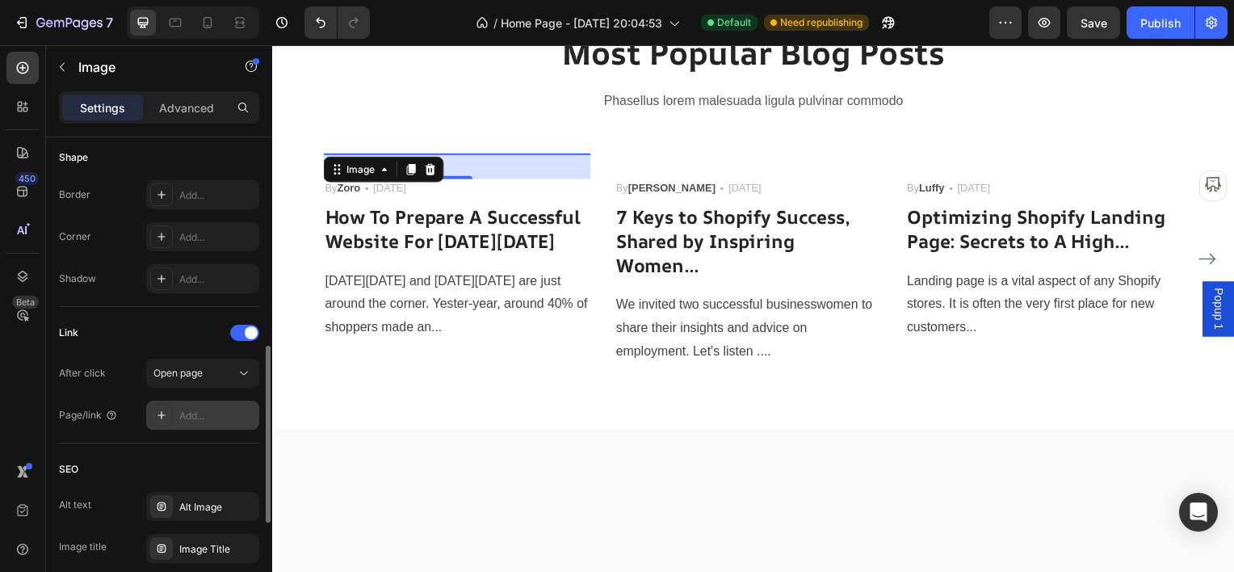
click at [174, 413] on div "Add..." at bounding box center [202, 414] width 113 height 29
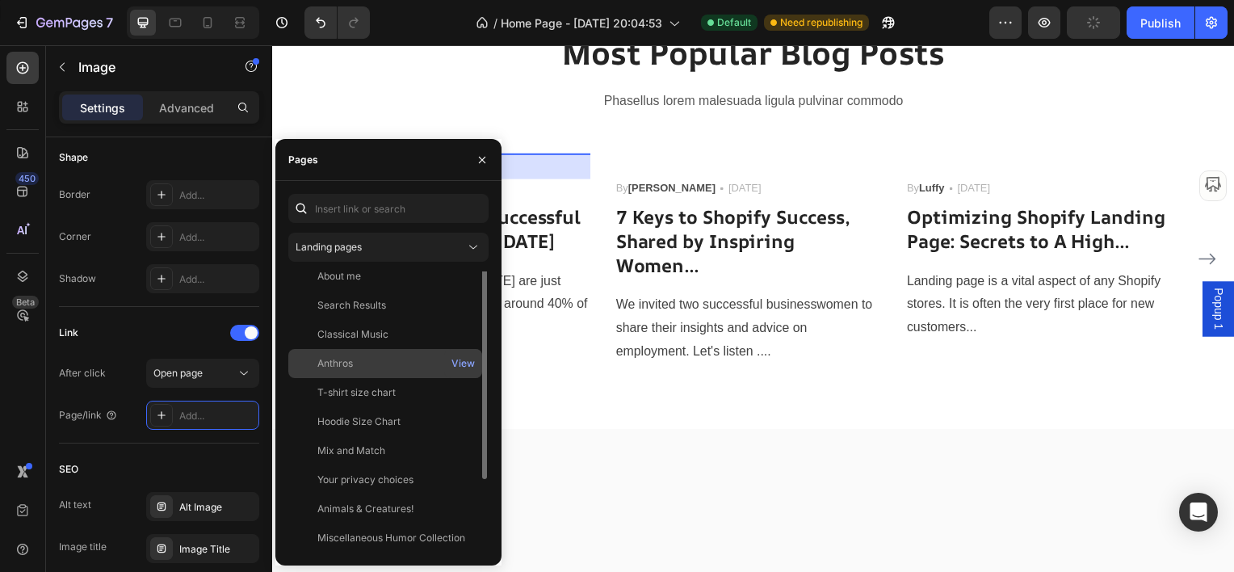
scroll to position [0, 0]
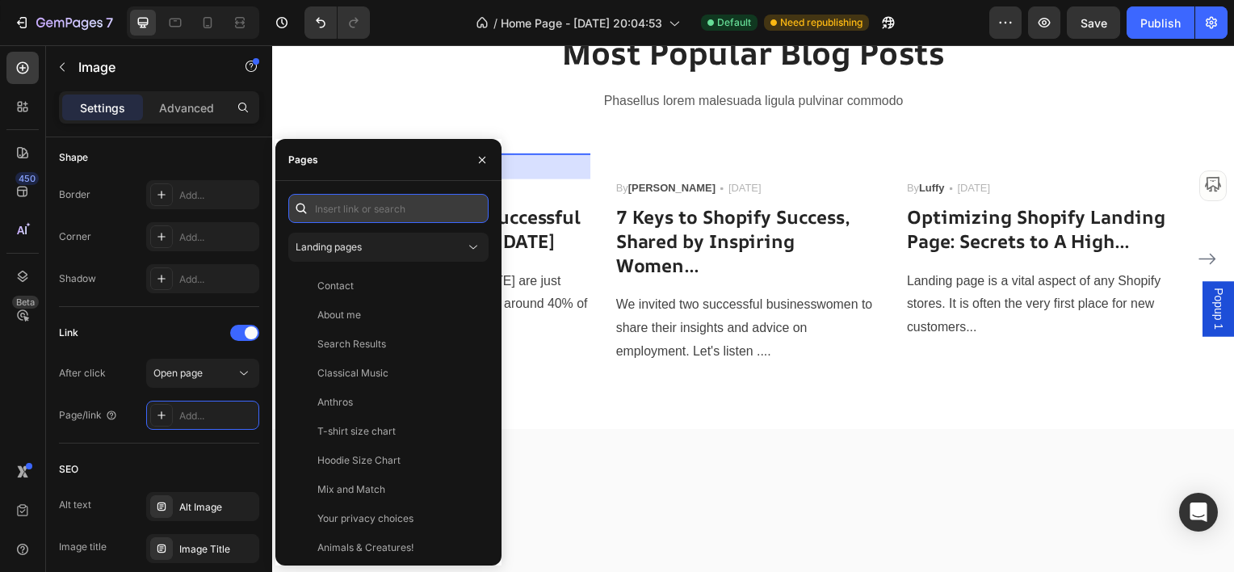
click at [380, 210] on input "text" at bounding box center [388, 208] width 200 height 29
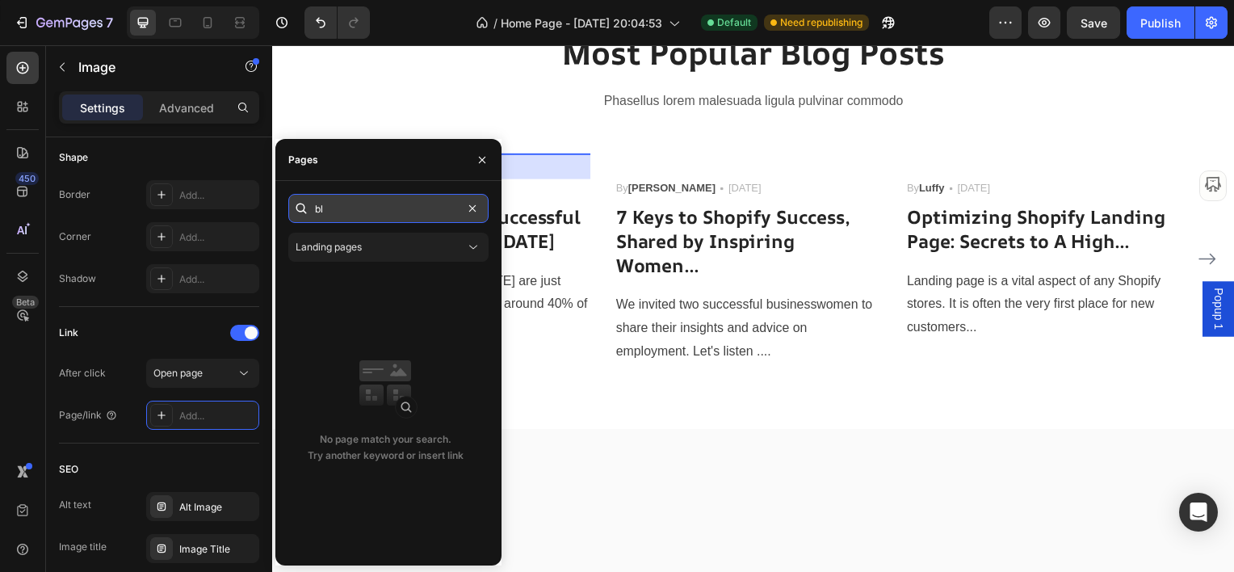
type input "b"
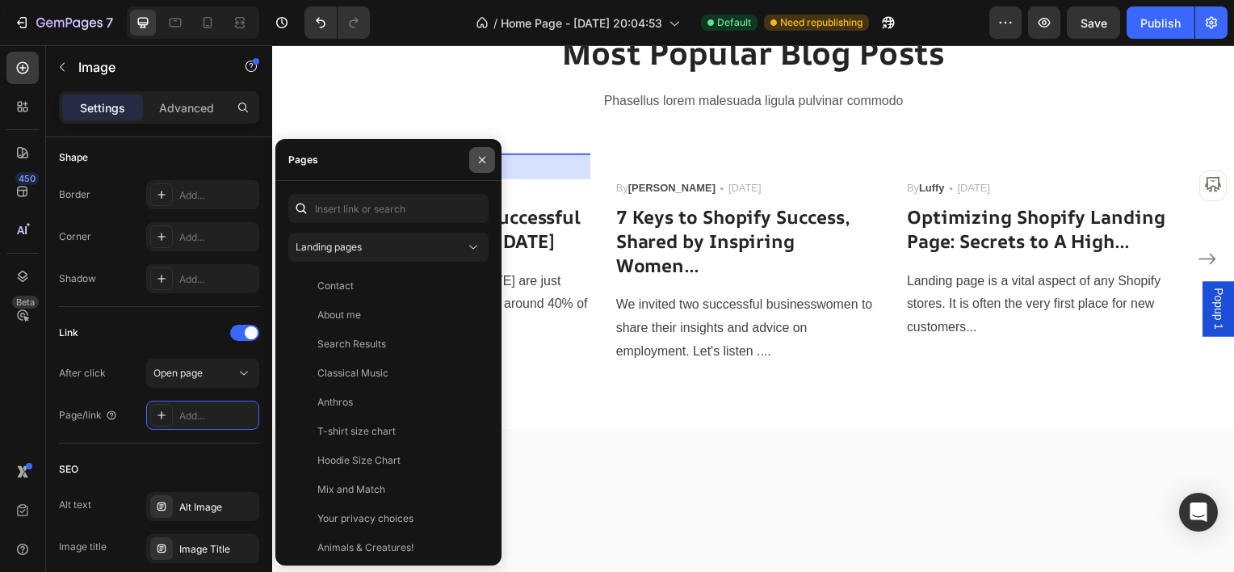
click at [477, 158] on icon "button" at bounding box center [482, 159] width 13 height 13
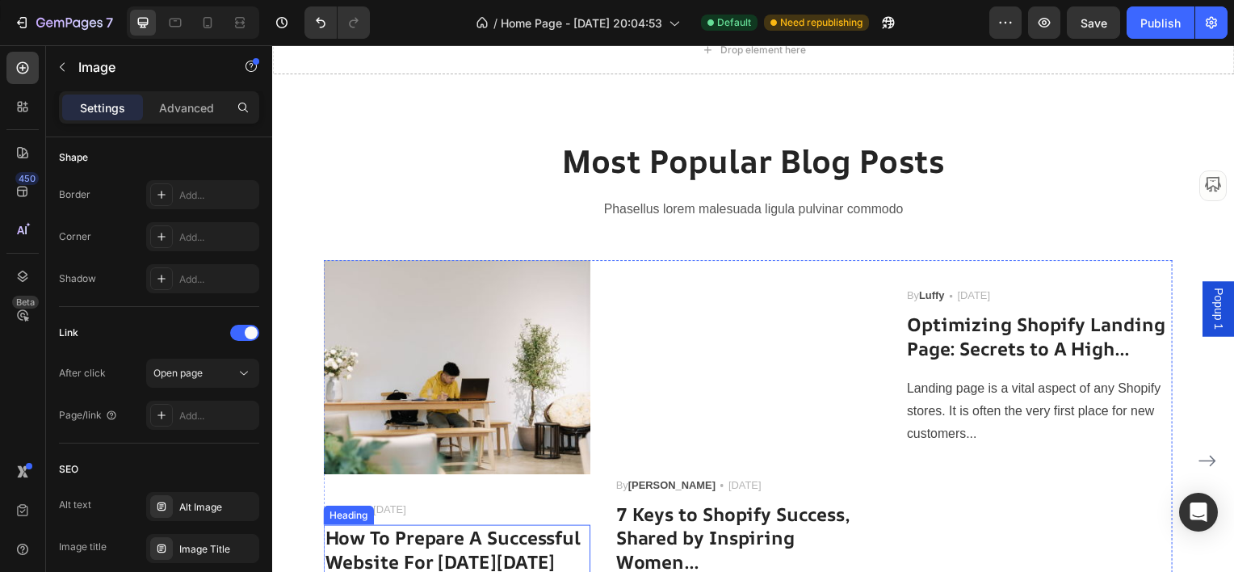
scroll to position [4683, 0]
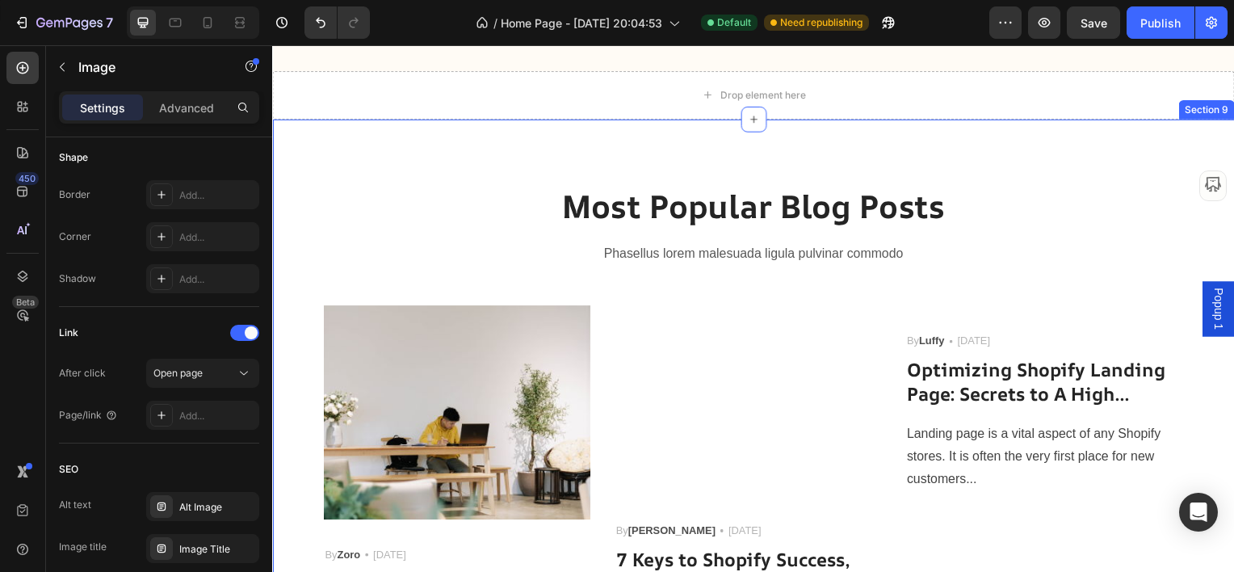
click at [520, 153] on div "Most Popular Blog Posts Heading Phasellus lorem malesuada ligula pulvinar commo…" at bounding box center [756, 448] width 969 height 656
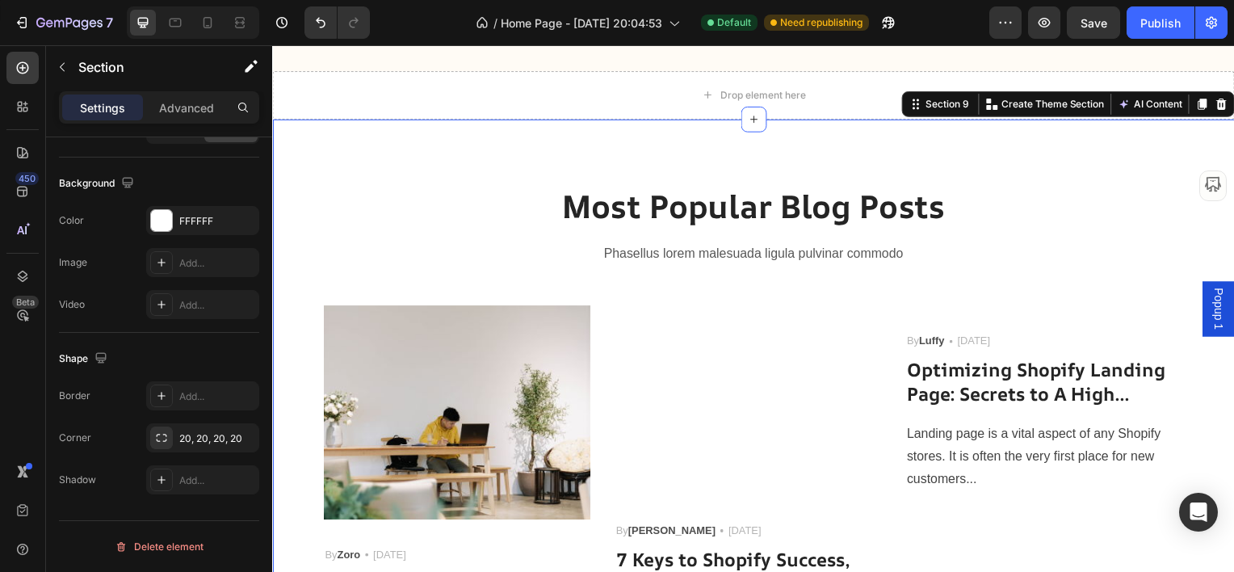
scroll to position [0, 0]
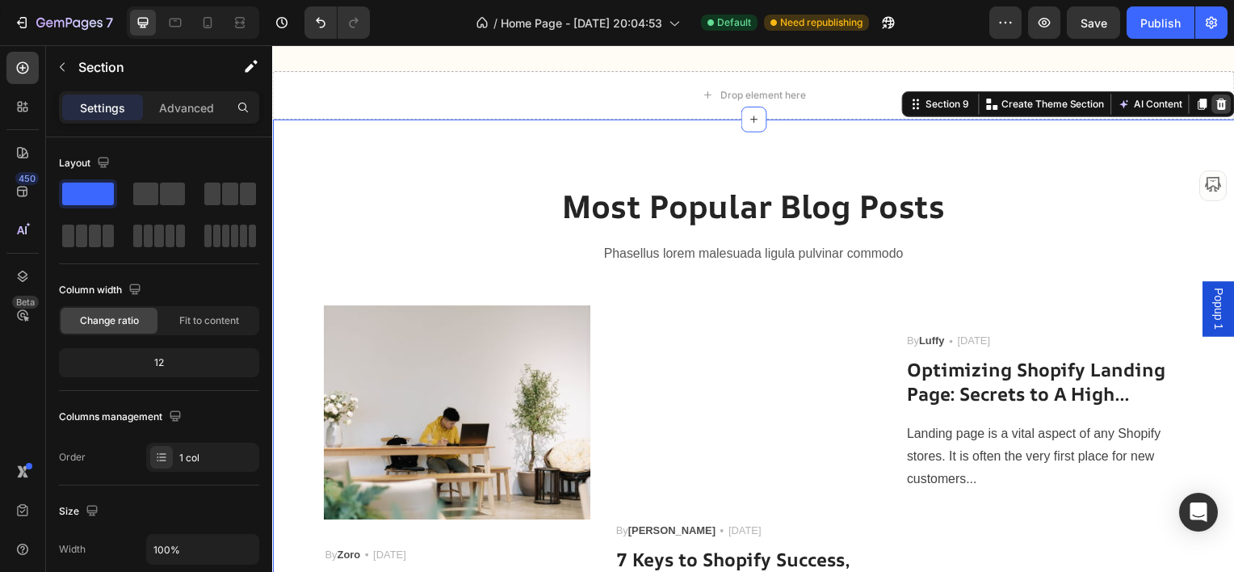
click at [1221, 101] on icon at bounding box center [1227, 104] width 13 height 13
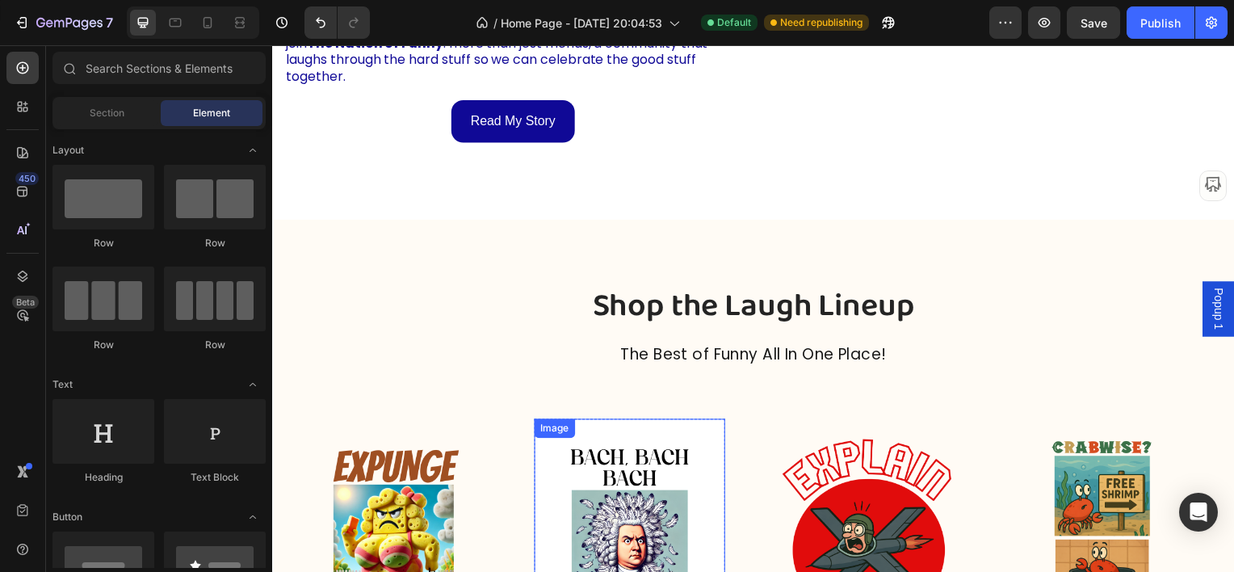
scroll to position [3876, 0]
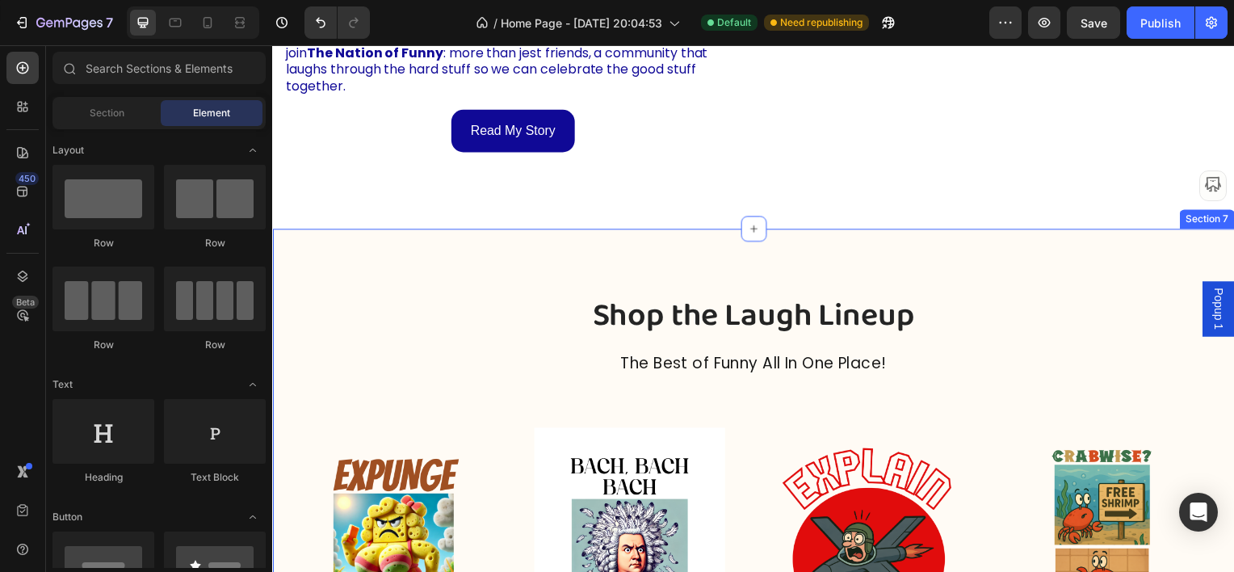
click at [616, 254] on div "Shop the Laugh Lineup Heading The Best of Funny All In One Place! Text block Ro…" at bounding box center [756, 554] width 969 height 648
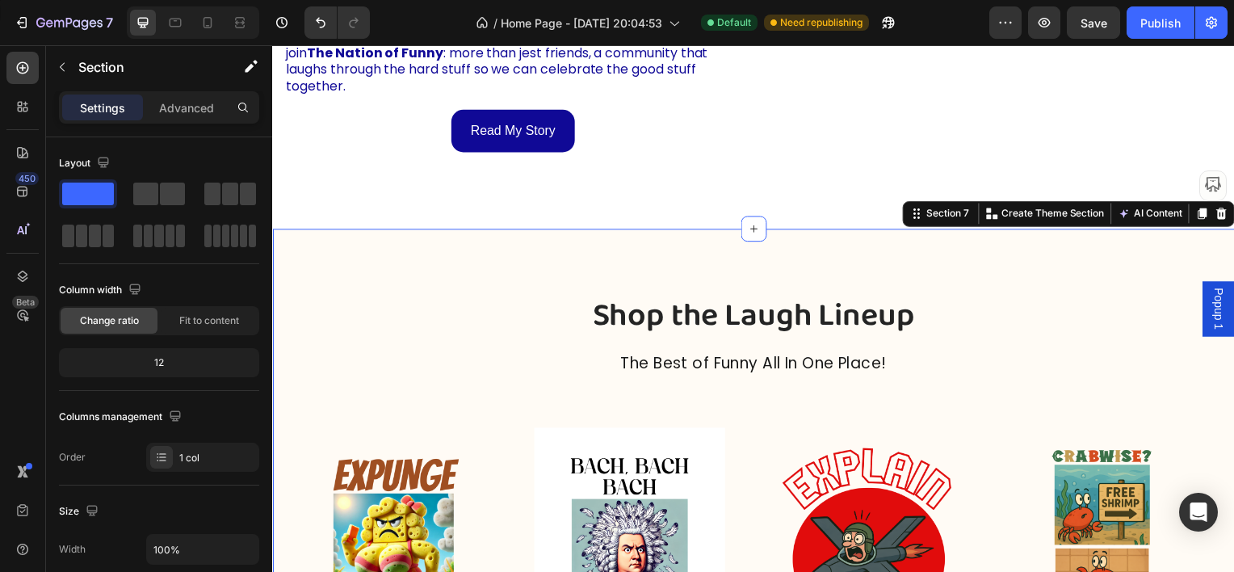
click at [181, 94] on div "Advanced" at bounding box center [186, 107] width 81 height 26
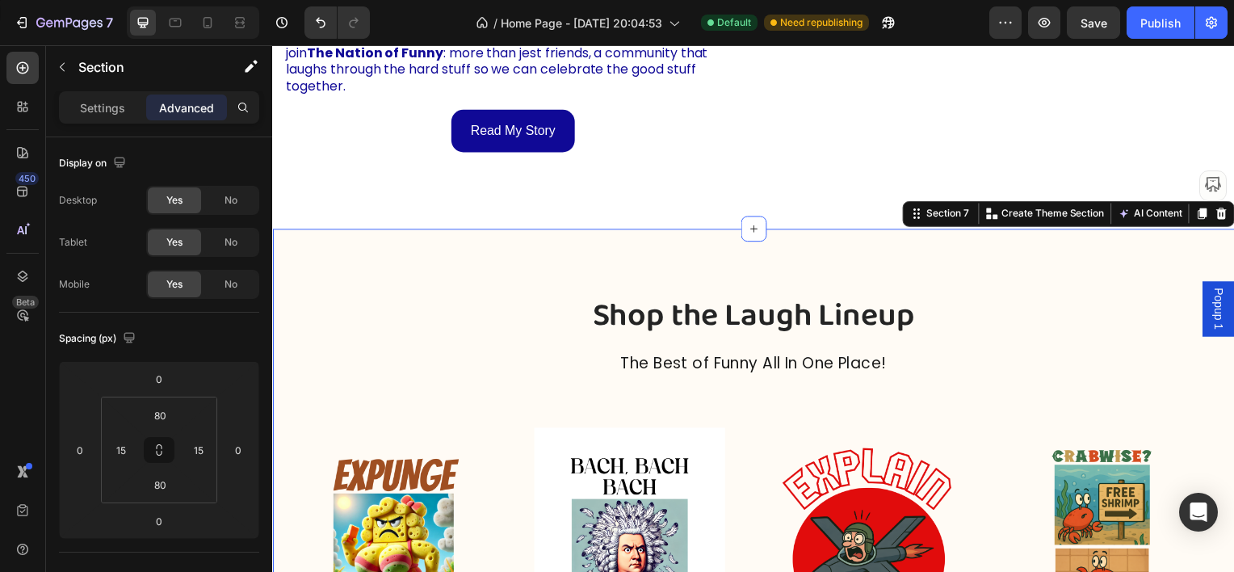
click at [181, 96] on div "Advanced" at bounding box center [186, 107] width 81 height 26
click at [170, 422] on input "80" at bounding box center [160, 415] width 32 height 24
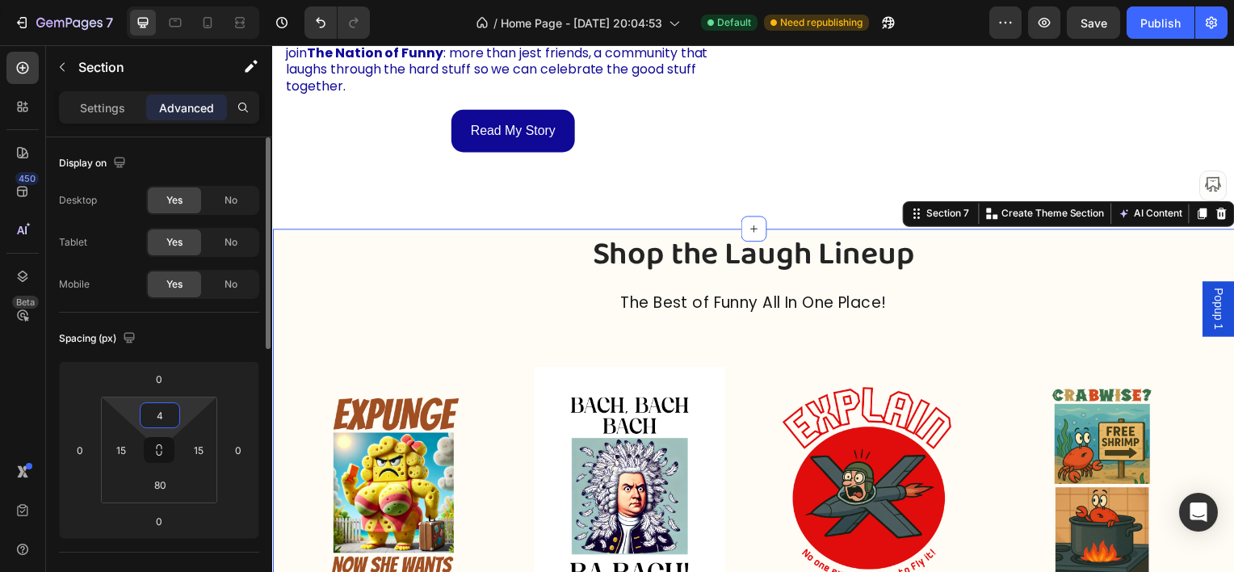
type input "40"
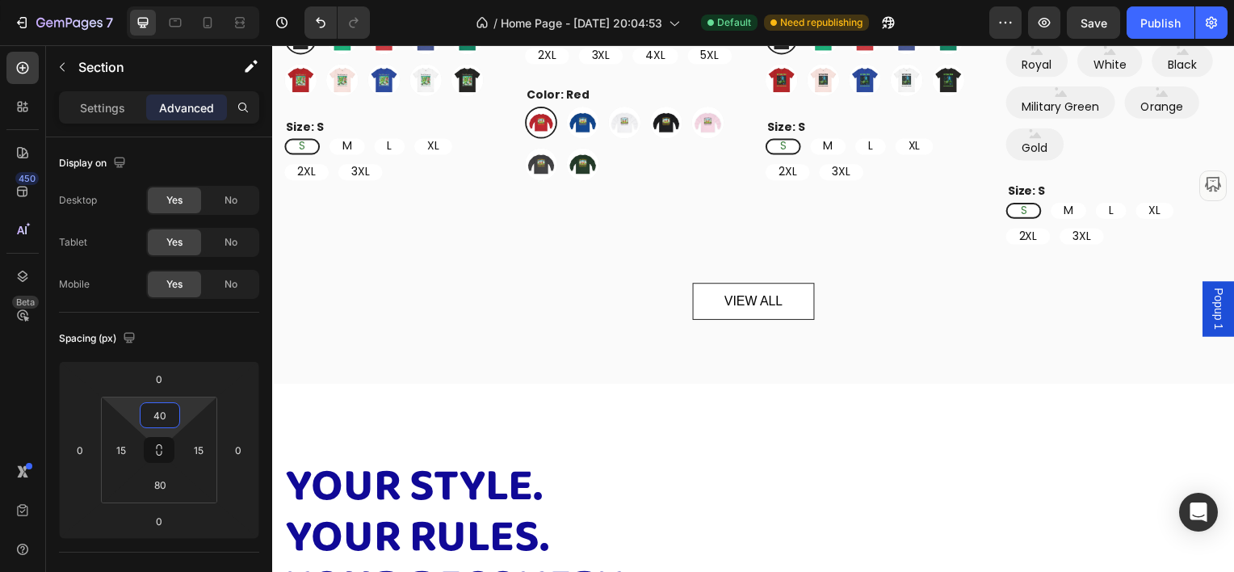
scroll to position [3230, 0]
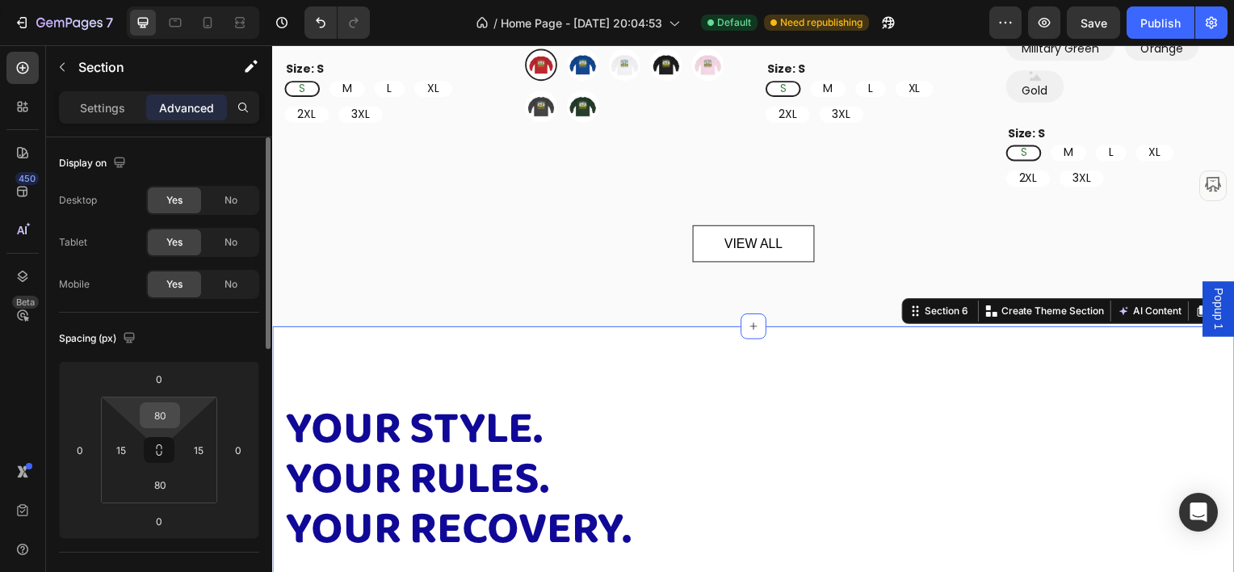
click at [162, 413] on input "80" at bounding box center [160, 415] width 32 height 24
click at [163, 413] on input "80" at bounding box center [160, 415] width 32 height 24
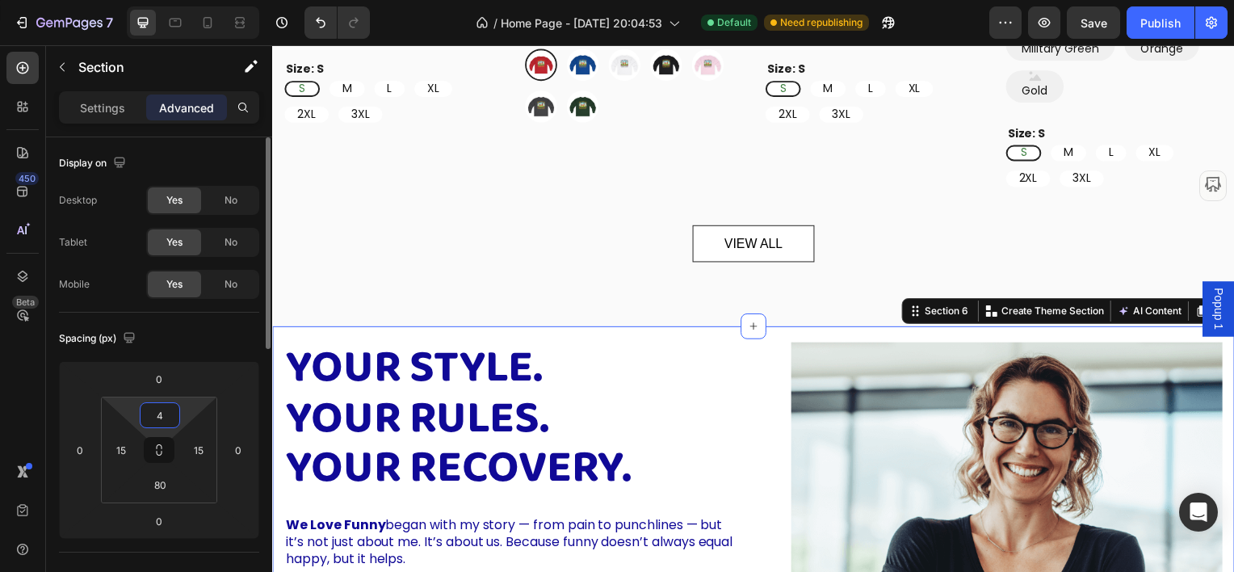
type input "40"
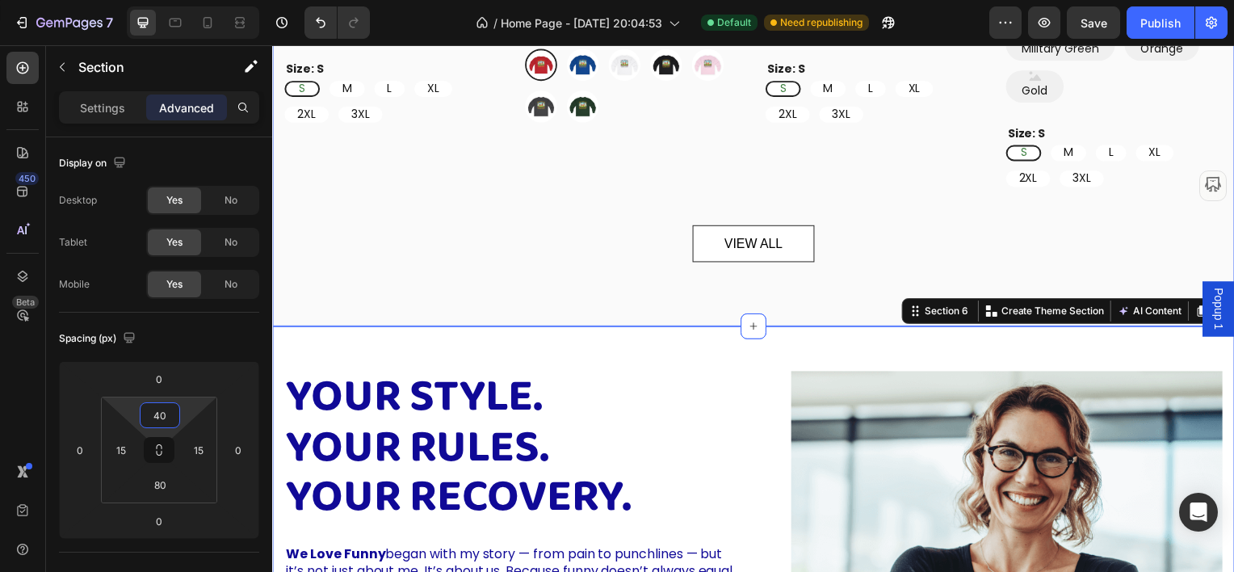
click at [472, 233] on div "VIEW ALL Button" at bounding box center [756, 251] width 945 height 50
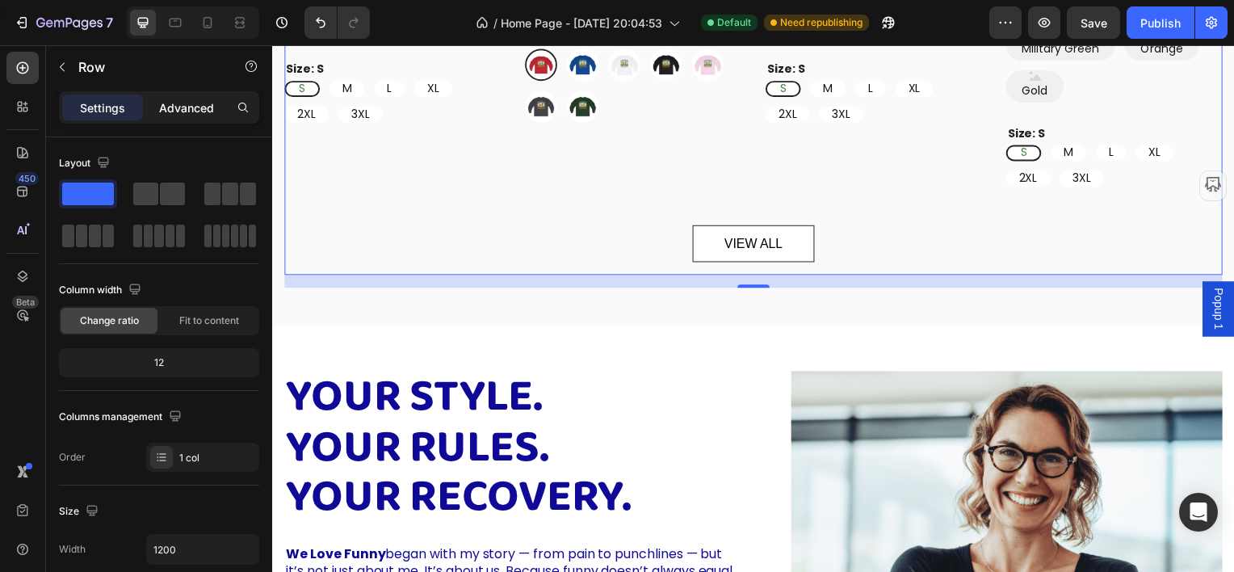
click at [193, 103] on p "Advanced" at bounding box center [186, 107] width 55 height 17
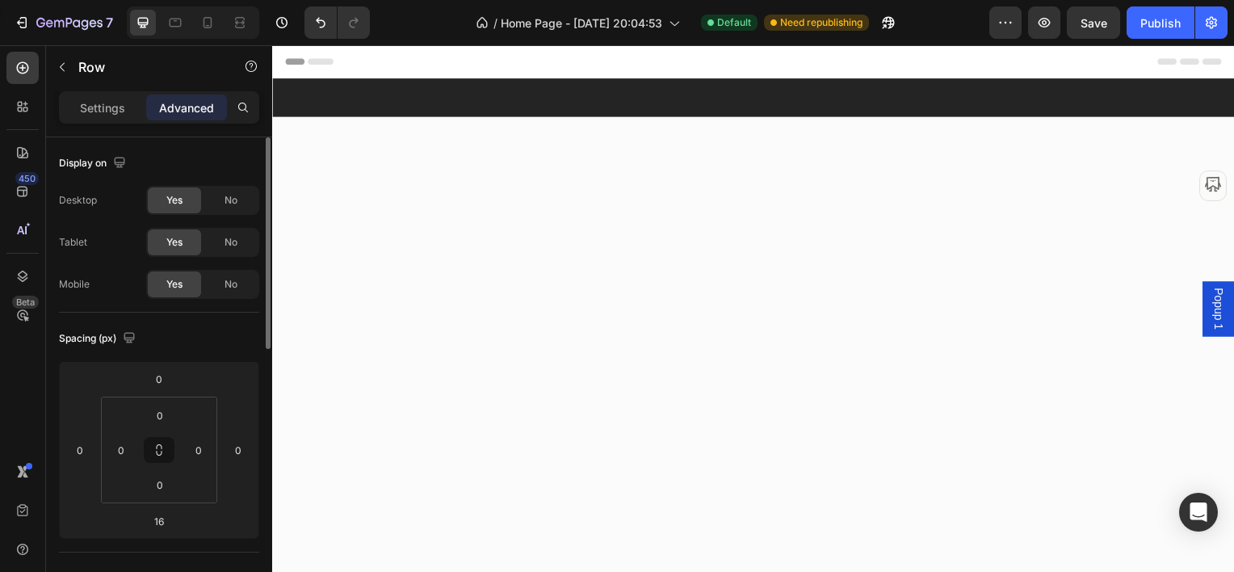
scroll to position [3230, 0]
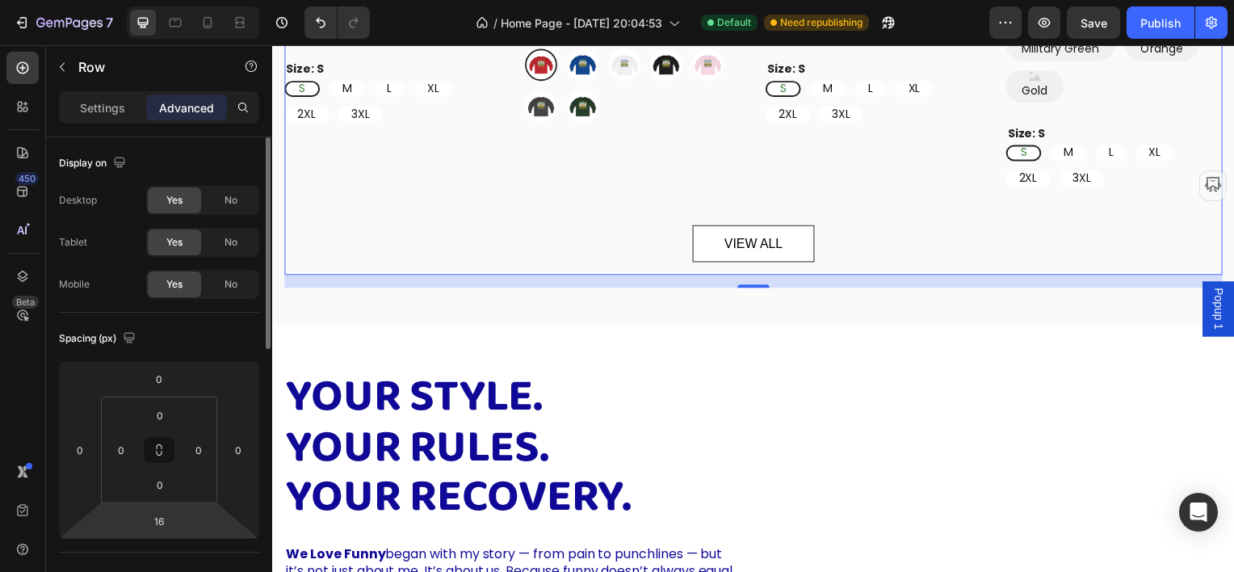
drag, startPoint x: 159, startPoint y: 523, endPoint x: 181, endPoint y: 518, distance: 22.3
click at [159, 523] on input "16" at bounding box center [159, 521] width 32 height 24
click at [160, 522] on input "16" at bounding box center [159, 521] width 32 height 24
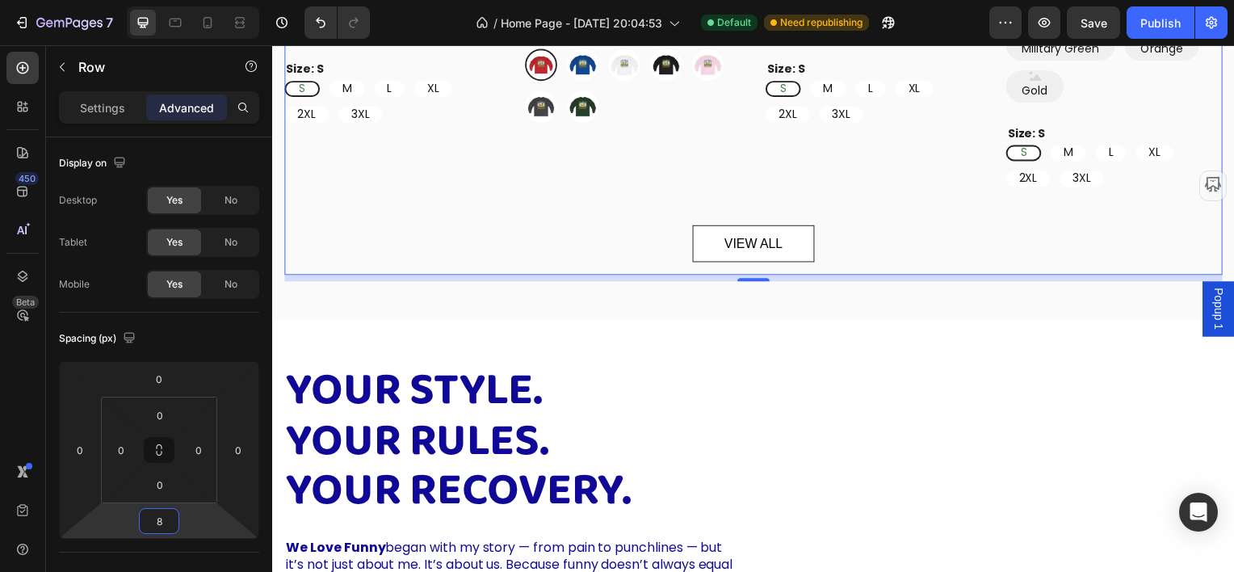
type input "8"
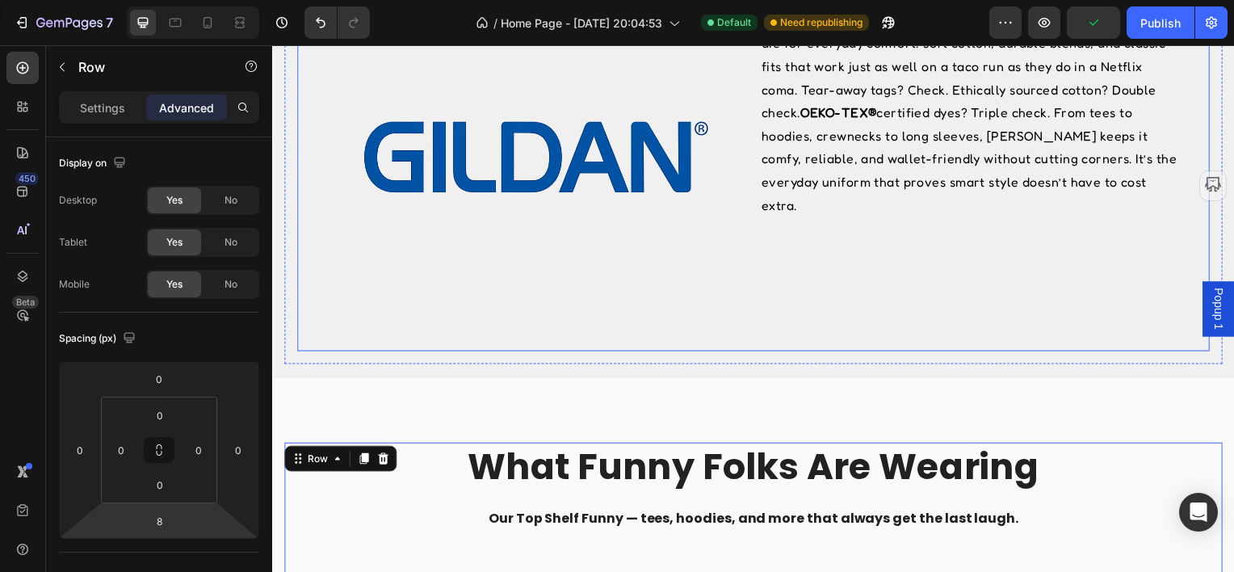
scroll to position [1615, 0]
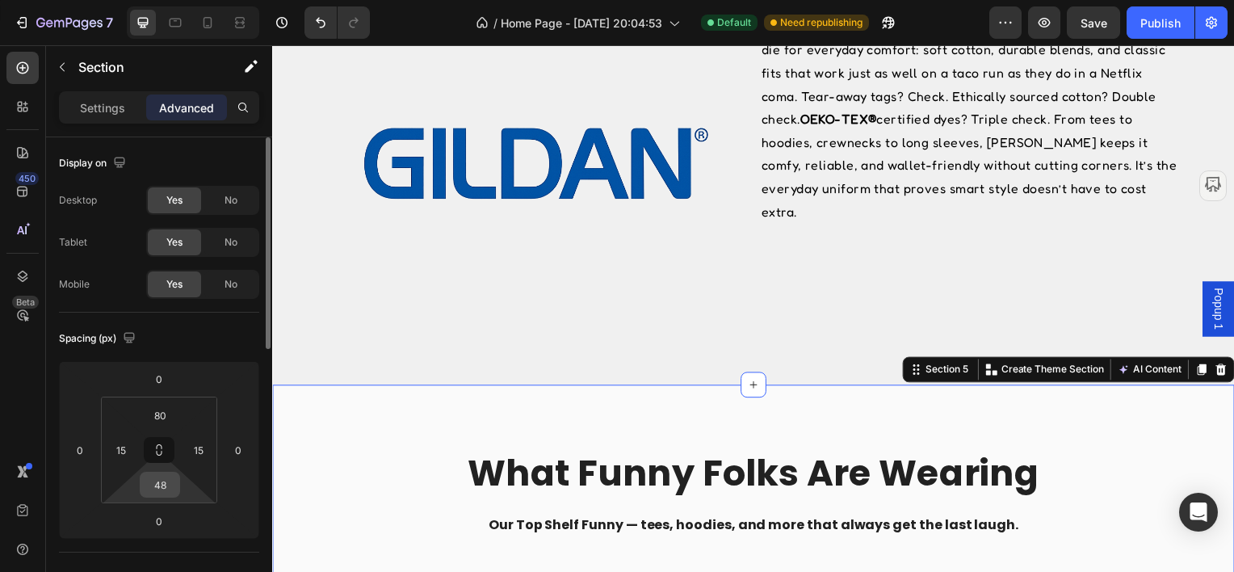
click at [158, 489] on input "48" at bounding box center [160, 484] width 32 height 24
type input "24"
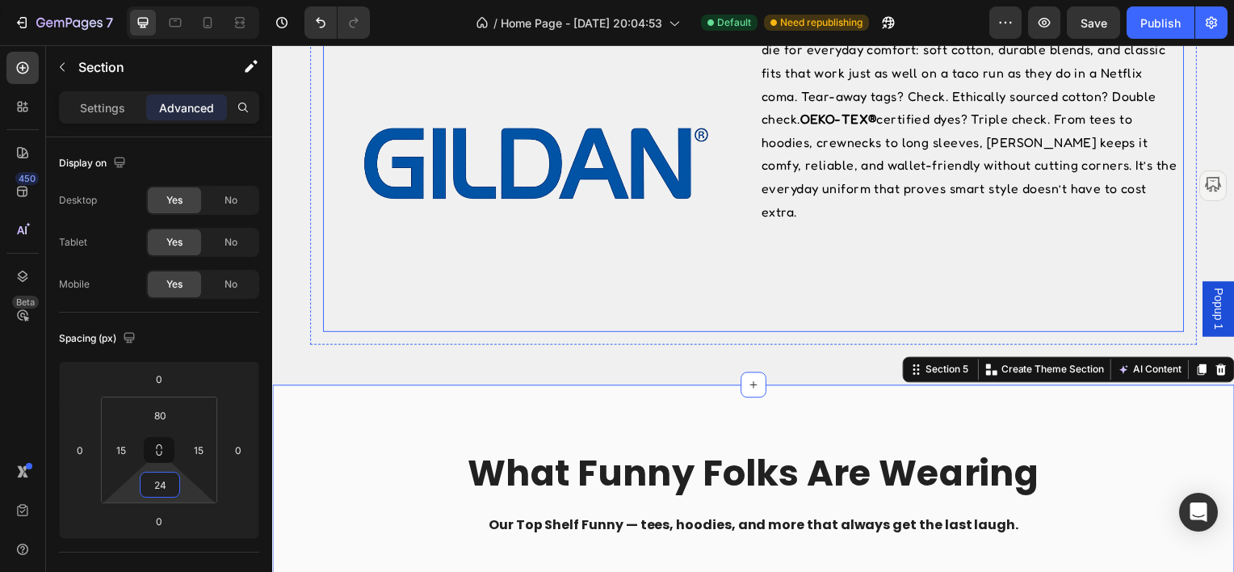
click at [854, 241] on div "Budget doesn’t mean basic—it means brilliant. Gildan is your ride-or-die for ev…" at bounding box center [976, 173] width 427 height 321
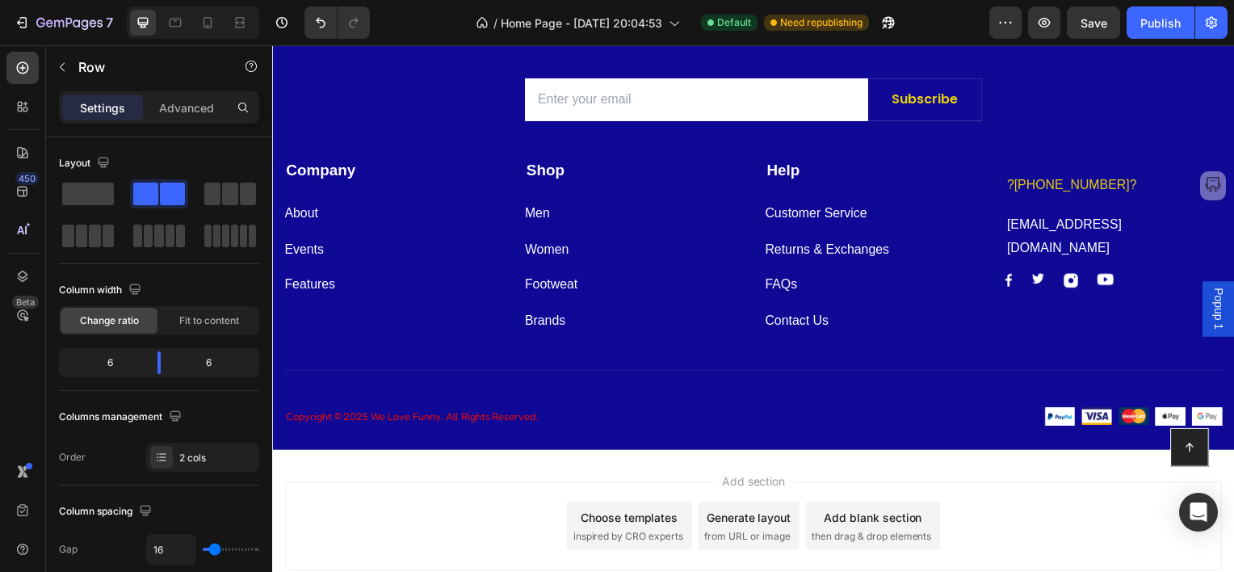
scroll to position [5167, 0]
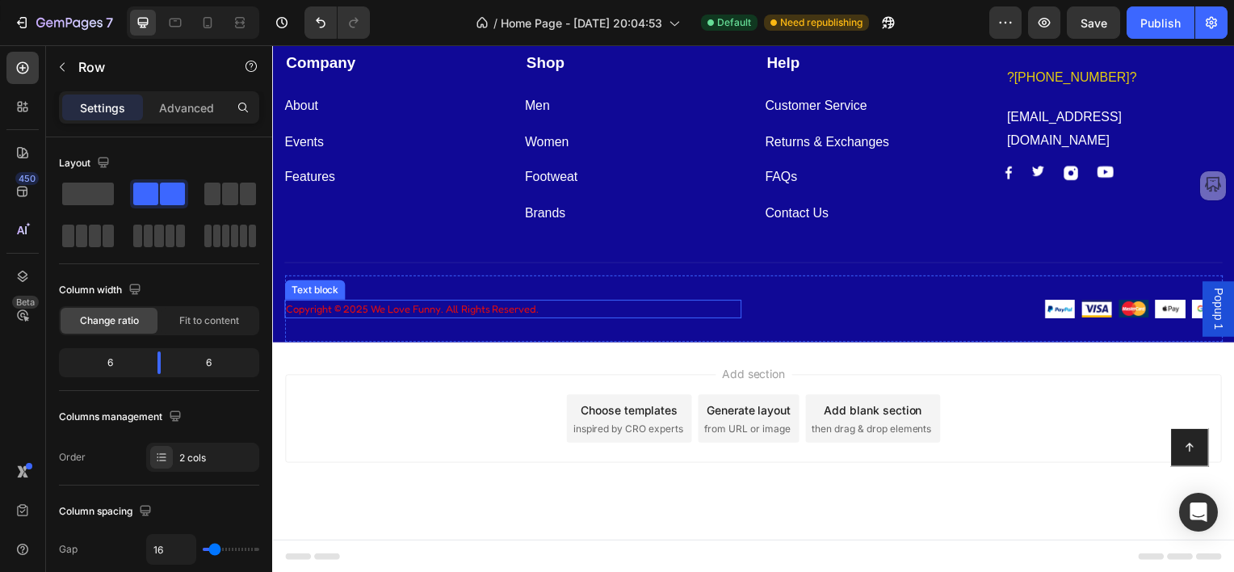
click at [321, 314] on p "Copyright © 2025 We Love Funny. All Rights Reserved." at bounding box center [514, 311] width 457 height 16
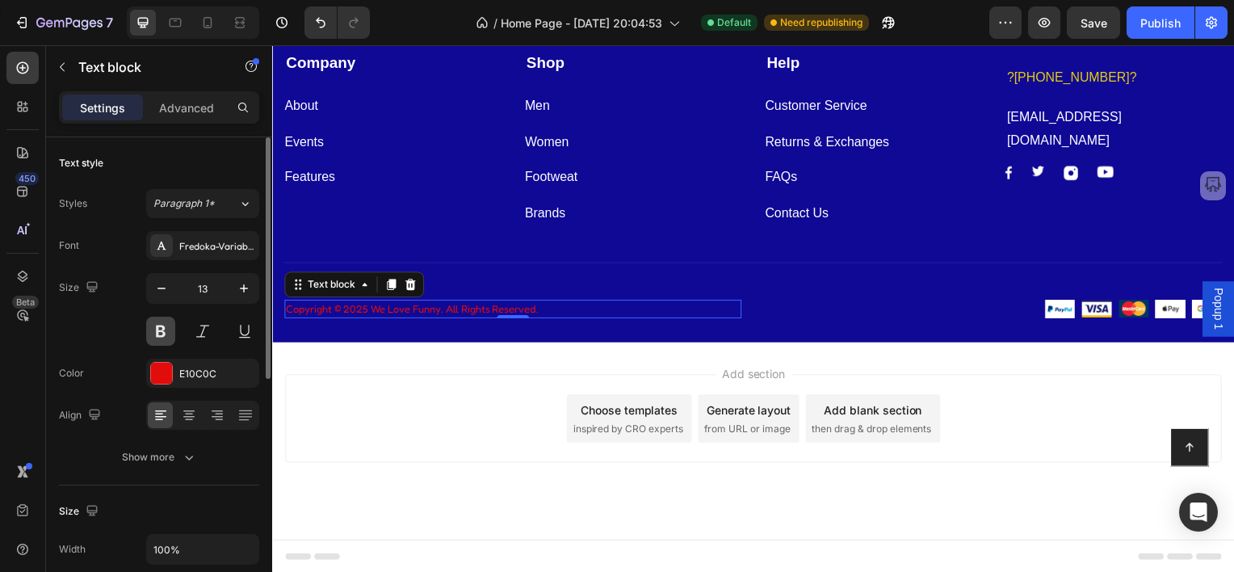
click at [168, 334] on button at bounding box center [160, 331] width 29 height 29
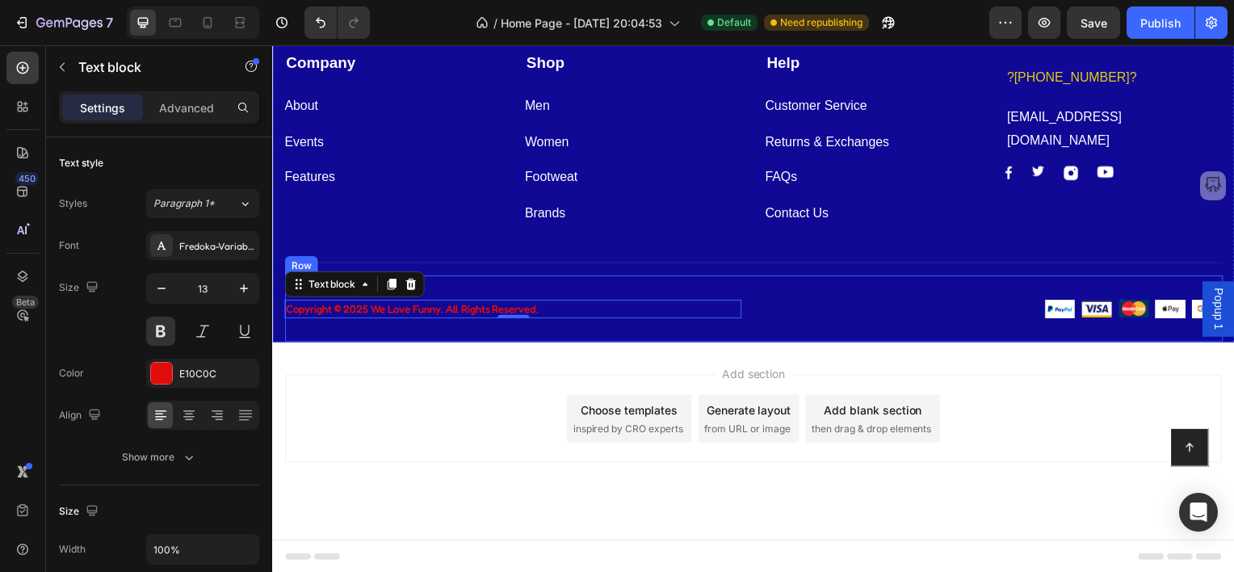
click at [818, 300] on div "Copyright © 2025 We Love Funny. All Rights Reserved. Text block 0 Image Image I…" at bounding box center [756, 311] width 945 height 68
